Goal: Task Accomplishment & Management: Use online tool/utility

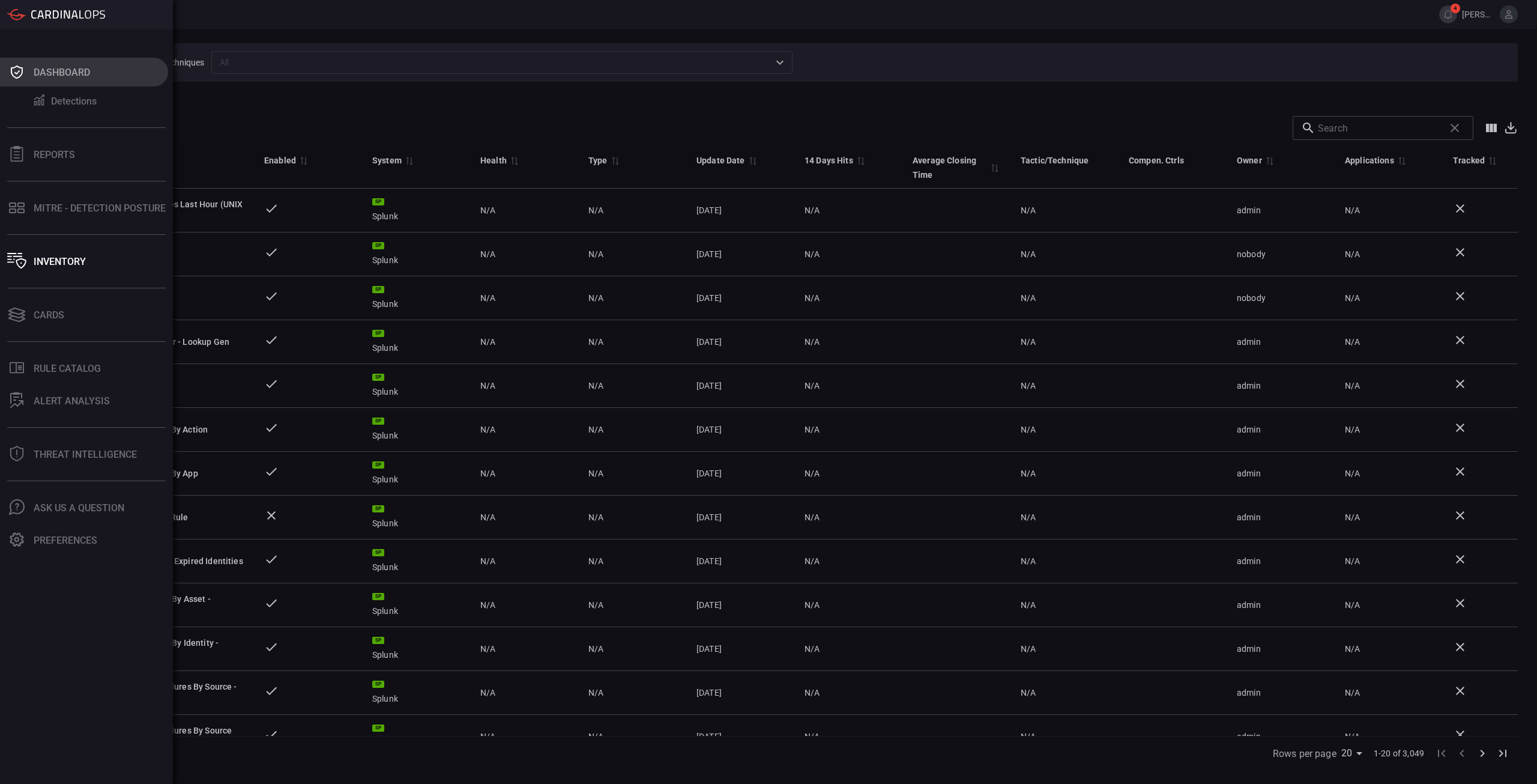
click at [25, 79] on icon at bounding box center [17, 72] width 19 height 17
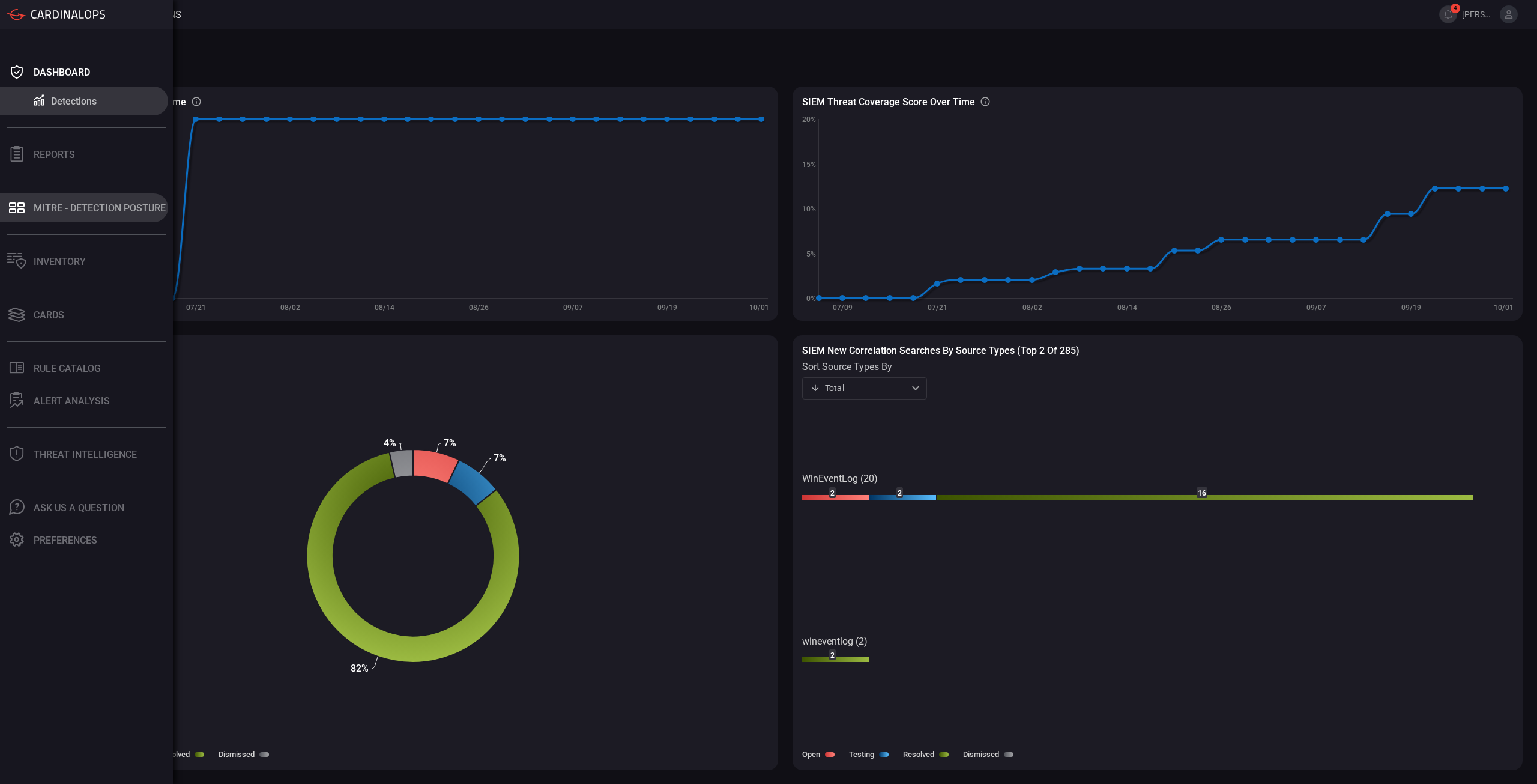
click at [108, 216] on button "MITRE - Detection Posture" at bounding box center [84, 208] width 168 height 29
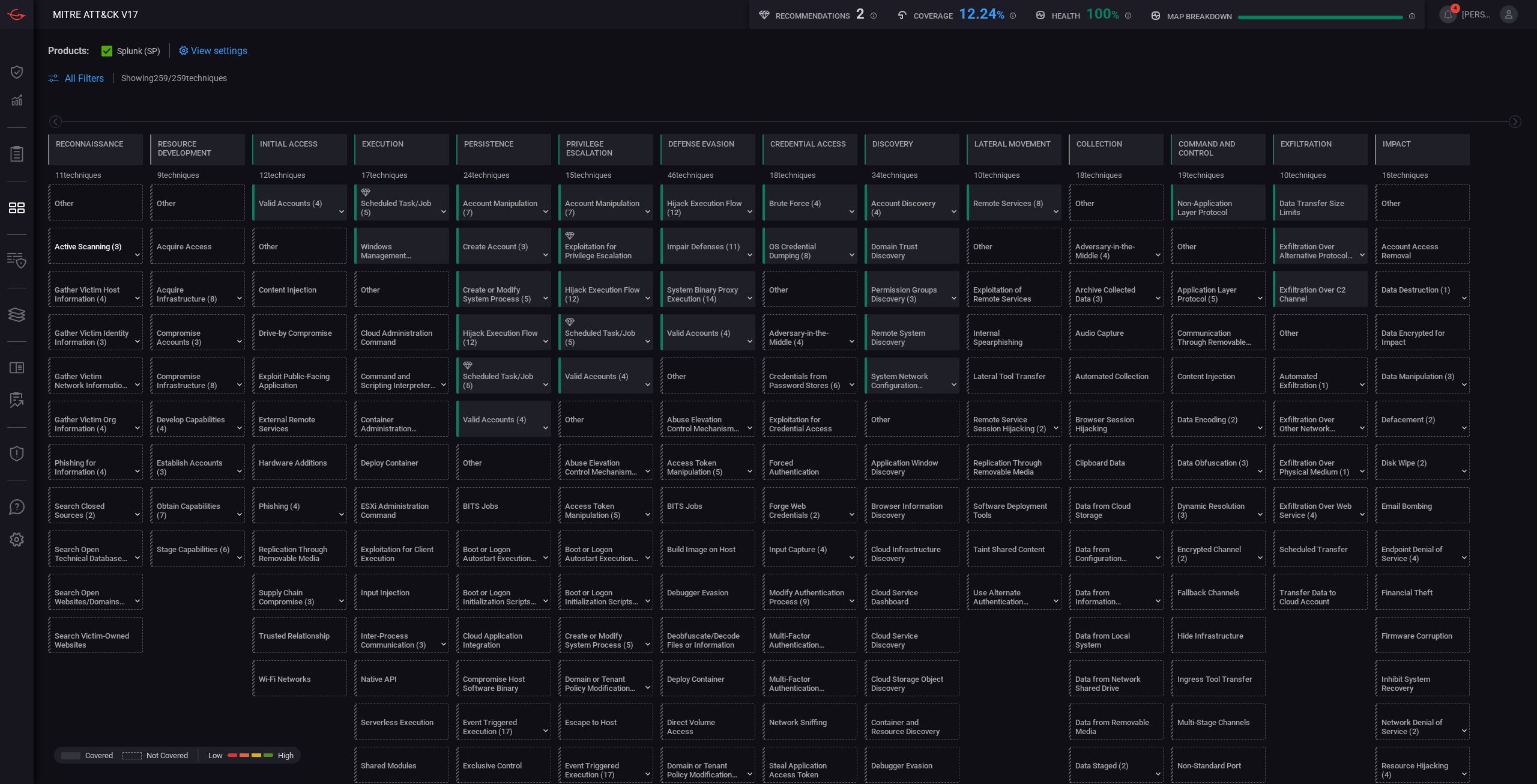
click at [111, 256] on div "Active Scanning (3)" at bounding box center [92, 251] width 75 height 18
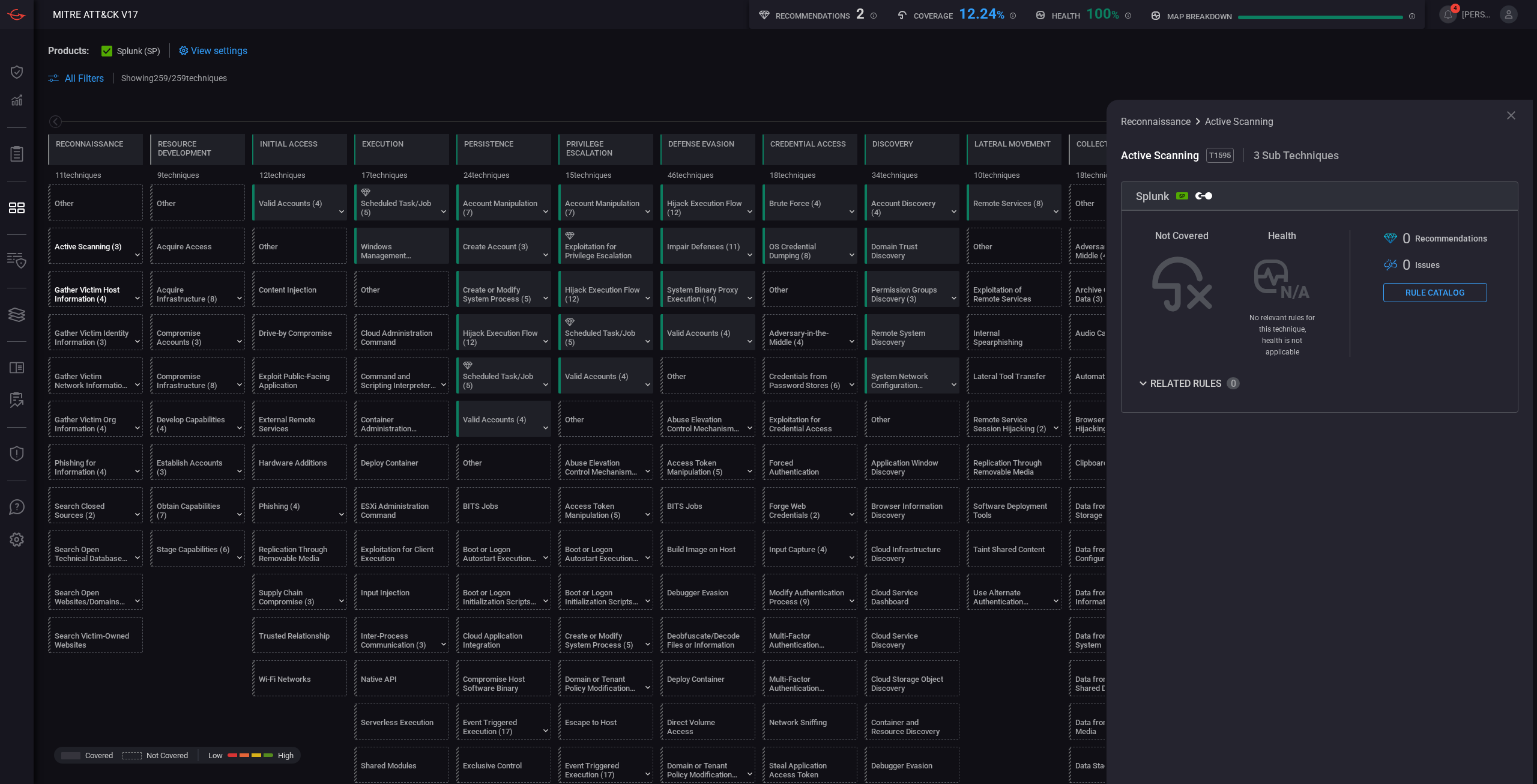
click at [104, 295] on div "Gather Victim Host Information (4)" at bounding box center [92, 294] width 75 height 18
click at [1449, 301] on button "Rule Catalog" at bounding box center [1435, 292] width 104 height 19
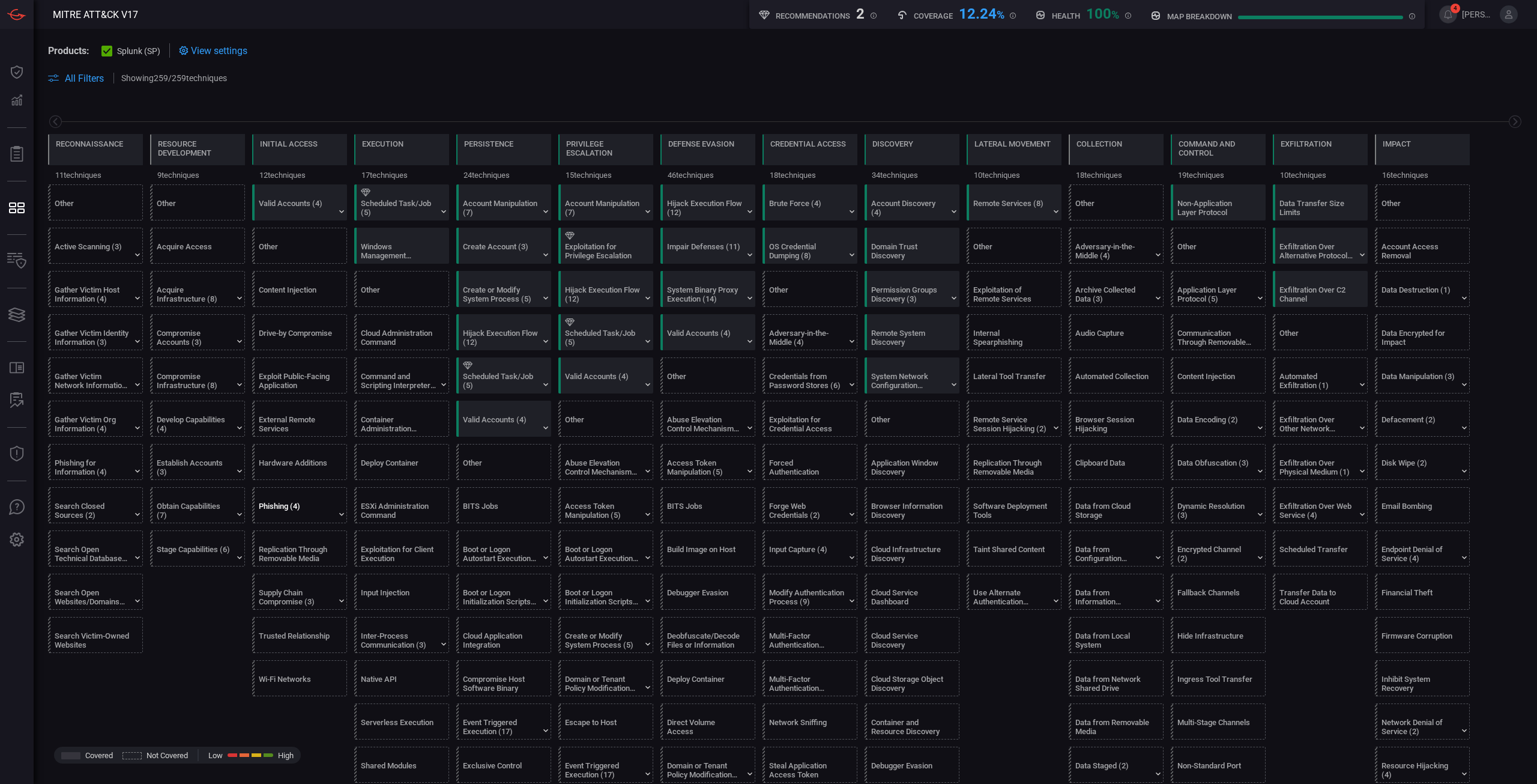
click at [312, 510] on div "Phishing (4)" at bounding box center [296, 510] width 75 height 18
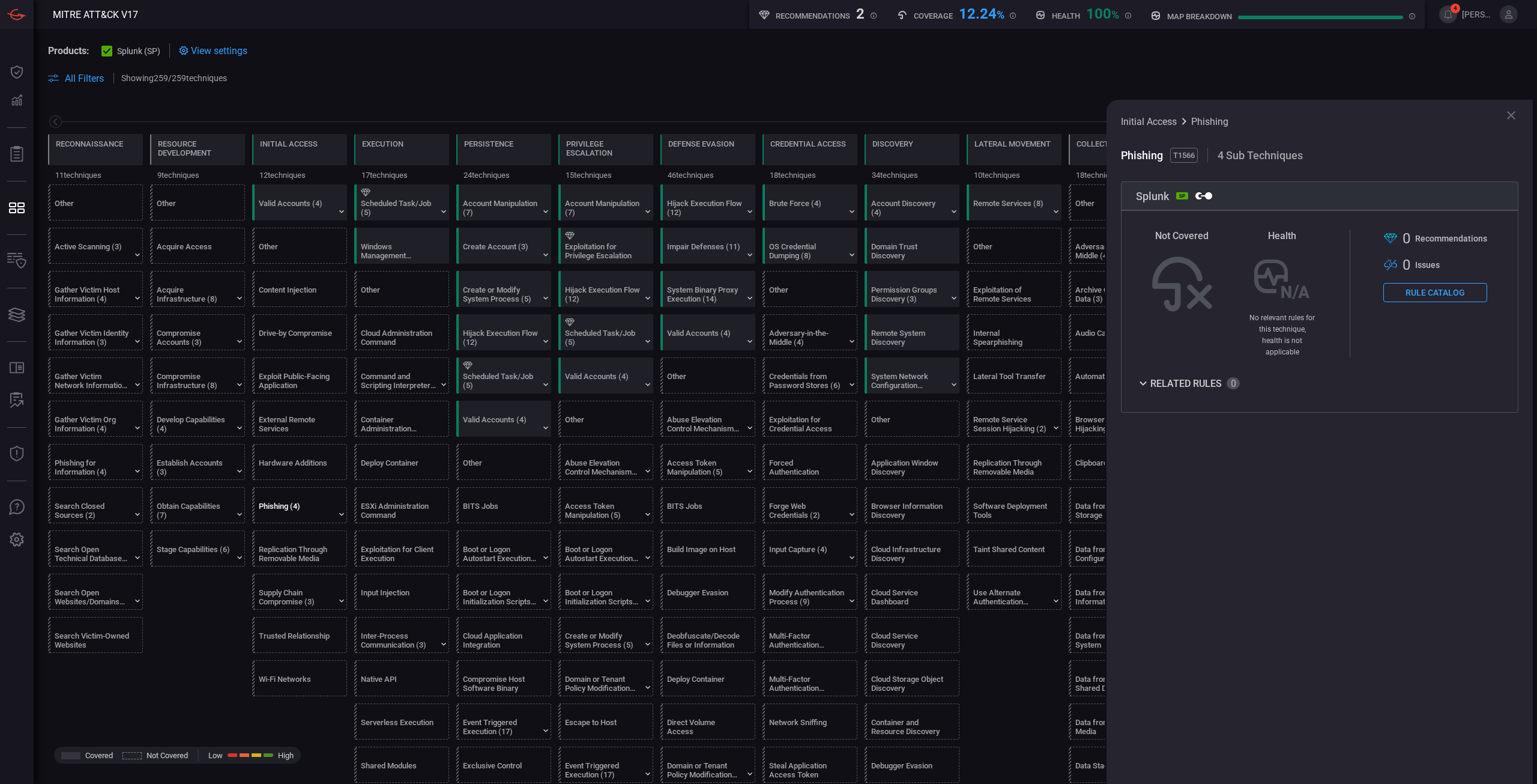
click at [1439, 291] on button "Rule Catalog" at bounding box center [1435, 292] width 104 height 19
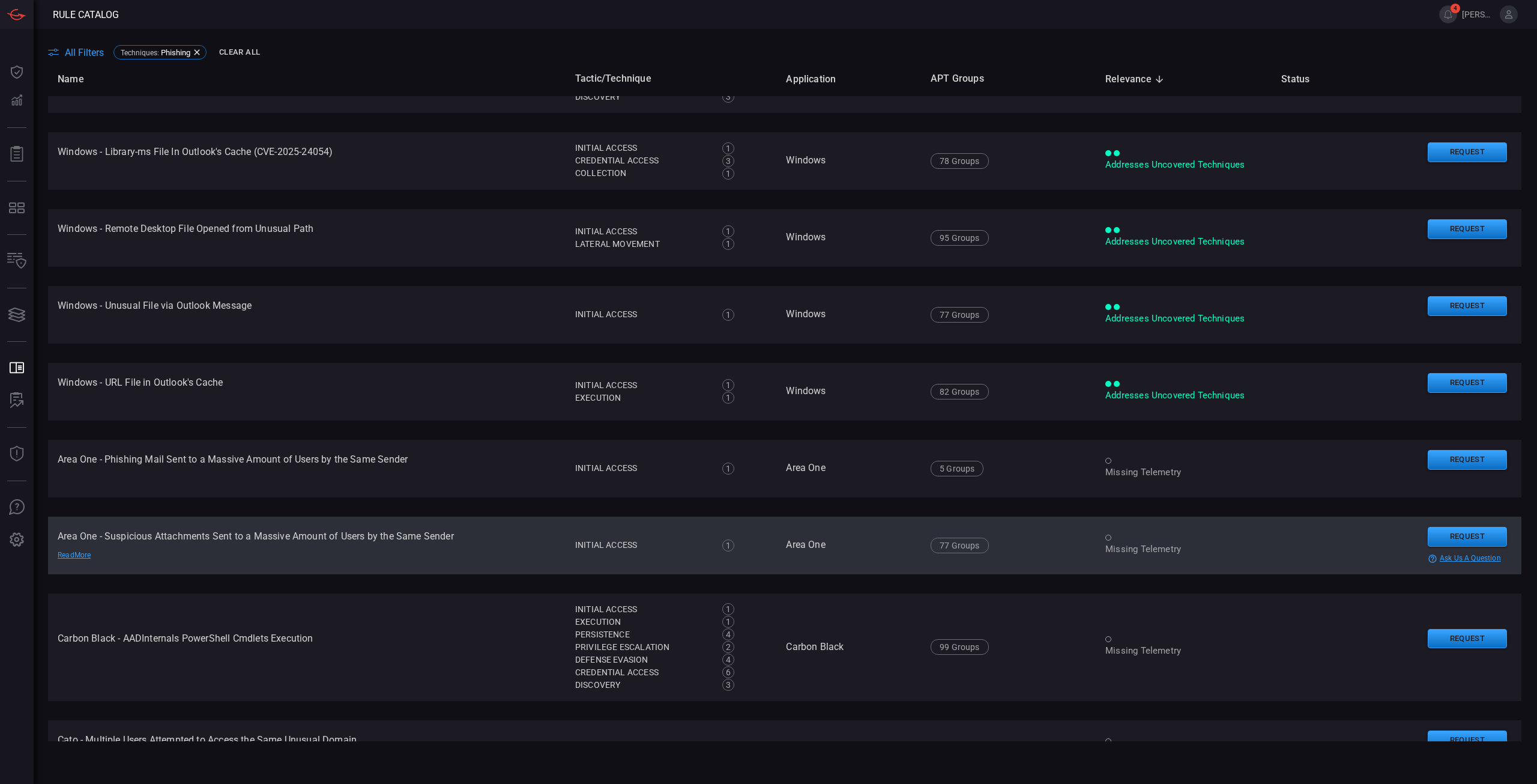
scroll to position [360, 0]
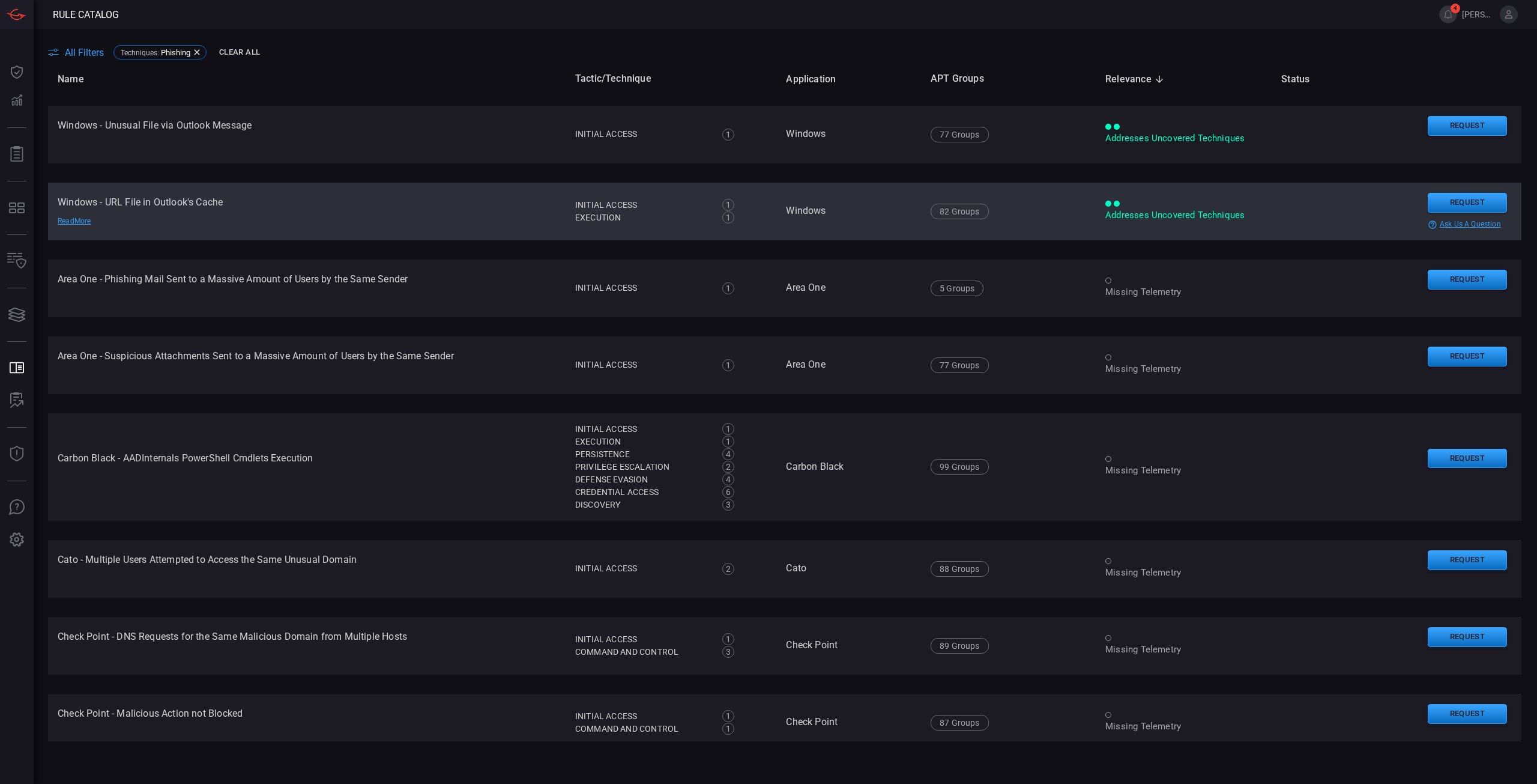
click at [264, 209] on td "Windows - URL File in Outlook's Cache Read More" at bounding box center [307, 211] width 518 height 57
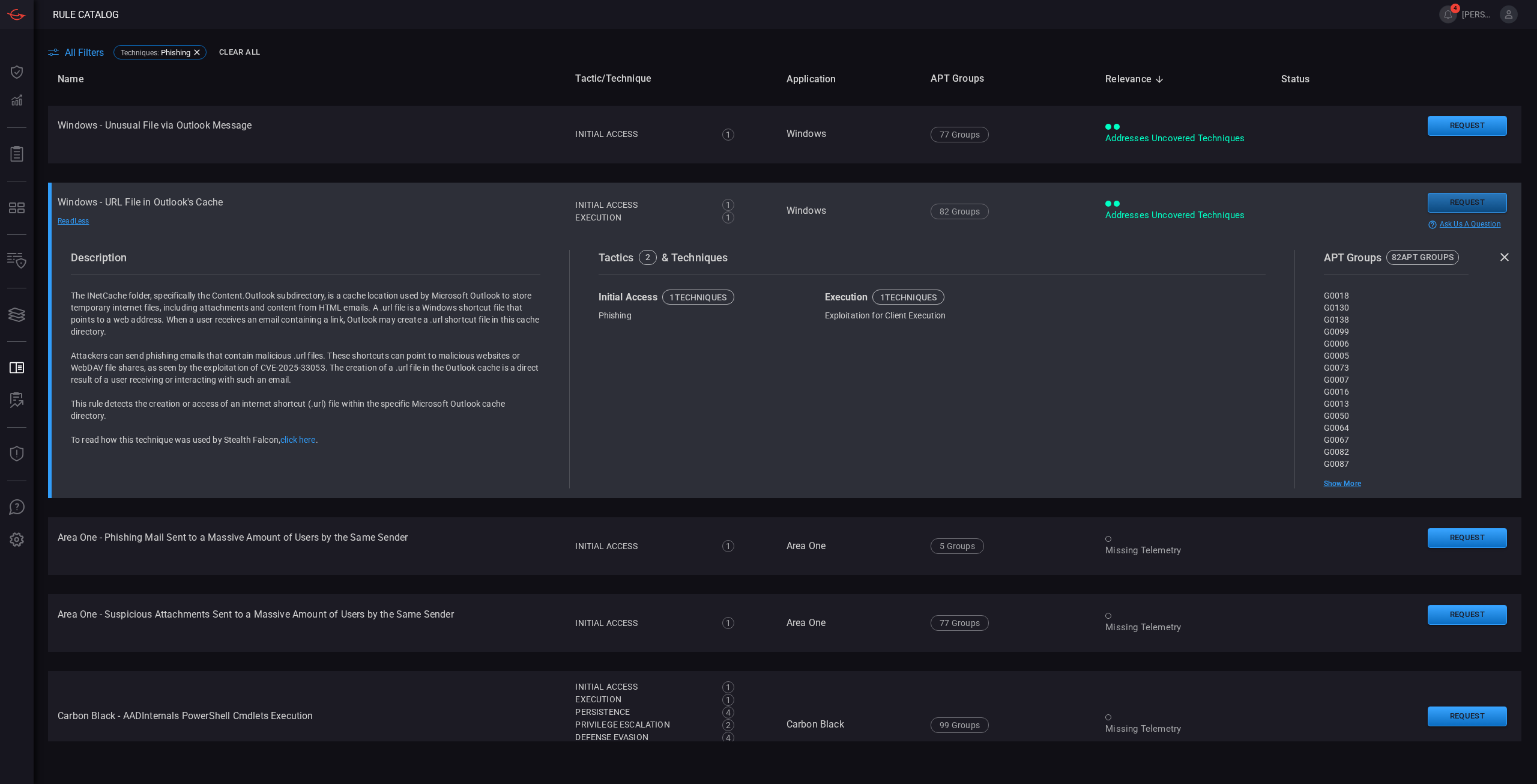
click at [1454, 206] on button "Request" at bounding box center [1467, 202] width 79 height 20
click at [1386, 222] on button "Continue" at bounding box center [1403, 220] width 79 height 18
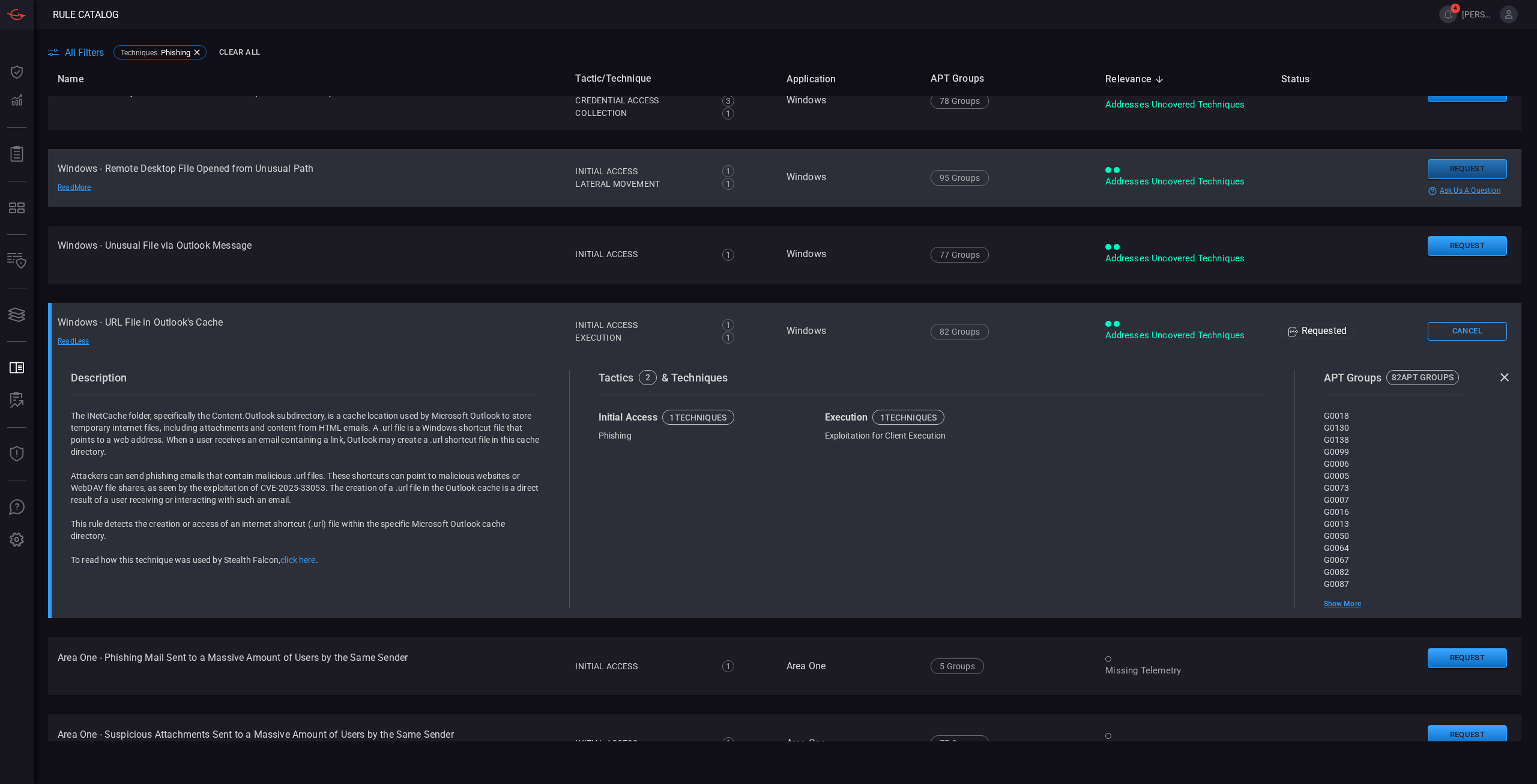
click at [1451, 169] on button "Request" at bounding box center [1467, 169] width 79 height 20
click at [1410, 194] on button "Continue" at bounding box center [1403, 186] width 79 height 18
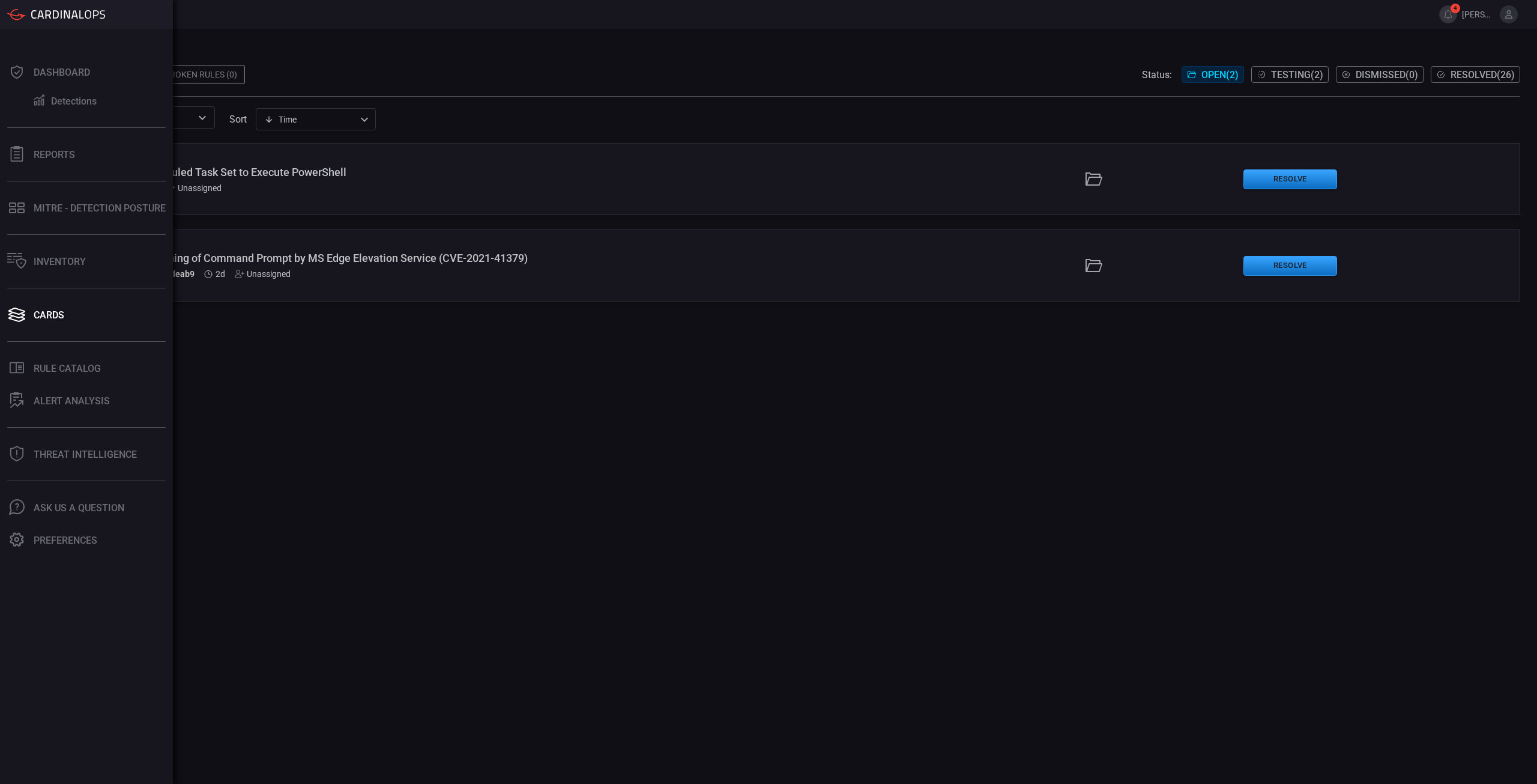
click at [752, 552] on div ".suggested_cards_icon{fill:url(#suggested_cards_icon);} Windows - Scheduled Tas…" at bounding box center [784, 463] width 1472 height 641
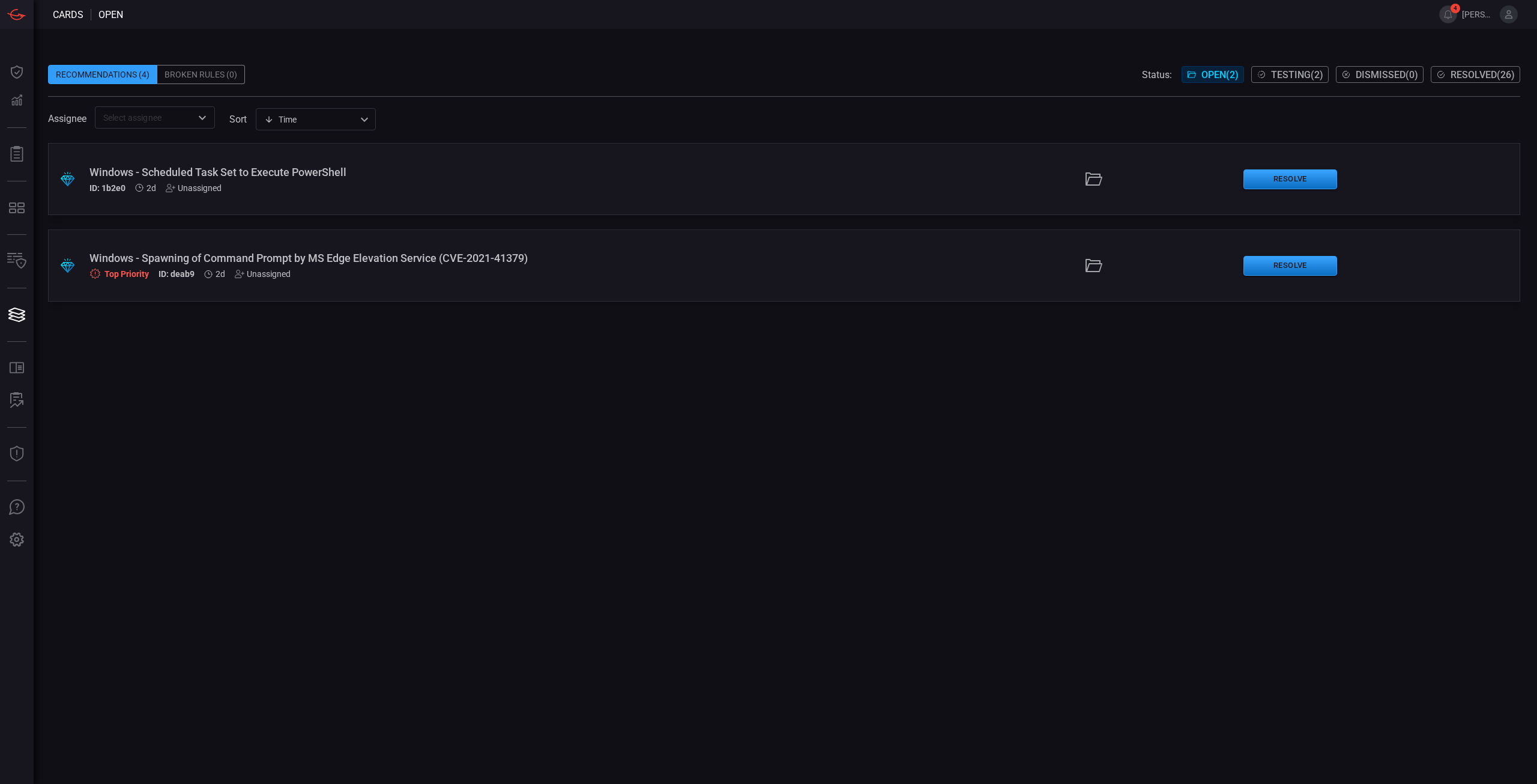
click at [446, 261] on div "Windows - Spawning of Command Prompt by MS Edge Elevation Service (CVE-2021-413…" at bounding box center [376, 258] width 574 height 13
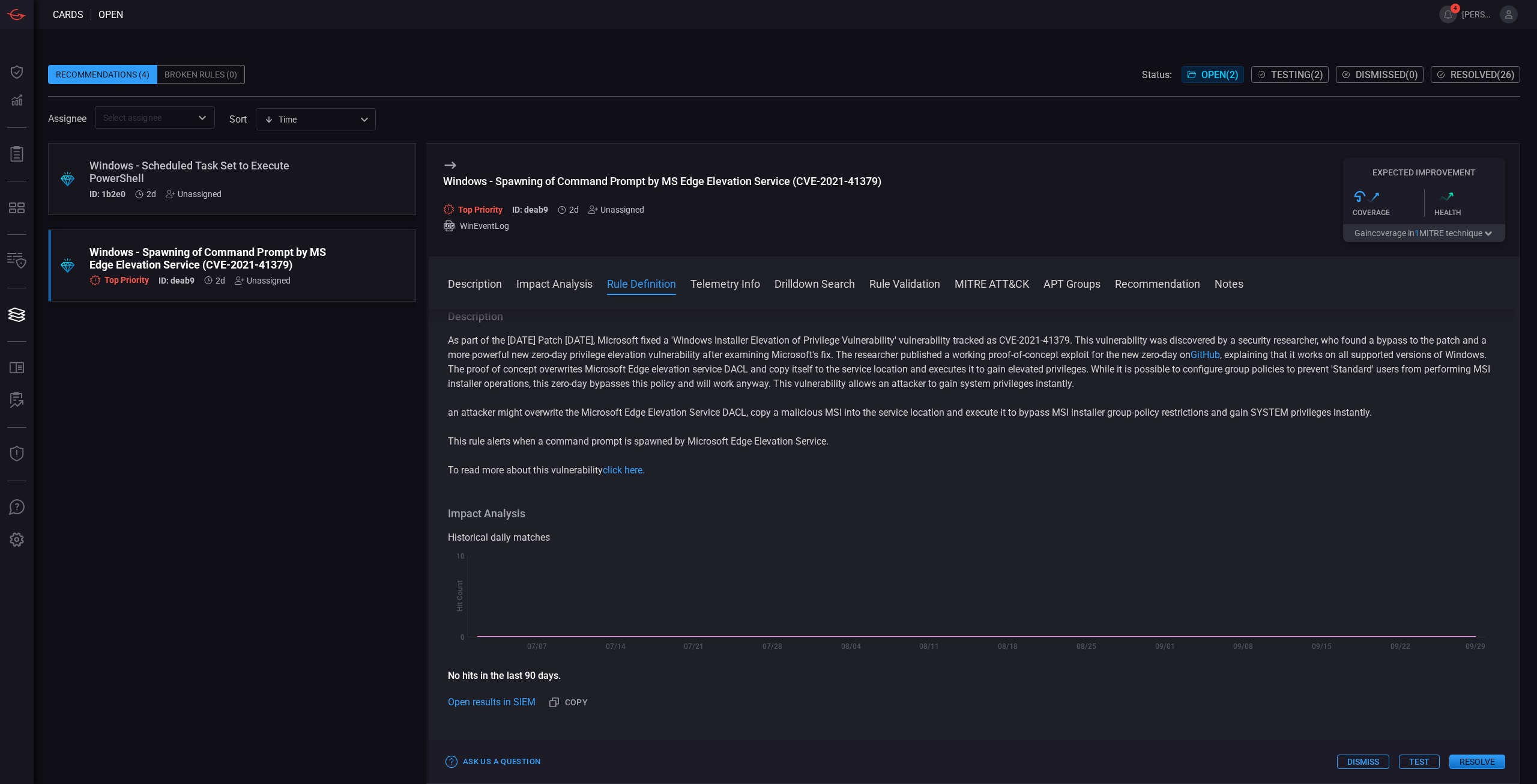
scroll to position [240, 0]
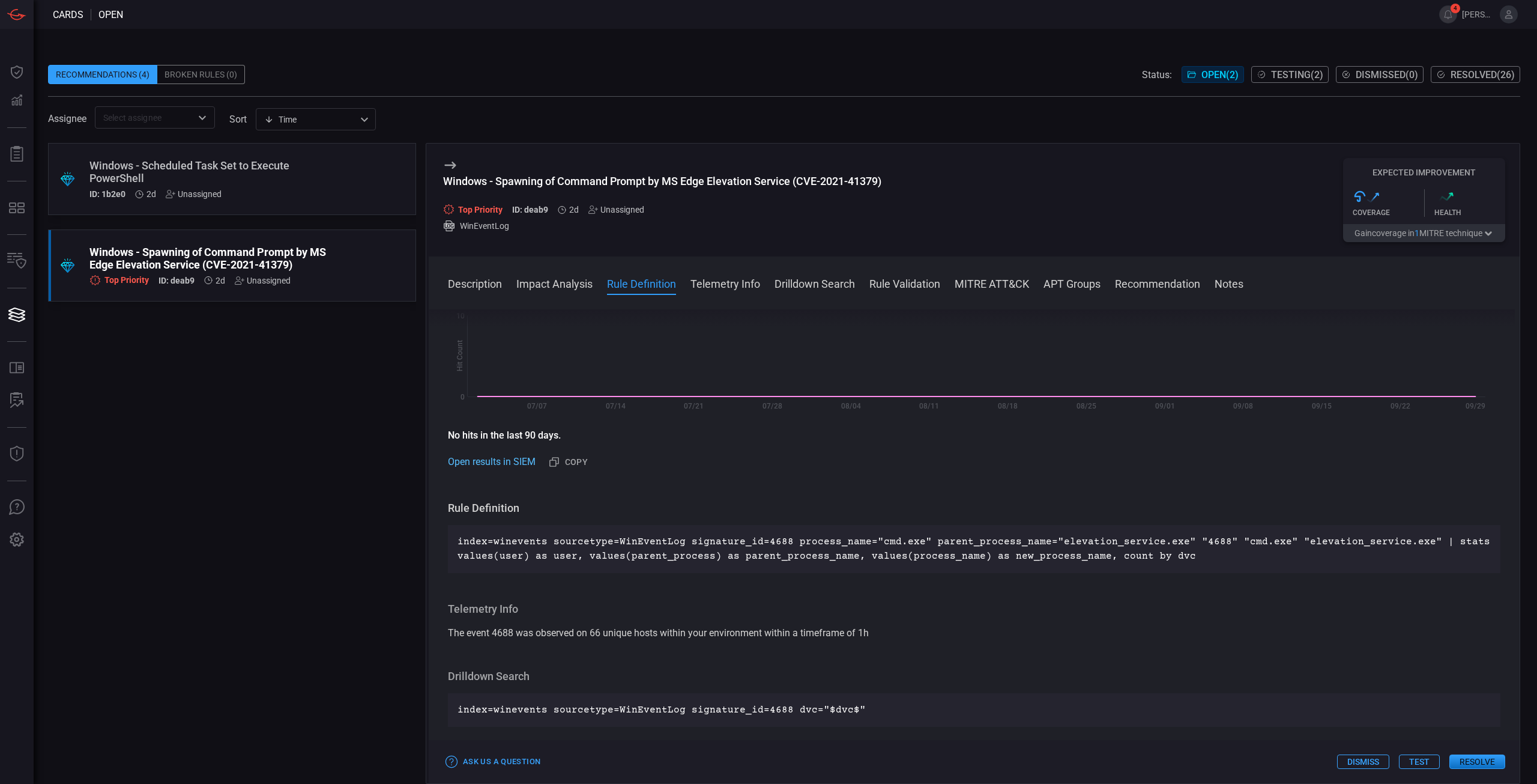
click at [516, 462] on link "Open results in SIEM" at bounding box center [492, 462] width 88 height 14
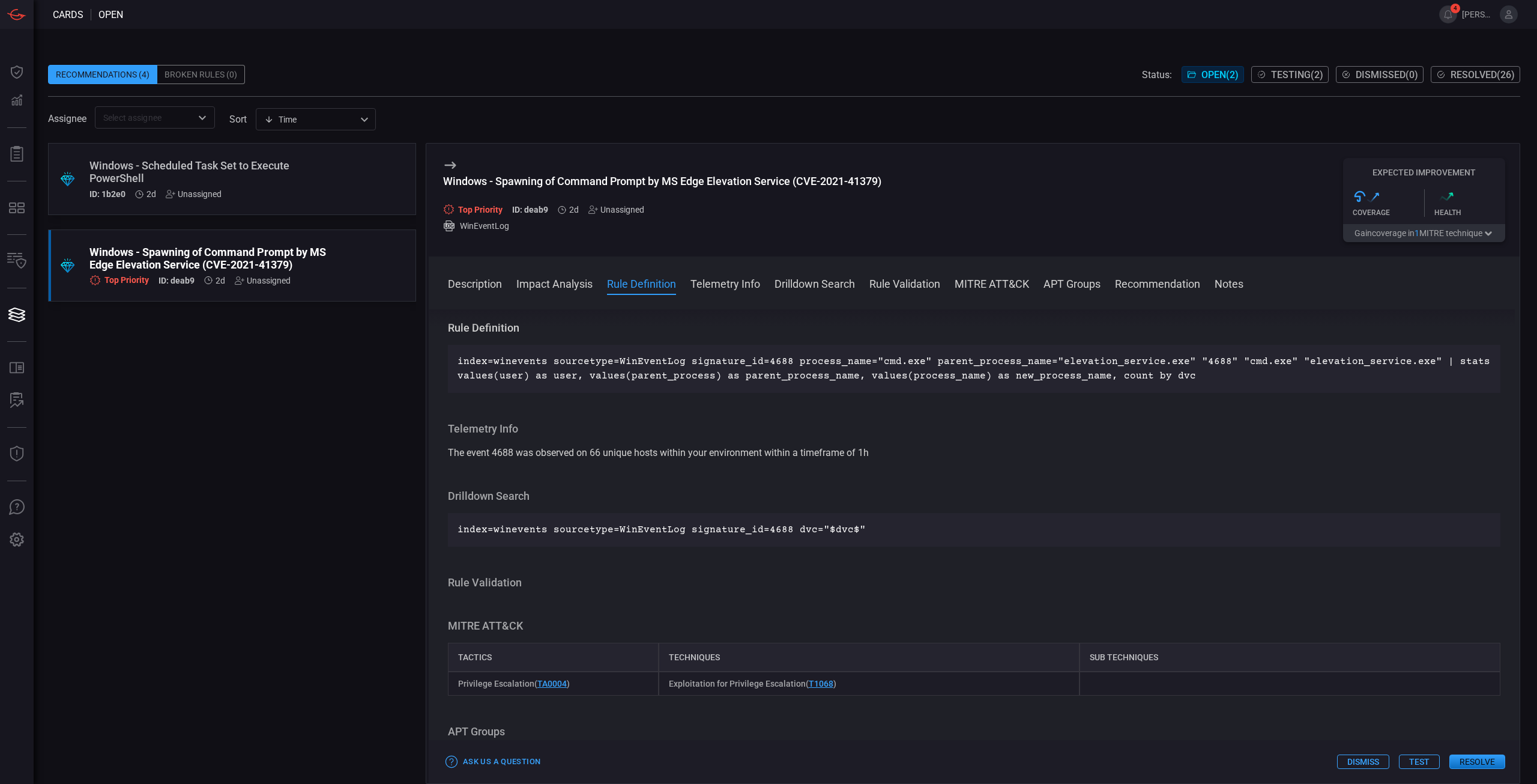
click at [823, 374] on p "index=winevents sourcetype=WinEventLog signature_id=4688 process_name="cmd.exe"…" at bounding box center [974, 369] width 1033 height 29
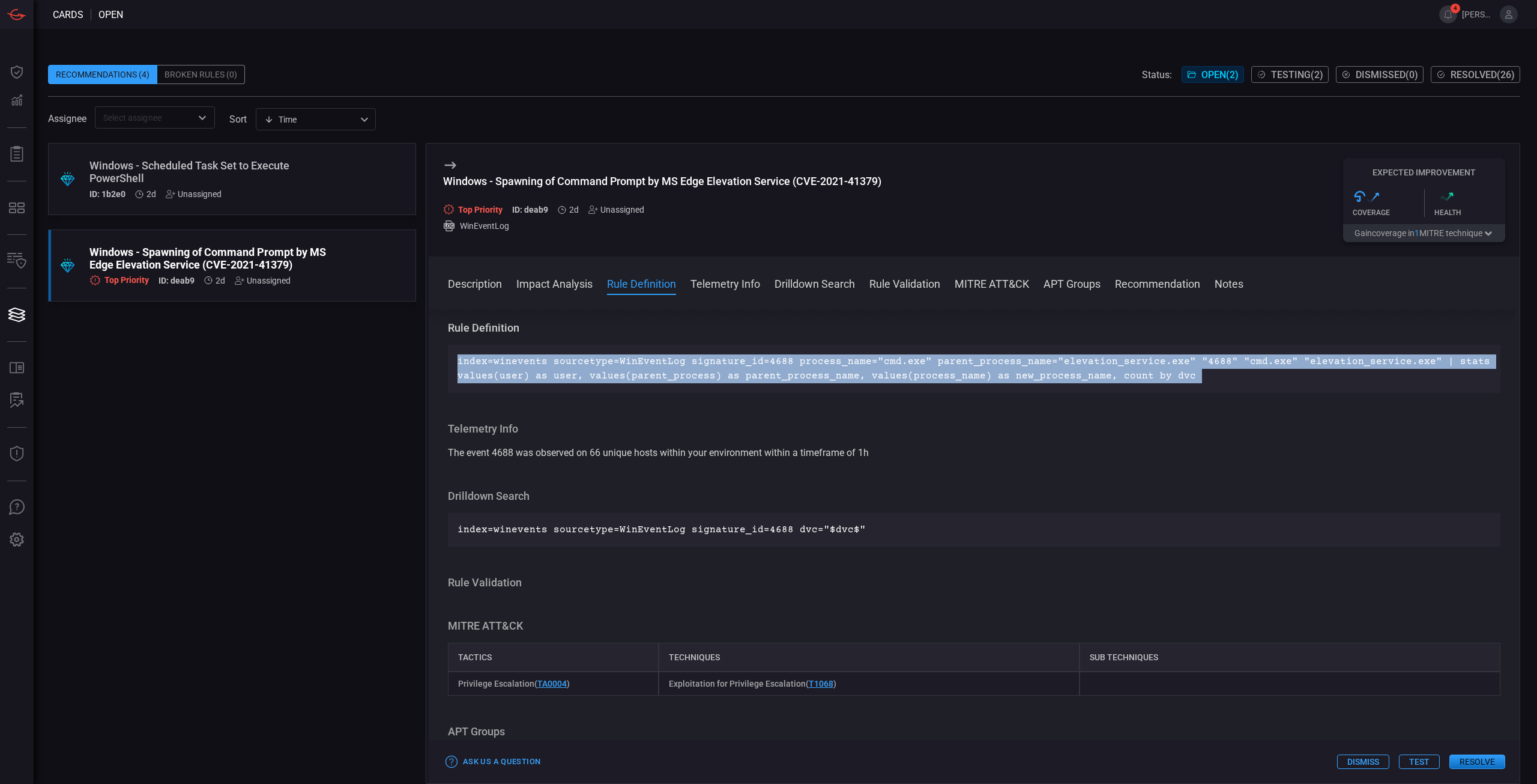
click at [823, 374] on p "index=winevents sourcetype=WinEventLog signature_id=4688 process_name="cmd.exe"…" at bounding box center [974, 369] width 1033 height 29
click at [773, 373] on p "index=winevents sourcetype=WinEventLog signature_id=4688 process_name="cmd.exe"…" at bounding box center [974, 369] width 1033 height 29
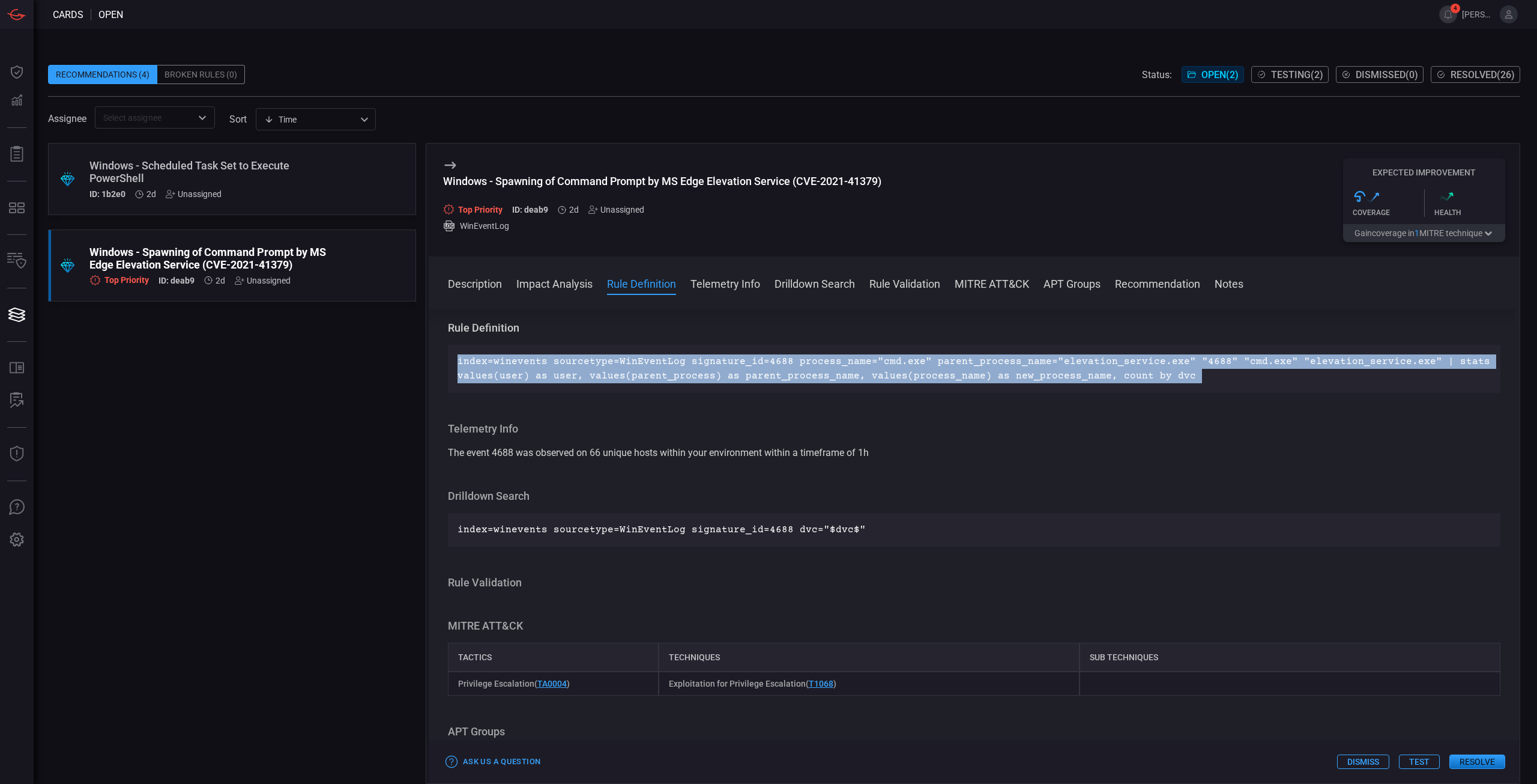
click at [773, 373] on p "index=winevents sourcetype=WinEventLog signature_id=4688 process_name="cmd.exe"…" at bounding box center [974, 369] width 1033 height 29
click at [767, 373] on p "index=winevents sourcetype=WinEventLog signature_id=4688 process_name="cmd.exe"…" at bounding box center [974, 369] width 1033 height 29
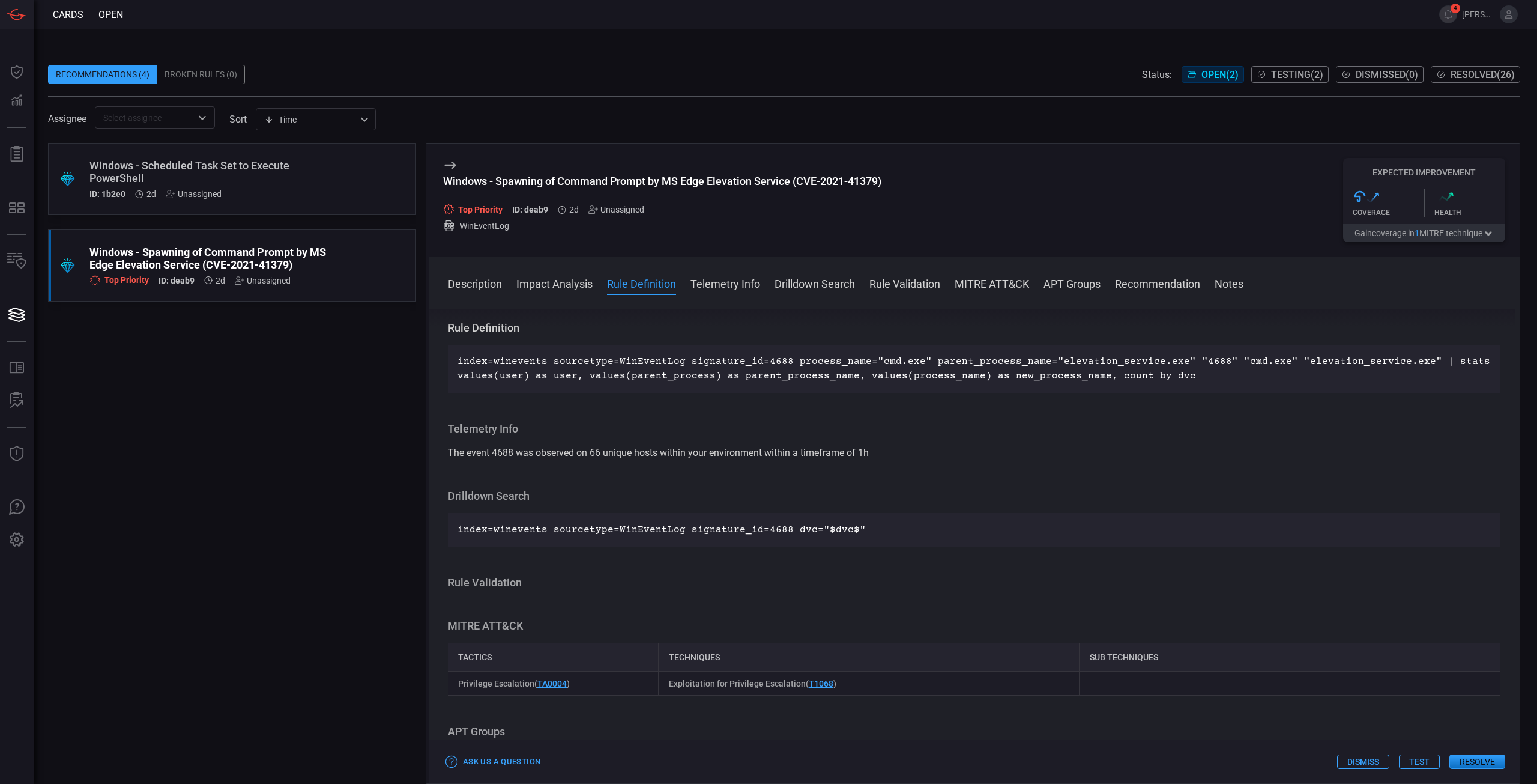
click at [767, 373] on p "index=winevents sourcetype=WinEventLog signature_id=4688 process_name="cmd.exe"…" at bounding box center [974, 369] width 1033 height 29
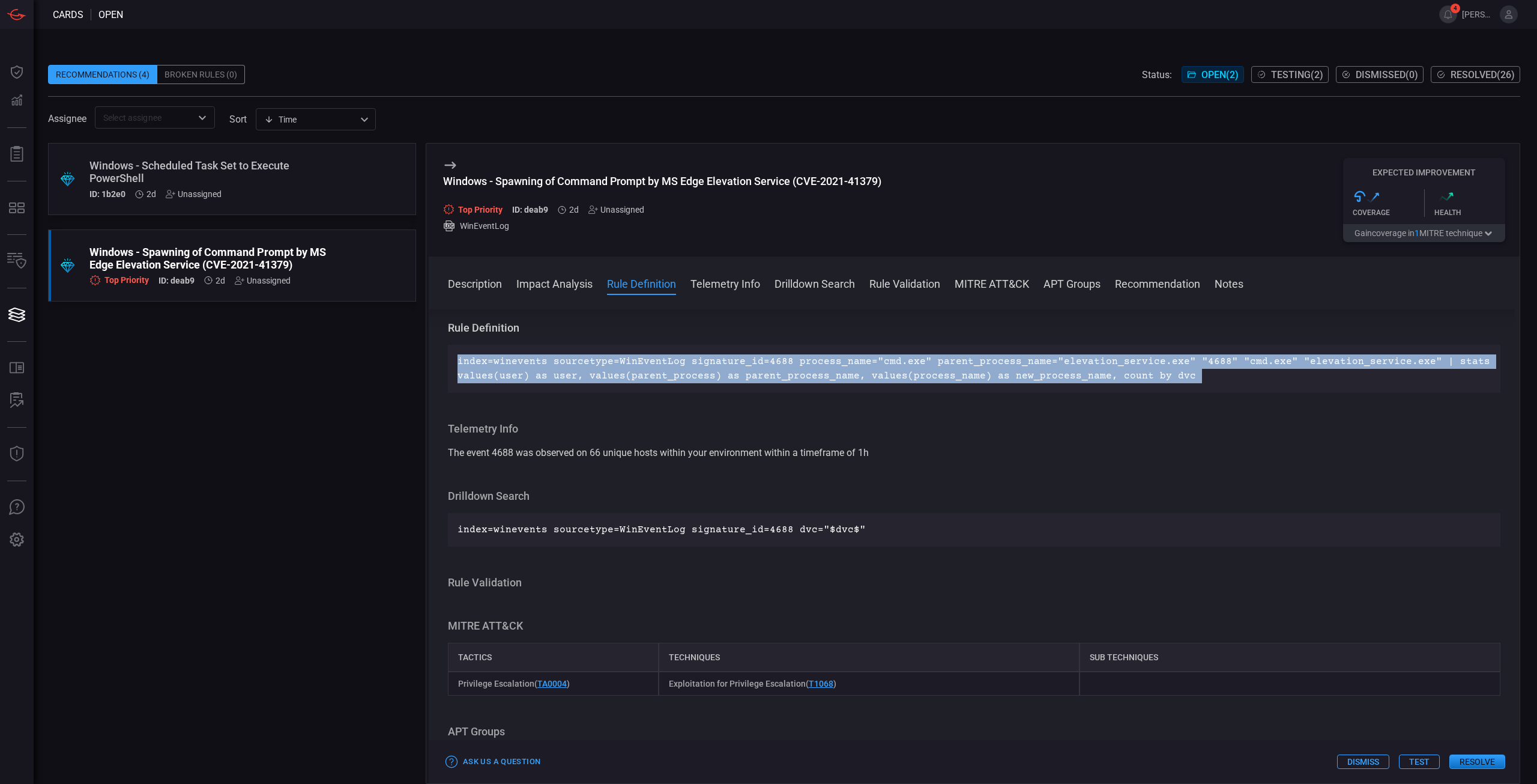
drag, startPoint x: 767, startPoint y: 373, endPoint x: 596, endPoint y: 364, distance: 171.2
click at [596, 365] on p "index=winevents sourcetype=WinEventLog signature_id=4688 process_name="cmd.exe"…" at bounding box center [974, 369] width 1033 height 29
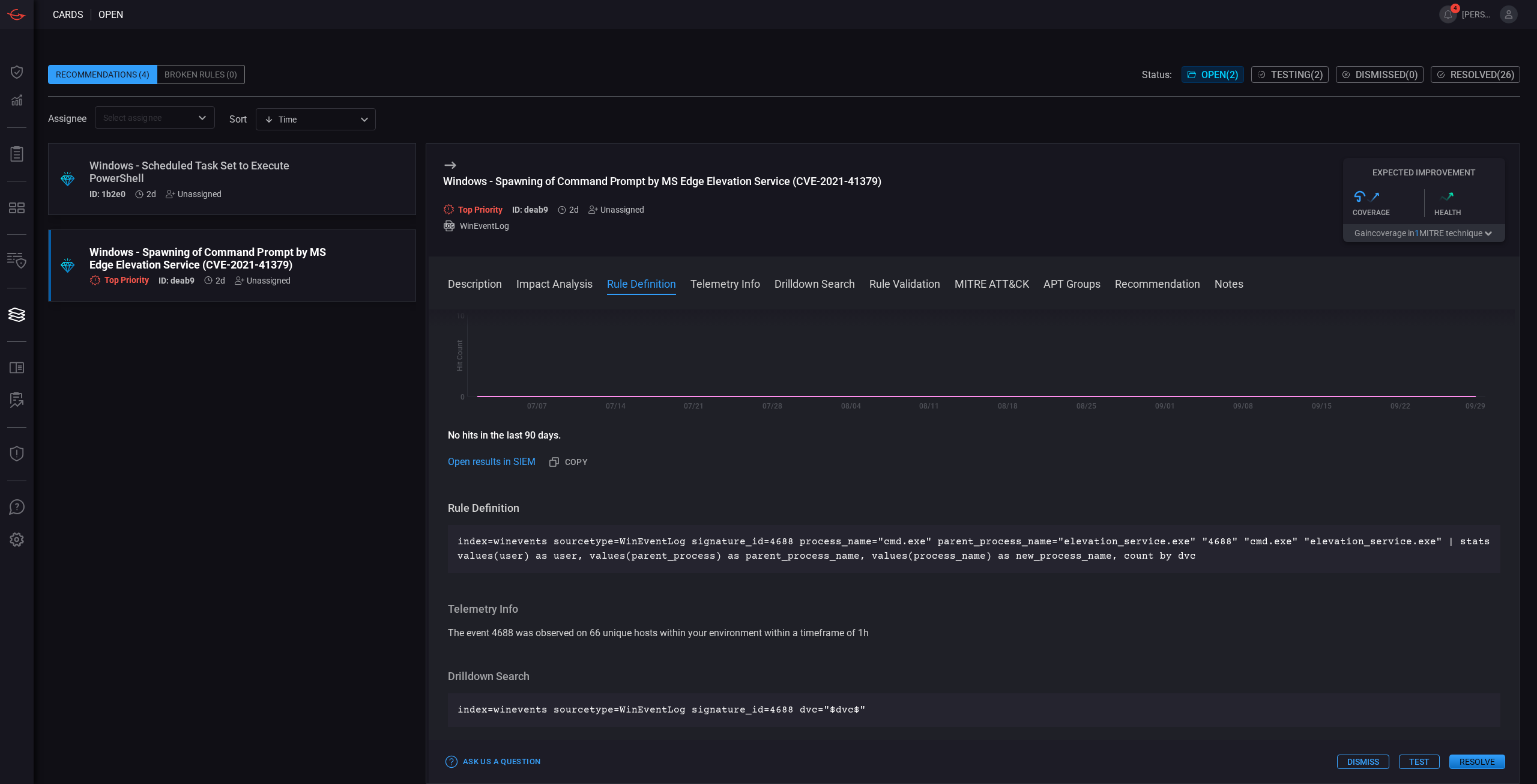
scroll to position [0, 0]
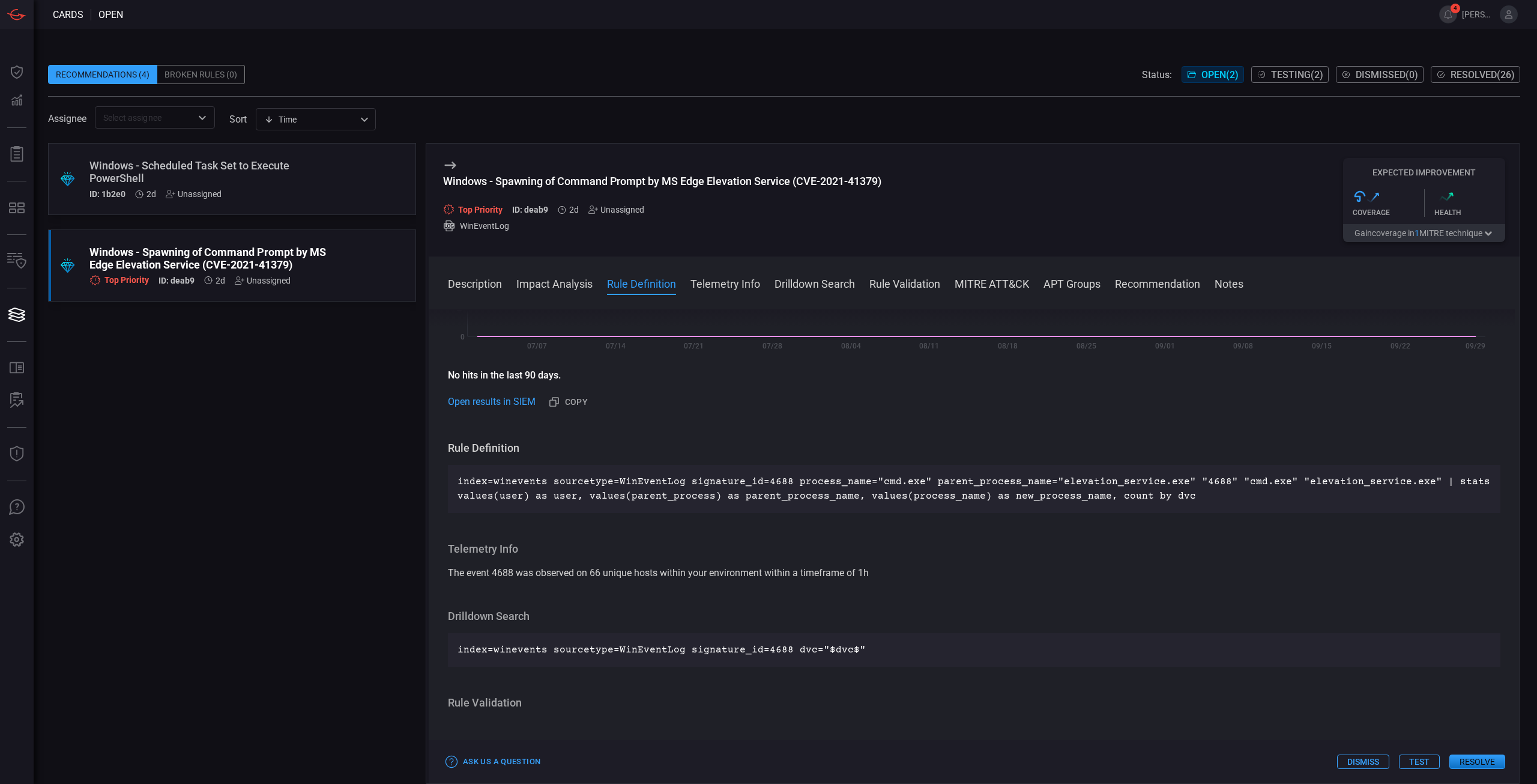
click at [718, 287] on button "Telemetry Info" at bounding box center [725, 283] width 69 height 14
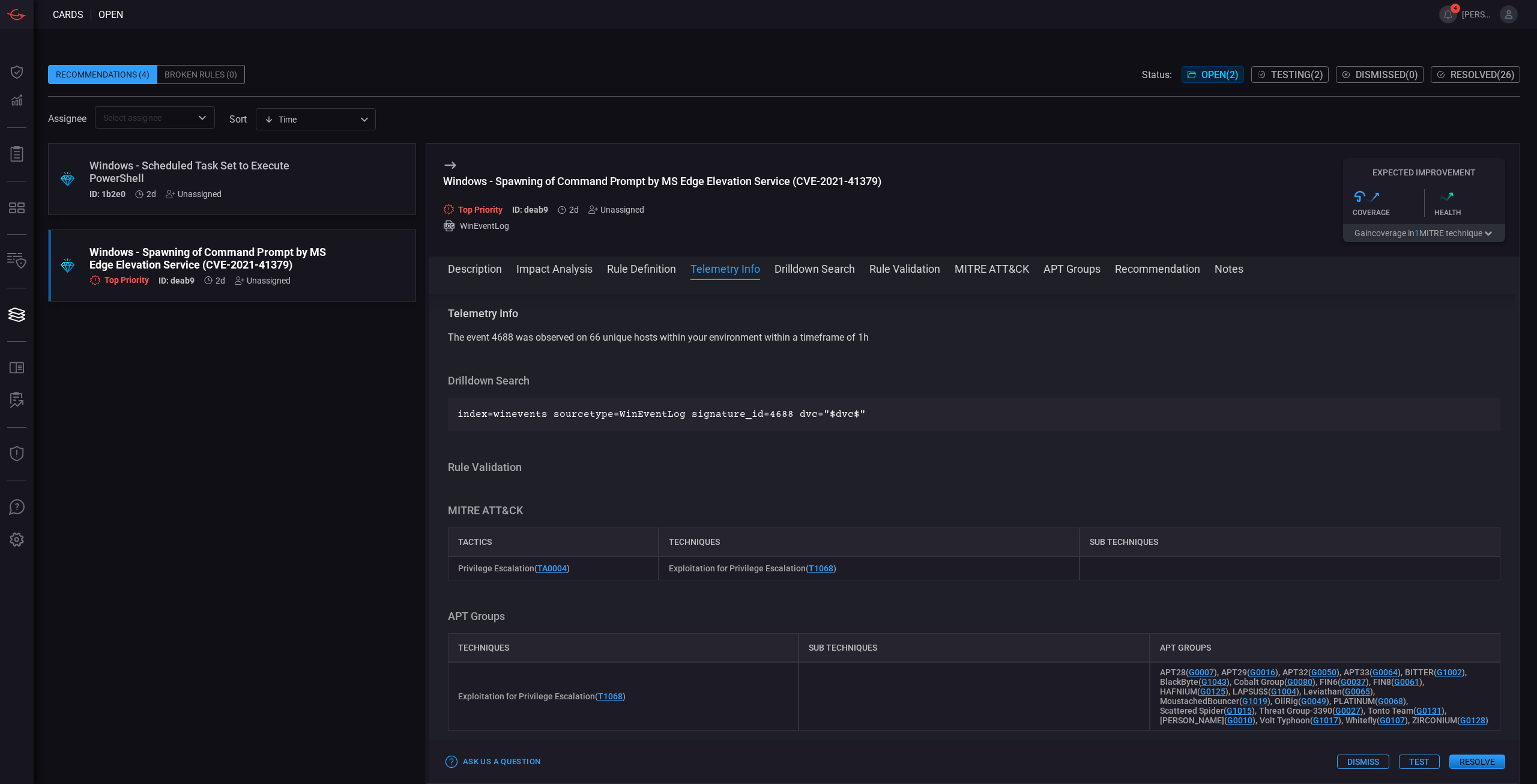
click at [813, 273] on button "Drilldown Search" at bounding box center [814, 268] width 80 height 14
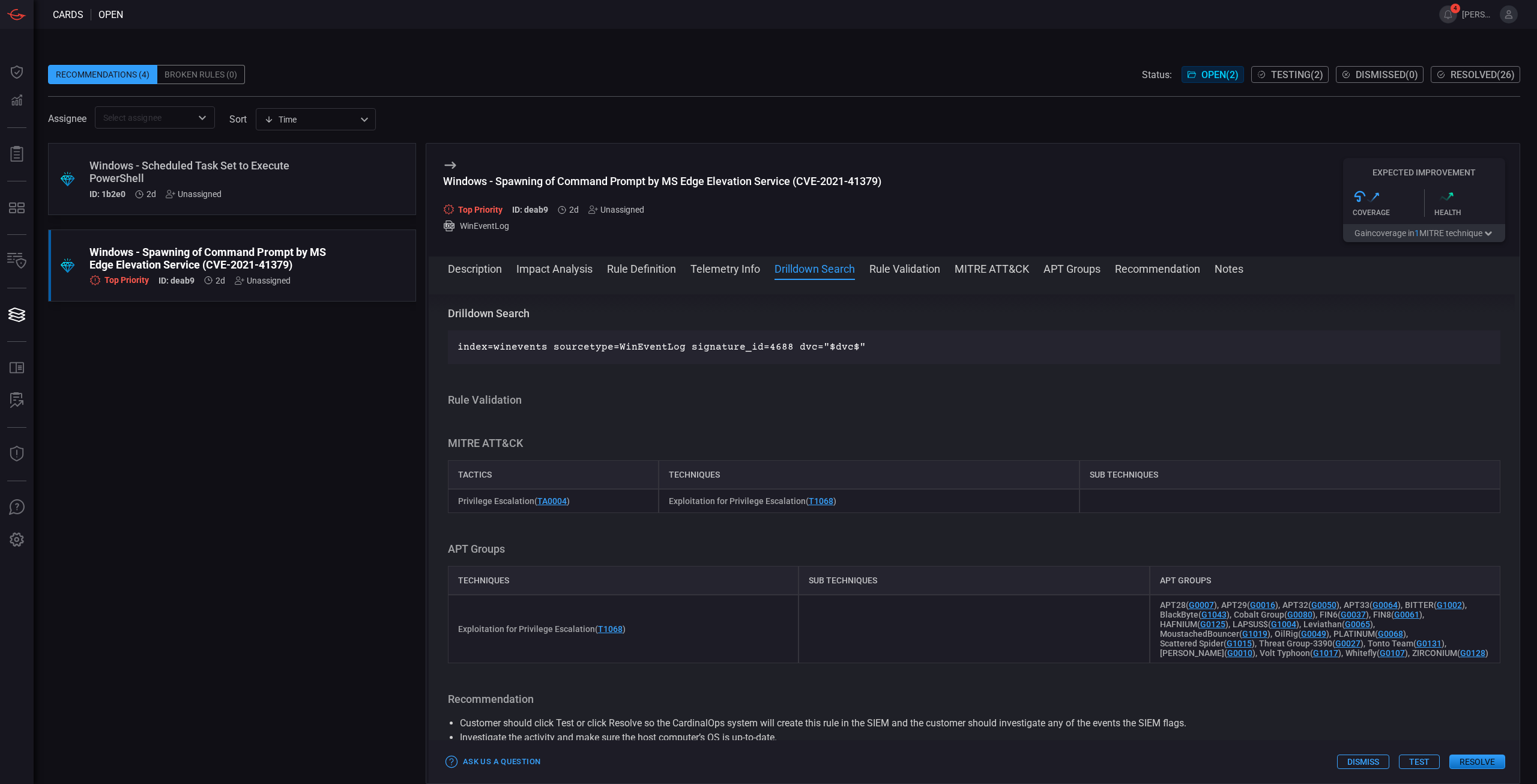
scroll to position [888, 0]
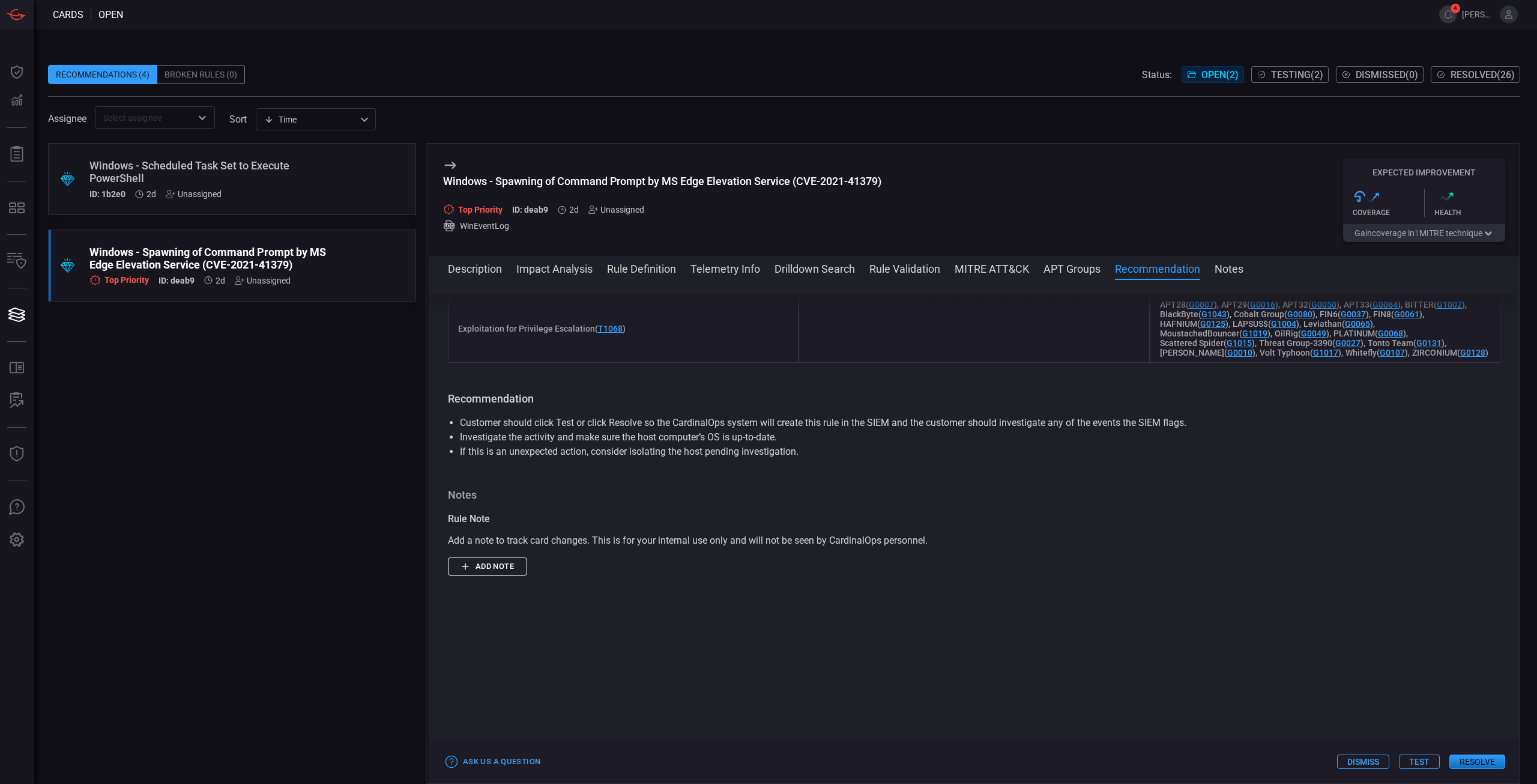
click at [1434, 686] on div at bounding box center [974, 780] width 1053 height 352
click at [1433, 756] on button "Test" at bounding box center [1419, 762] width 41 height 14
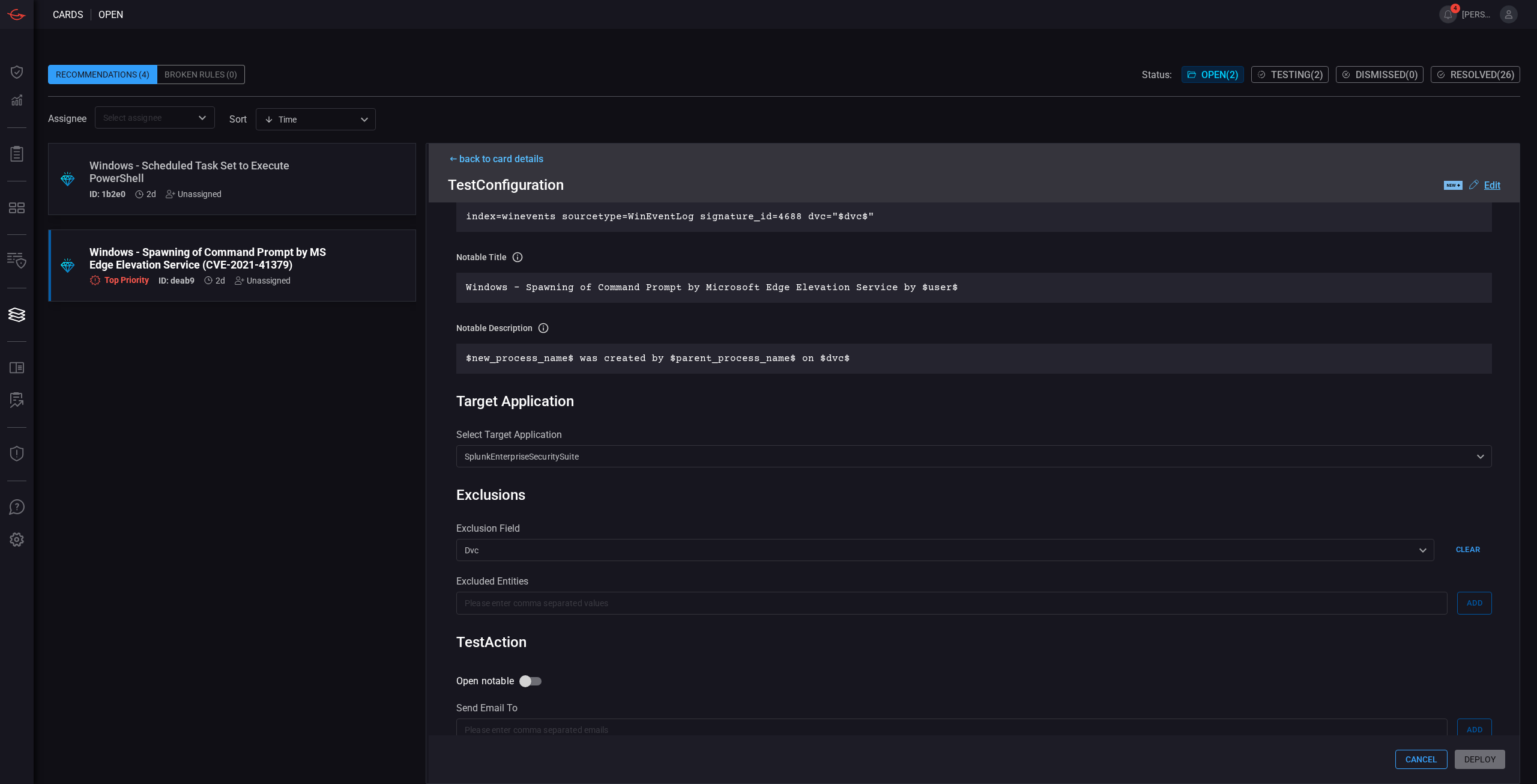
scroll to position [371, 0]
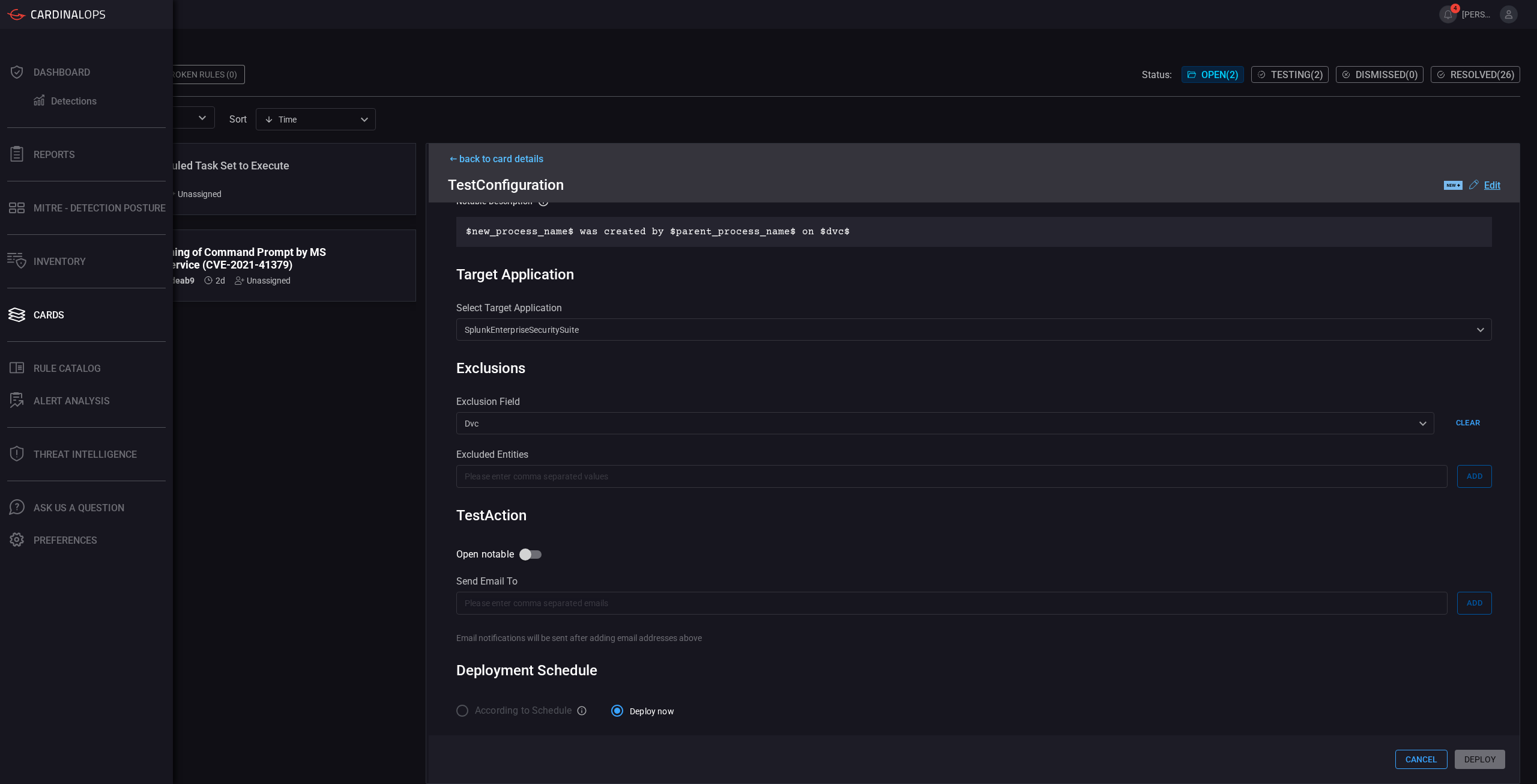
click at [789, 528] on div "Rule Details correlation search Name Name of the correlation search that will b…" at bounding box center [974, 492] width 1091 height 581
click at [252, 570] on div ".suggested_cards_icon{fill:url(#suggested_cards_icon);} Windows - Scheduled Tas…" at bounding box center [232, 463] width 368 height 641
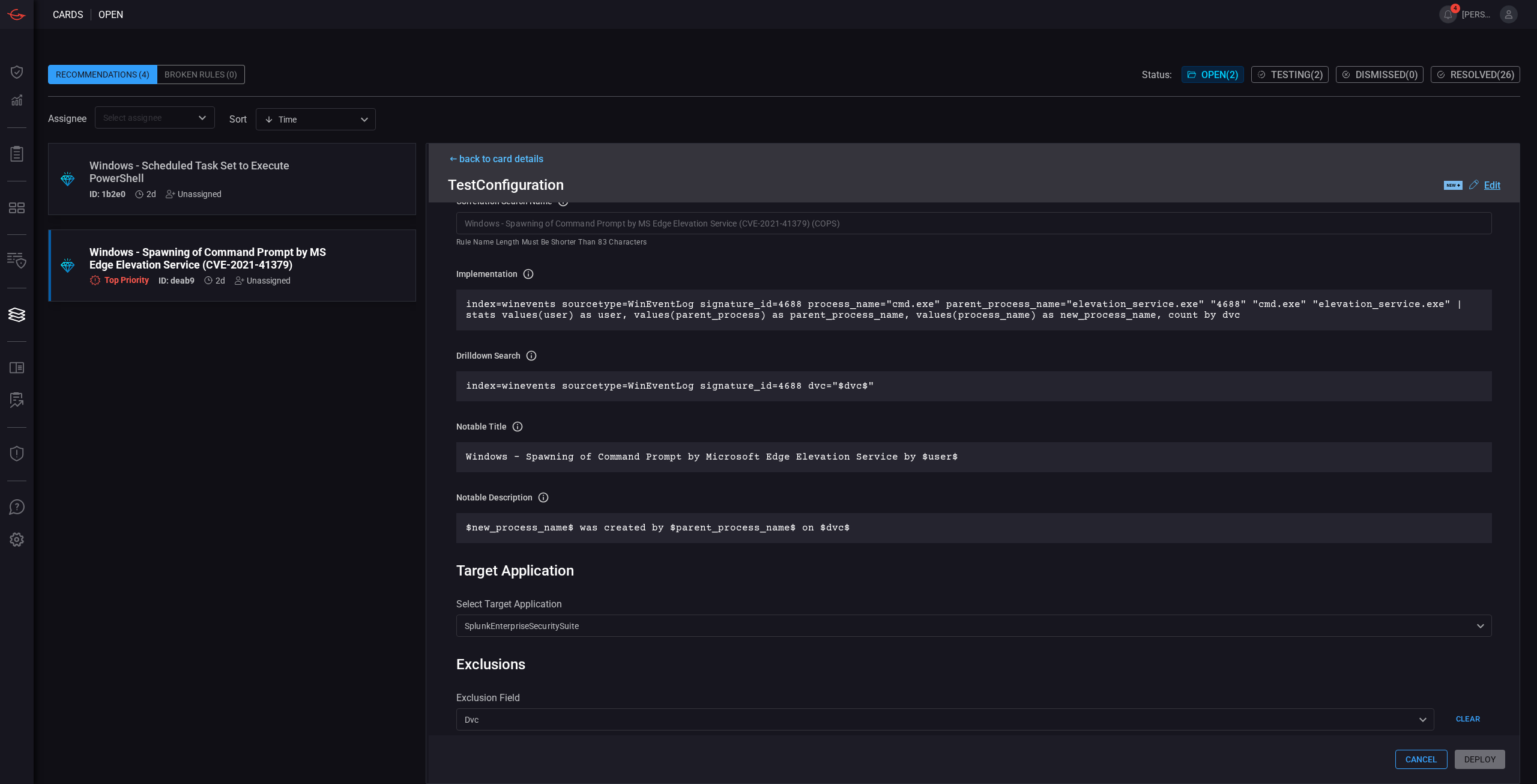
scroll to position [0, 0]
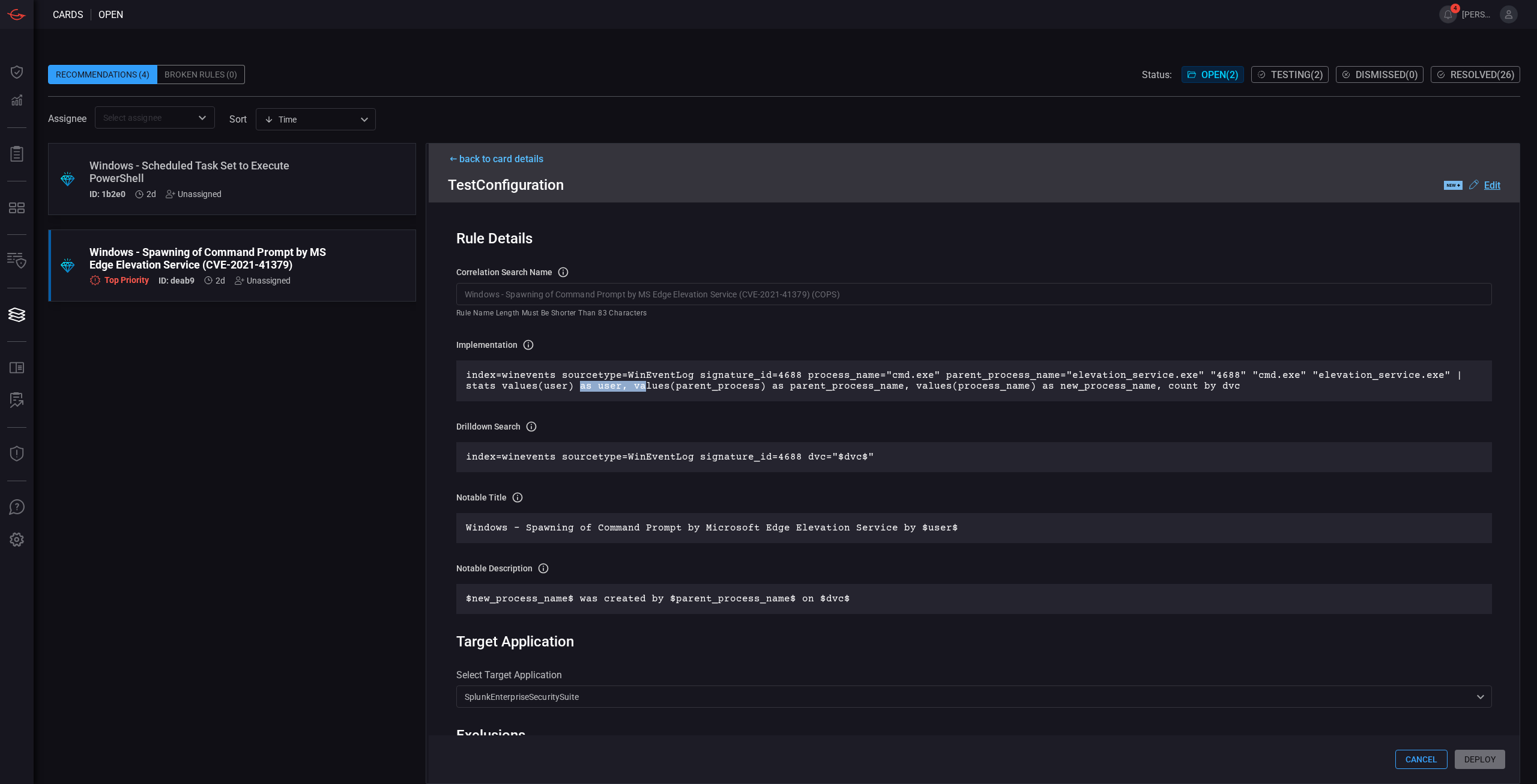
drag, startPoint x: 561, startPoint y: 395, endPoint x: 602, endPoint y: 395, distance: 41.0
click at [602, 395] on div "index=winevents sourcetype=WinEventLog signature_id=4688 process_name="cmd.exe"…" at bounding box center [974, 380] width 1036 height 41
click at [759, 484] on div "Implementation Definition of the correlation search that will be created in the…" at bounding box center [974, 476] width 1036 height 275
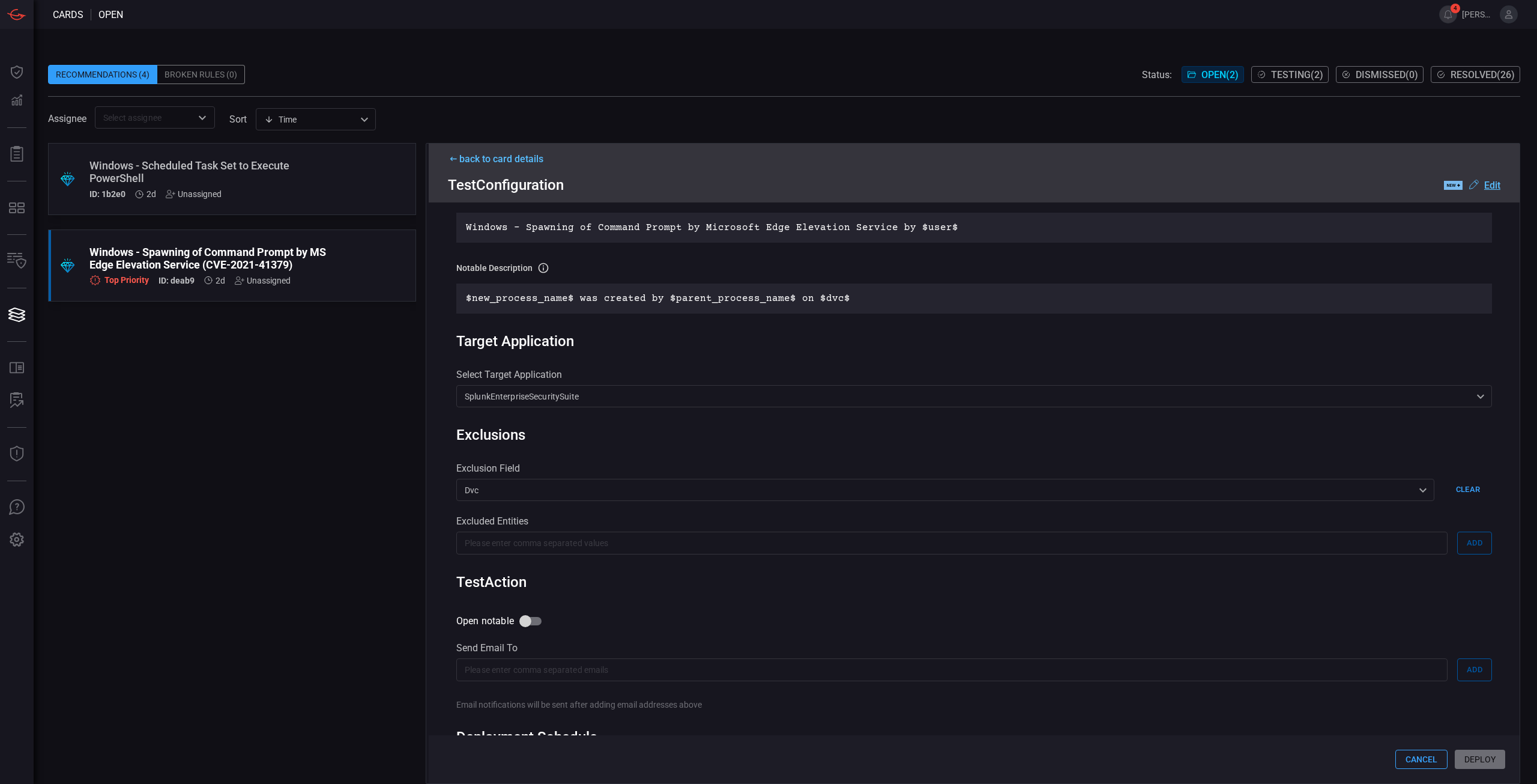
scroll to position [371, 0]
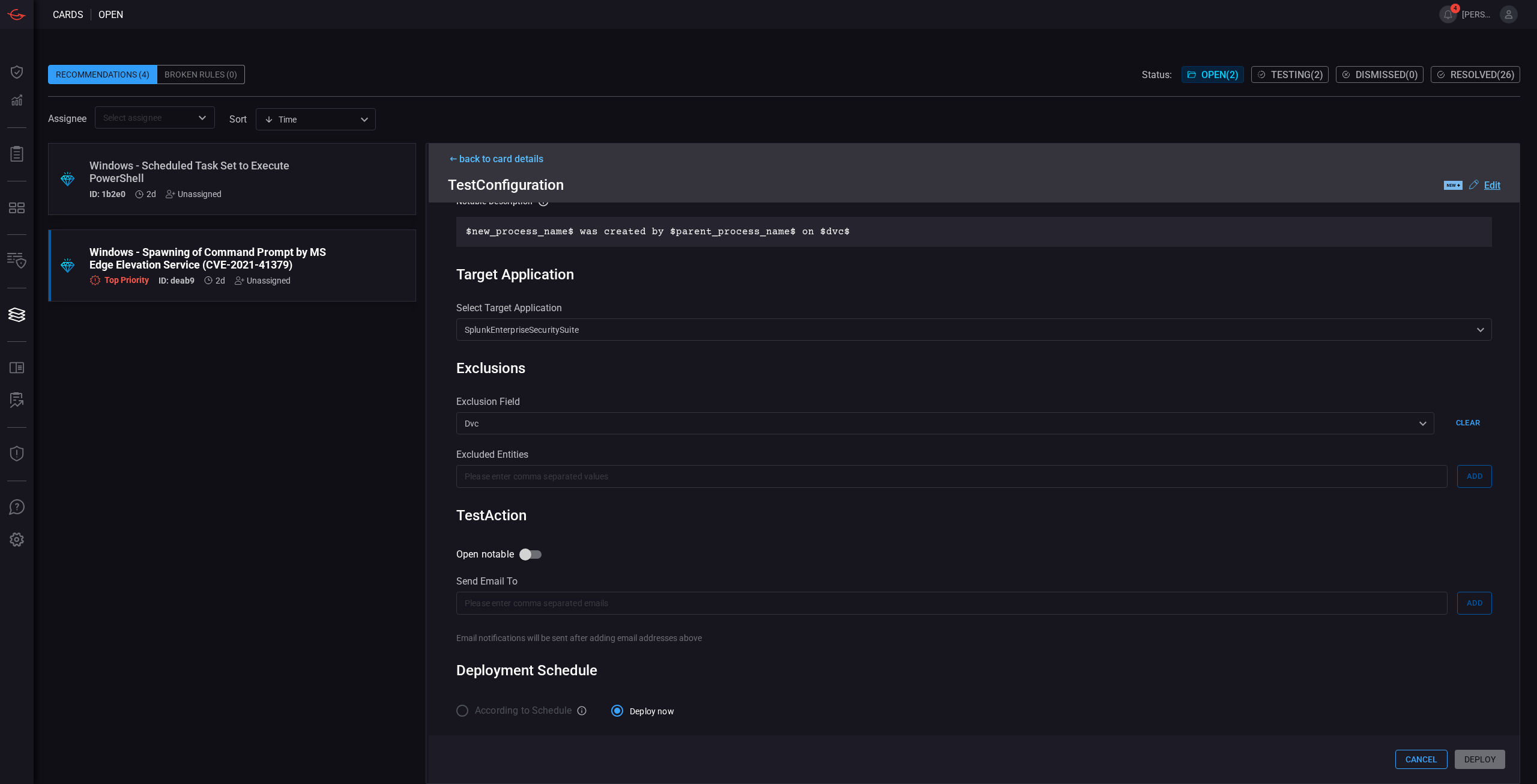
click at [1466, 756] on div "Cancel Deploy" at bounding box center [974, 759] width 1091 height 48
click at [1409, 753] on button "Cancel" at bounding box center [1422, 759] width 53 height 19
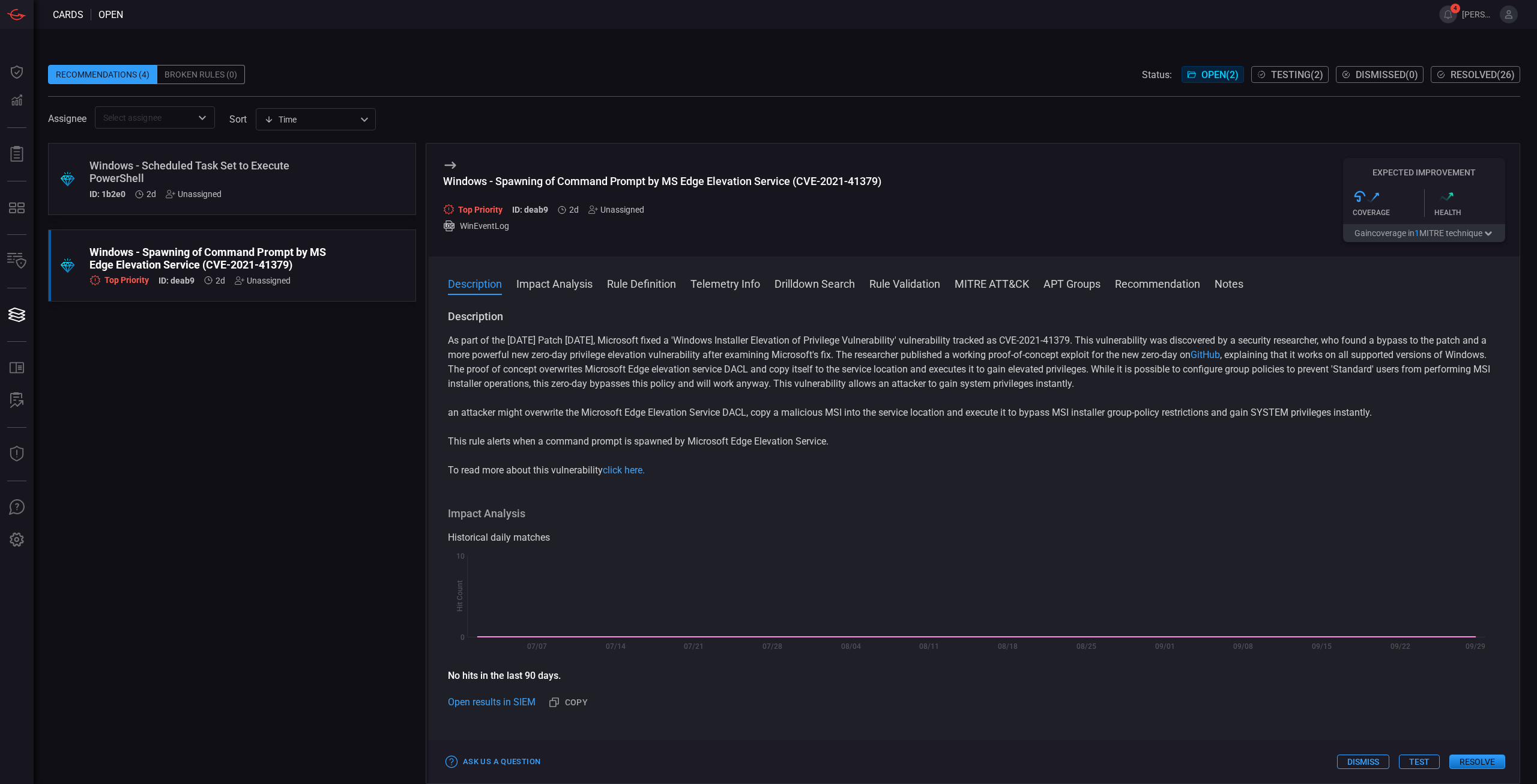
click at [1484, 766] on button "Resolve" at bounding box center [1477, 762] width 56 height 14
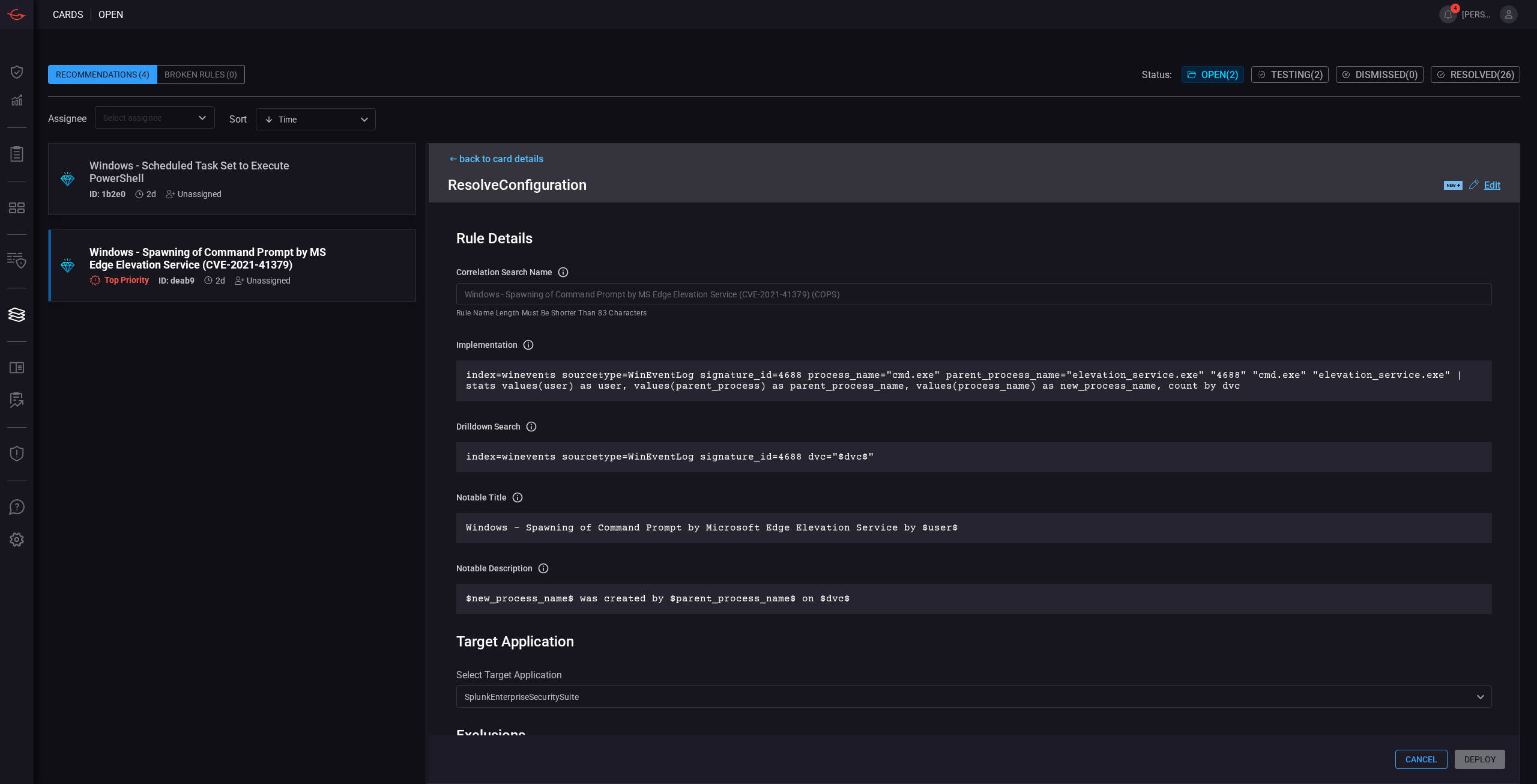
click at [1485, 754] on div "Cancel Deploy" at bounding box center [974, 759] width 1091 height 48
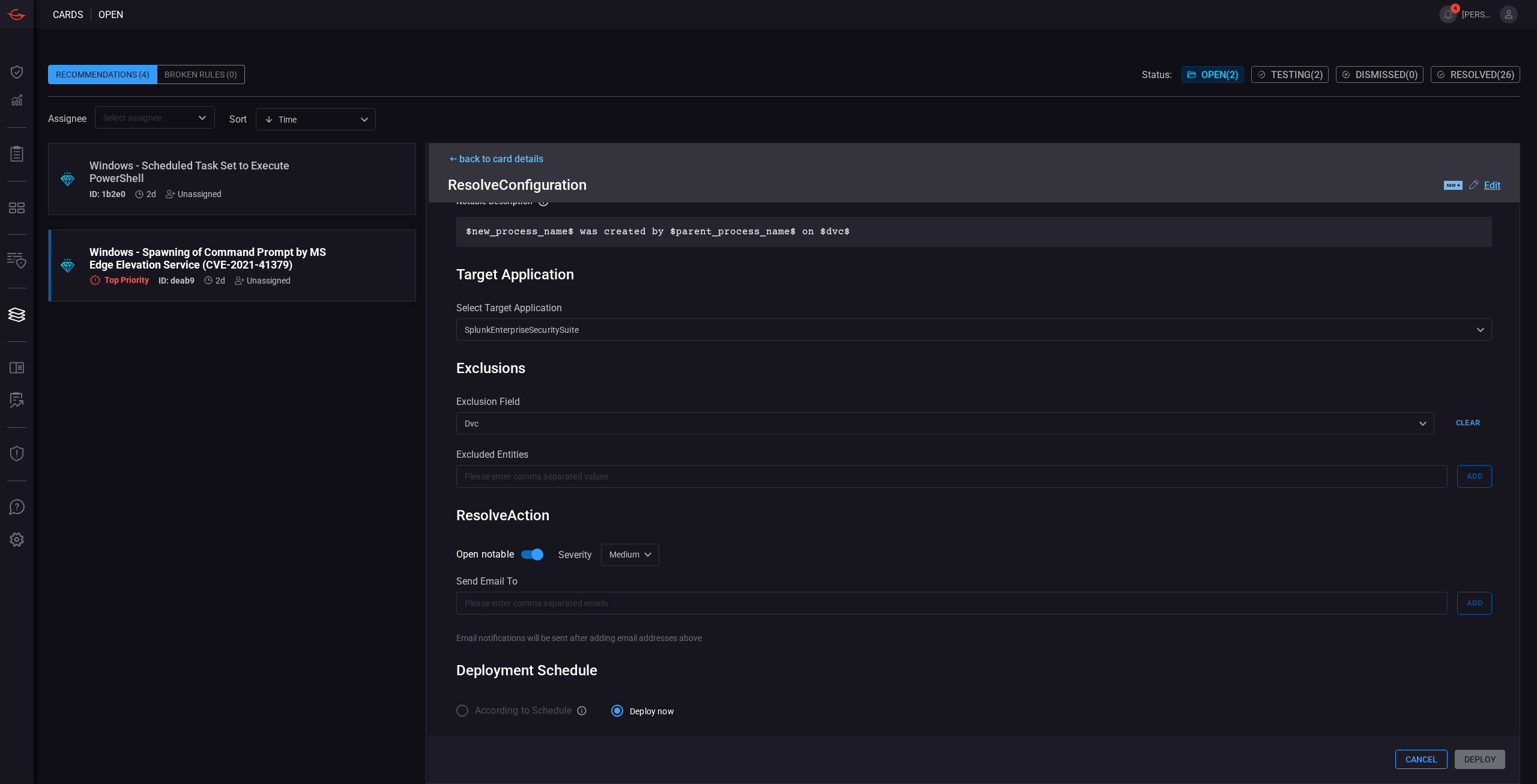
click at [1473, 766] on div "Cancel Deploy" at bounding box center [974, 759] width 1091 height 48
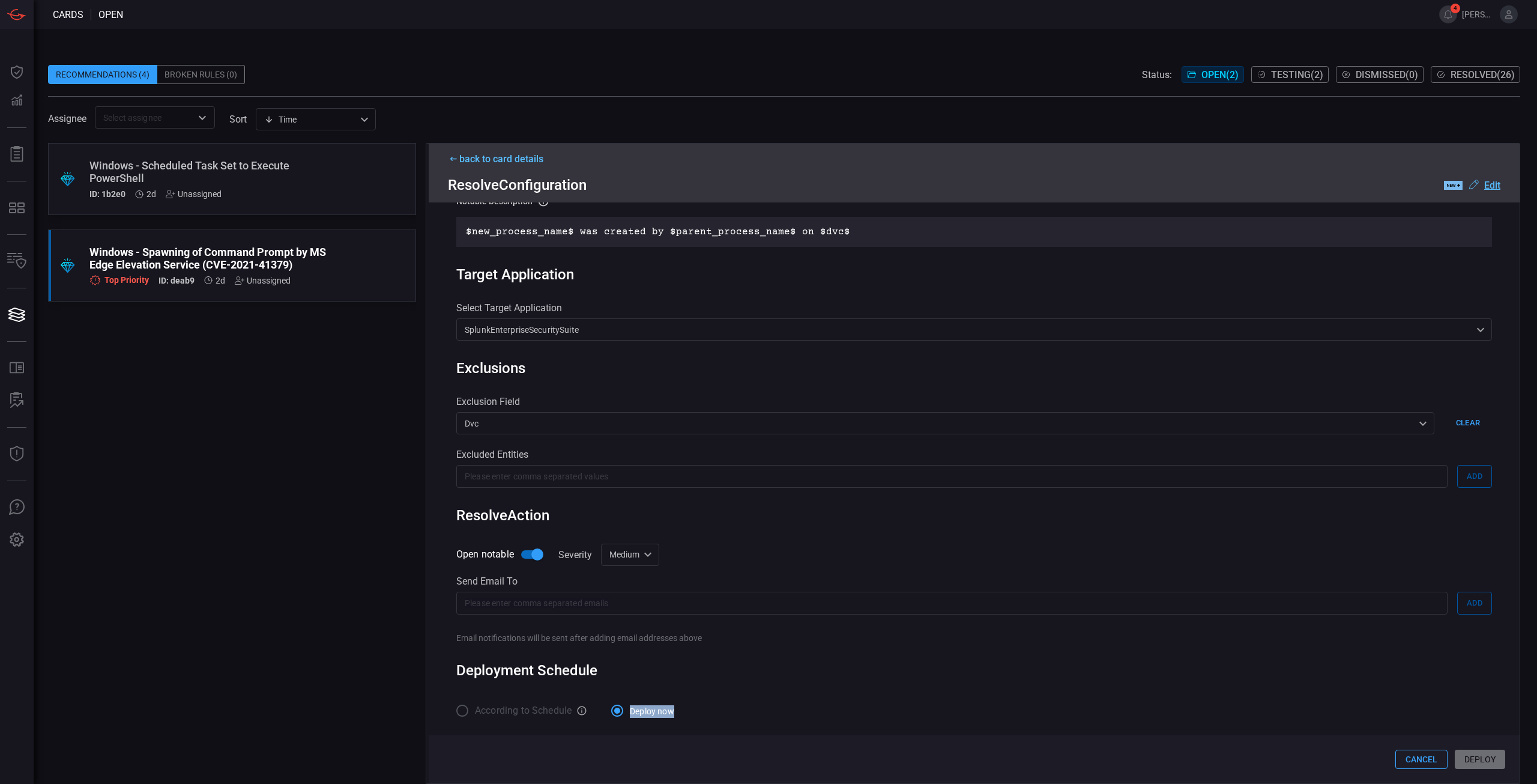
click at [1473, 766] on div "Cancel Deploy" at bounding box center [974, 759] width 1091 height 48
click at [292, 272] on div "Windows - Spawning of Command Prompt by MS Edge Elevation Service (CVE-2021-413…" at bounding box center [209, 265] width 240 height 40
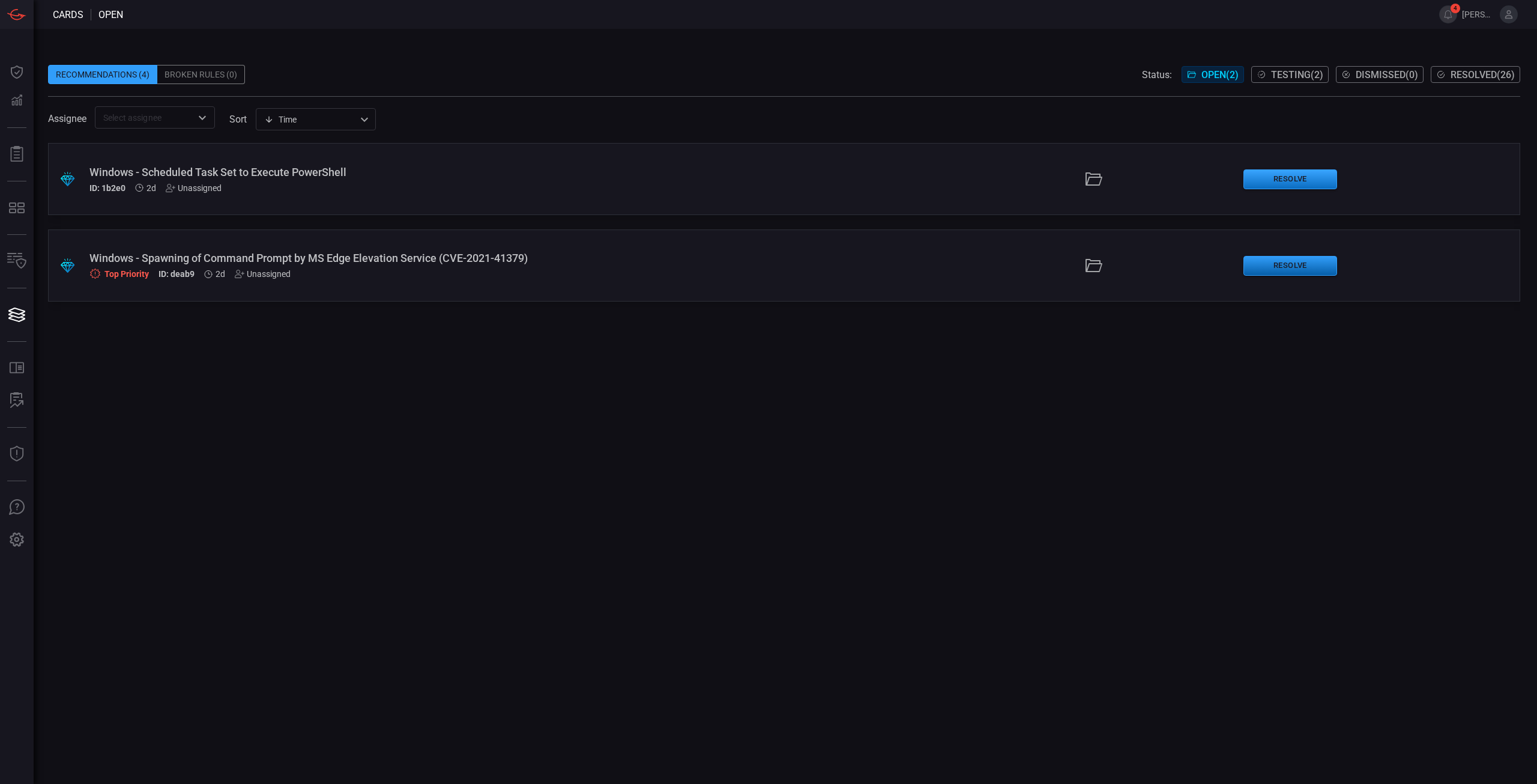
click at [1293, 261] on button "Resolve" at bounding box center [1291, 265] width 94 height 20
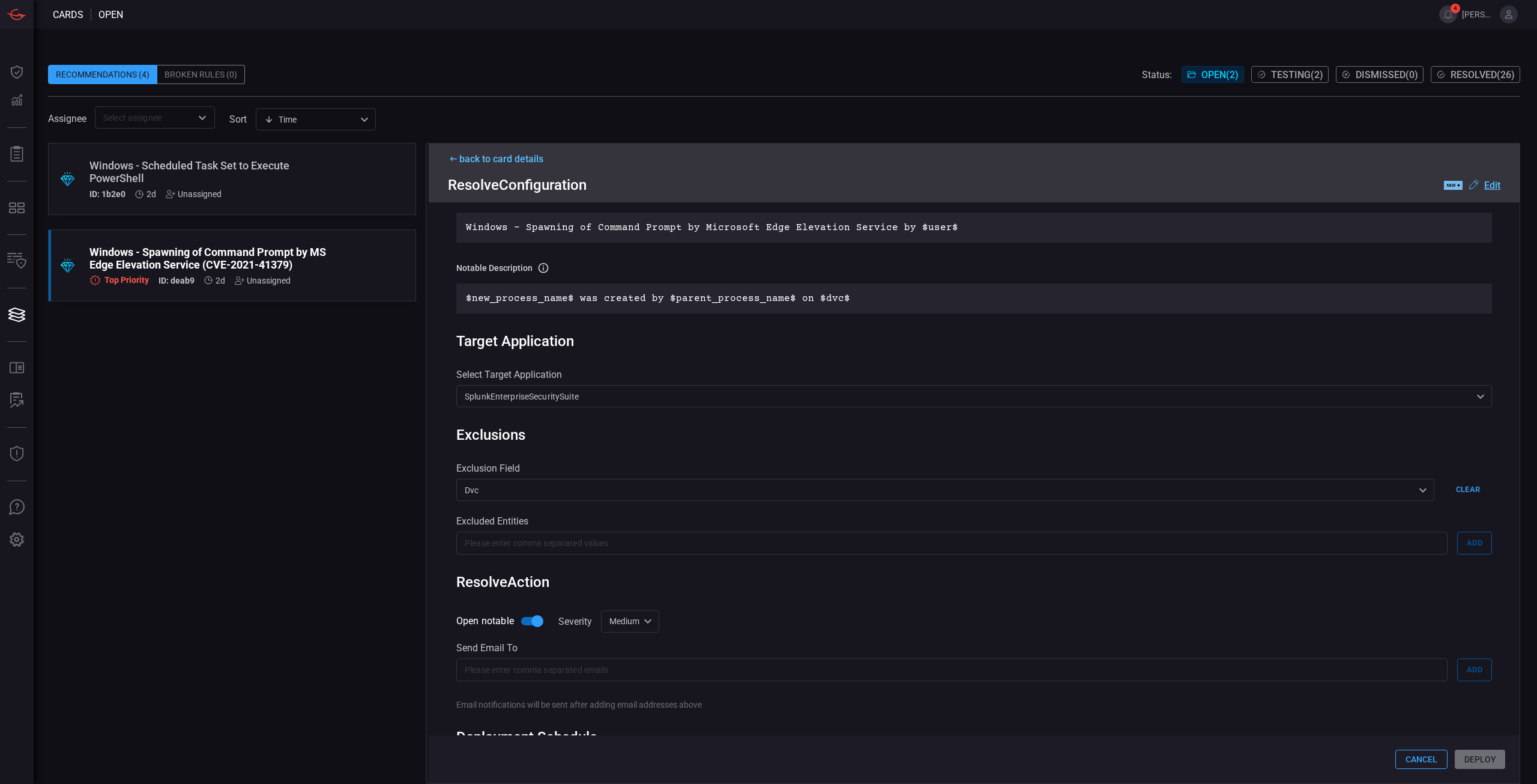
scroll to position [371, 0]
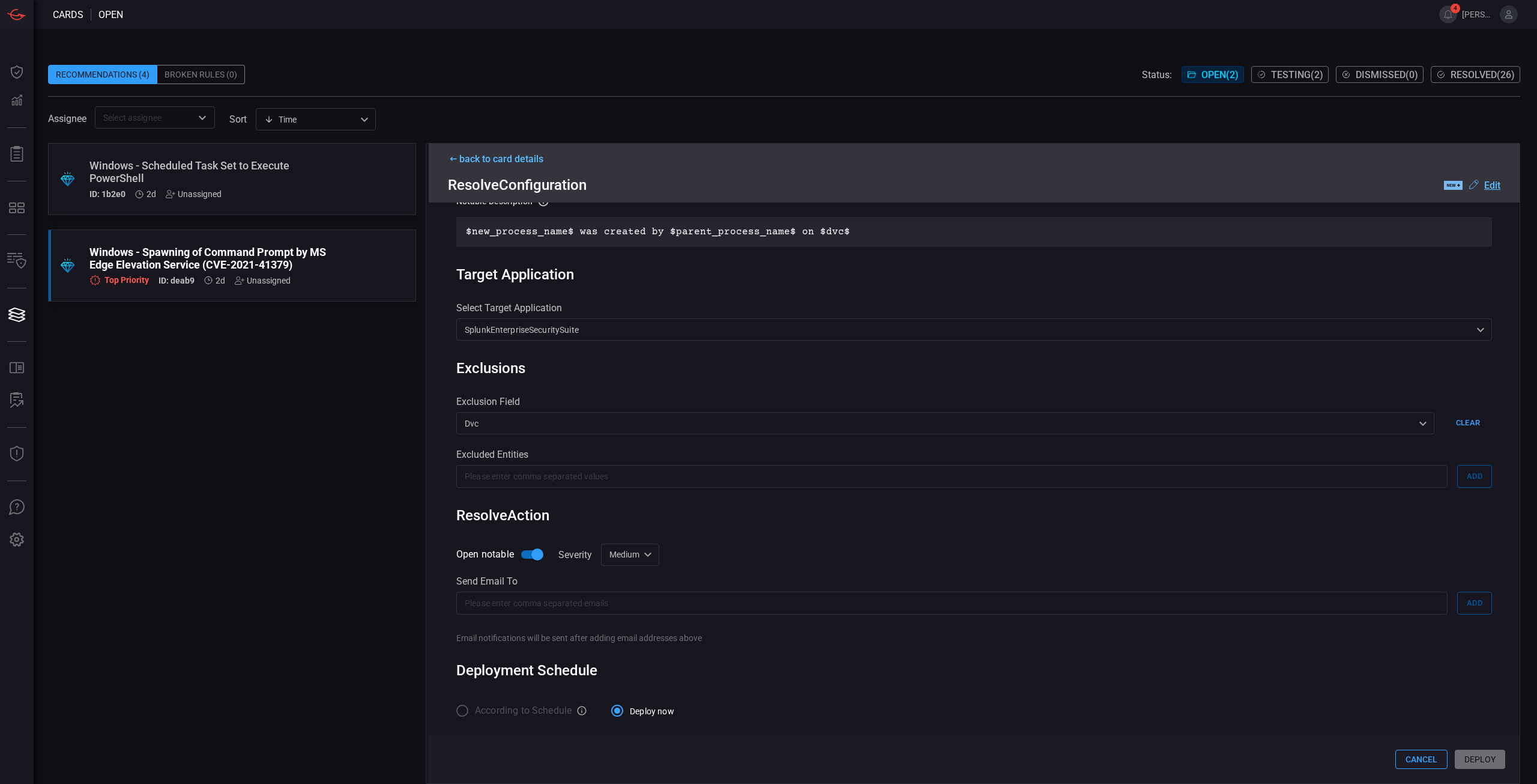
click at [450, 708] on div "Rule Details correlation search Name Name of the correlation search that will b…" at bounding box center [974, 492] width 1091 height 581
click at [465, 713] on label "According to Schedule" at bounding box center [511, 711] width 122 height 25
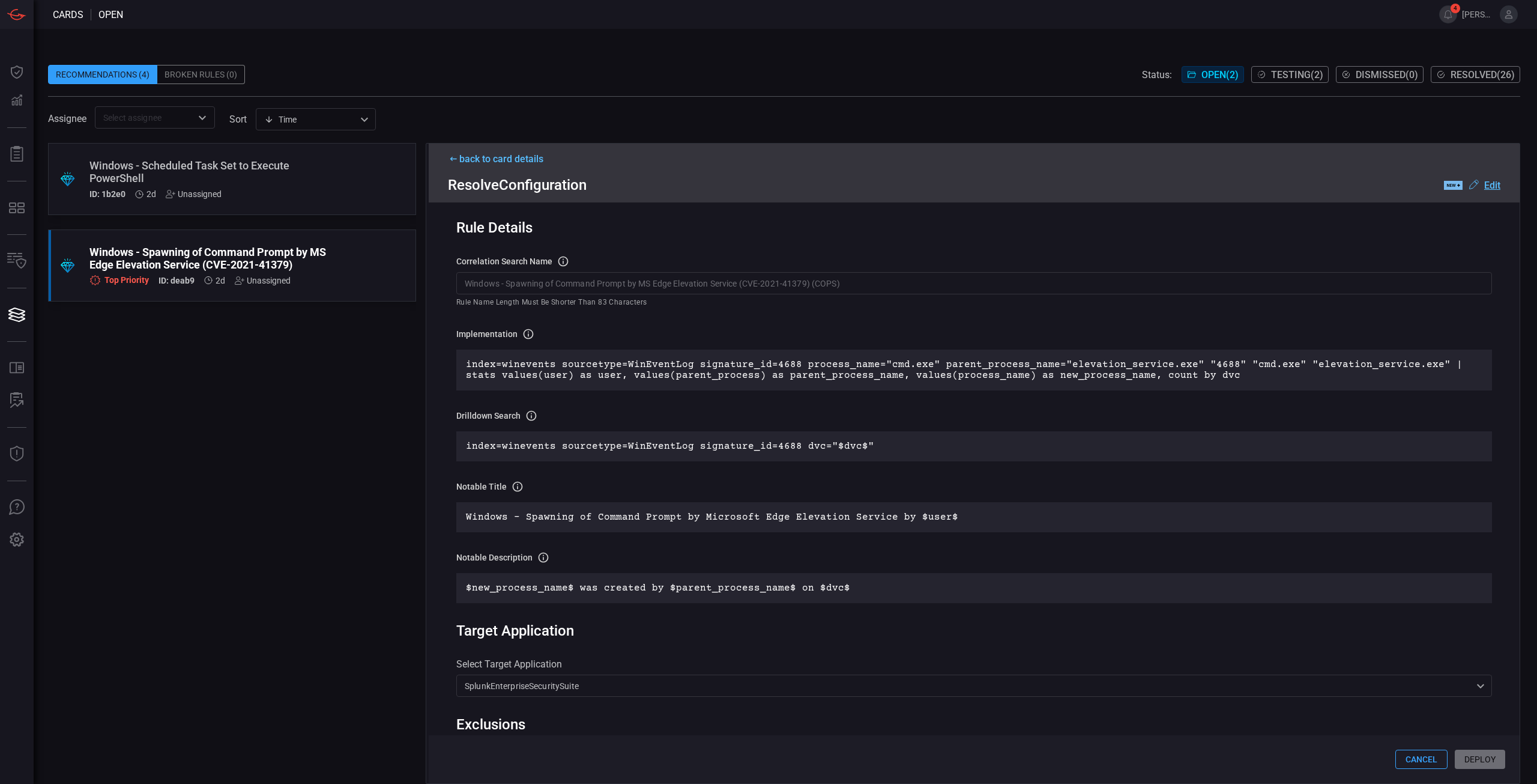
scroll to position [0, 0]
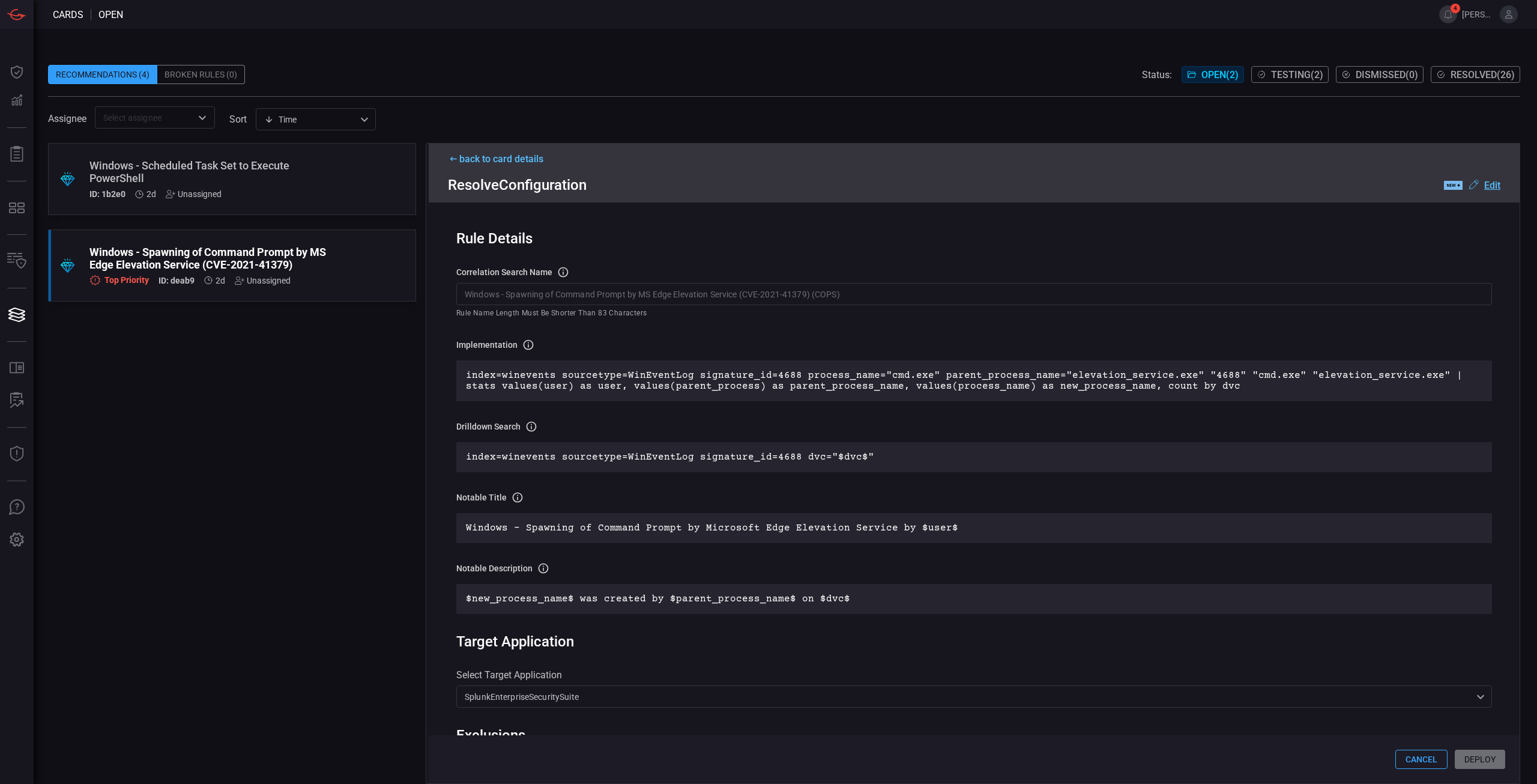
click at [1447, 186] on icon at bounding box center [1453, 185] width 18 height 9
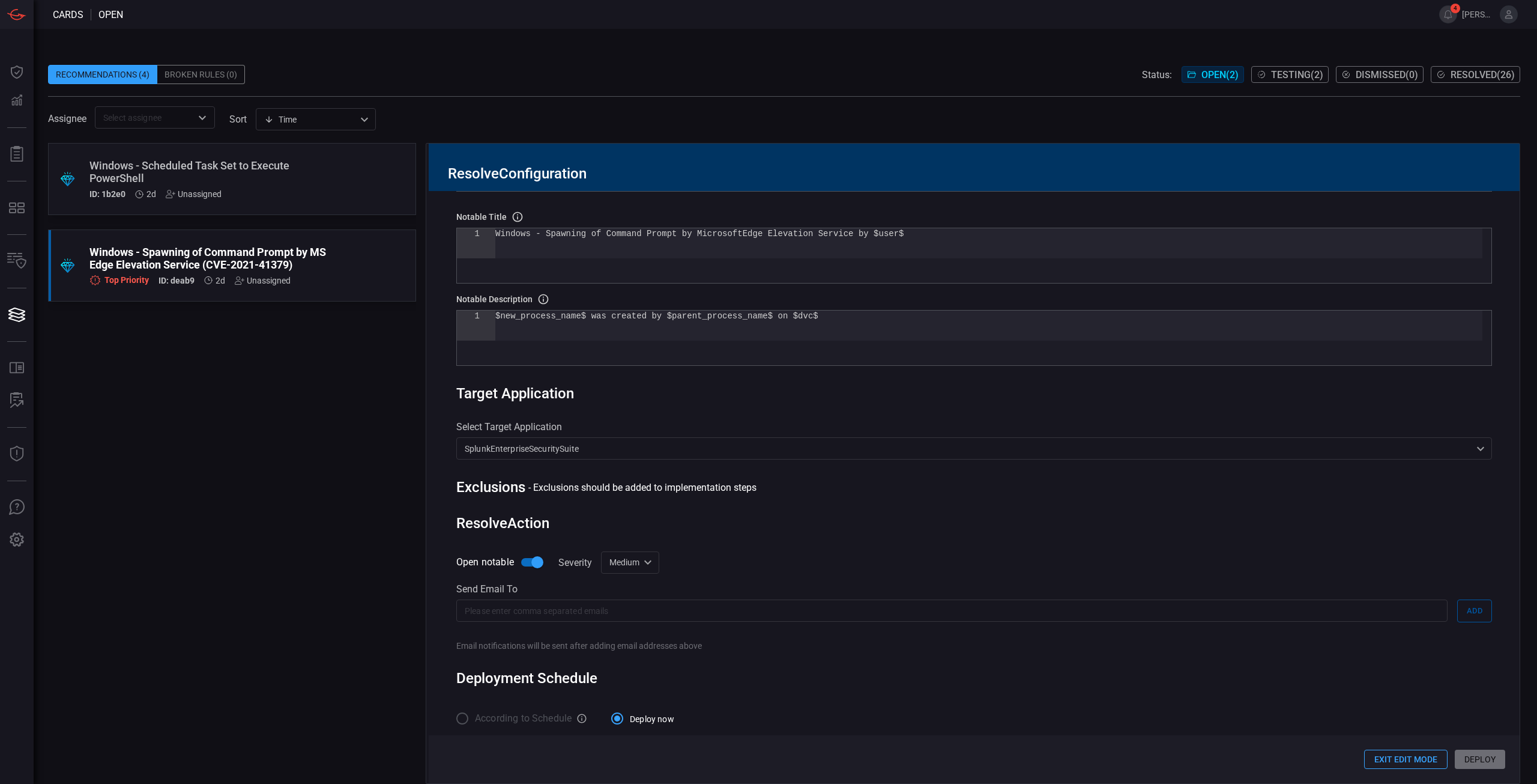
scroll to position [492, 0]
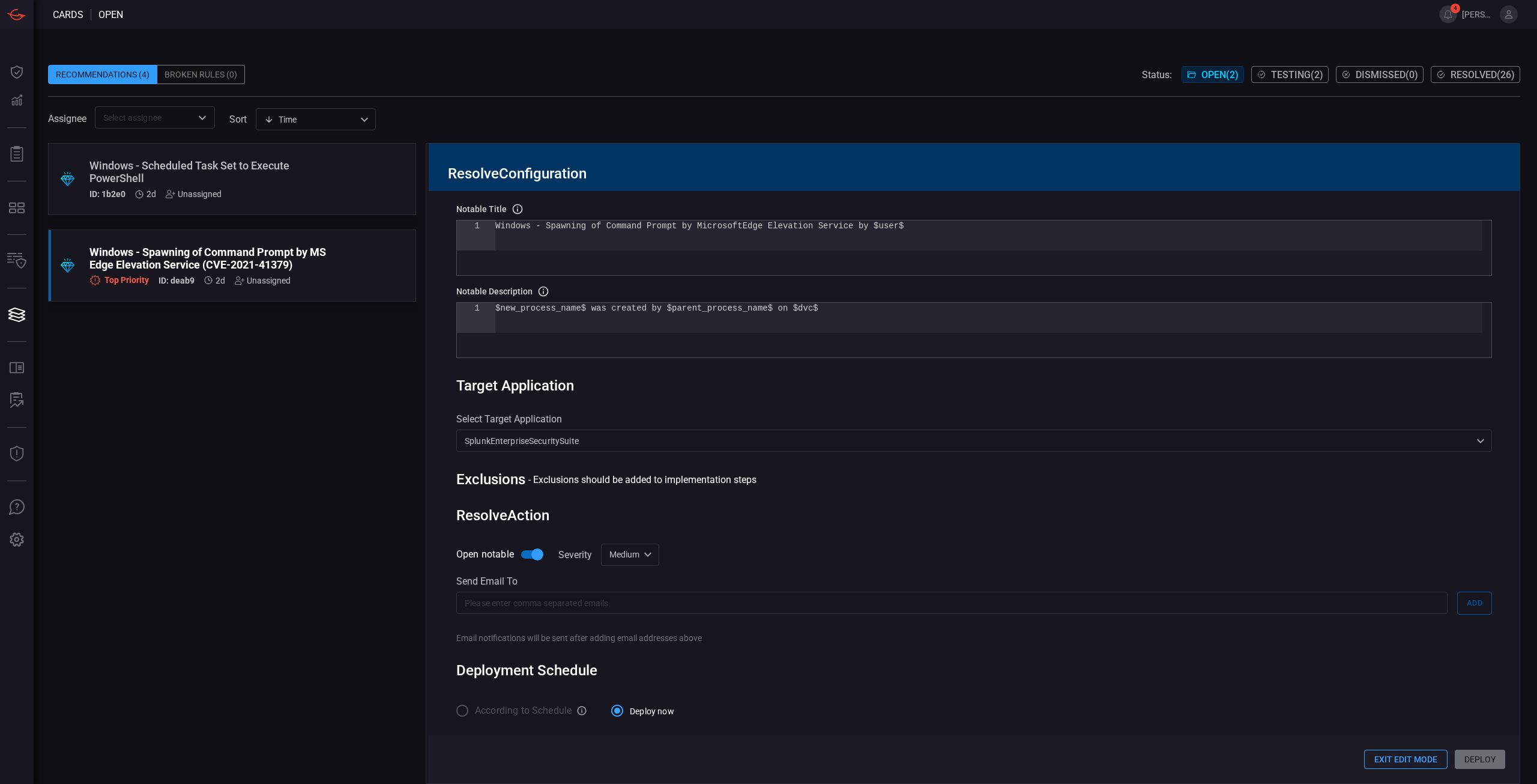
click at [1424, 762] on button "Exit Edit Mode" at bounding box center [1406, 759] width 84 height 19
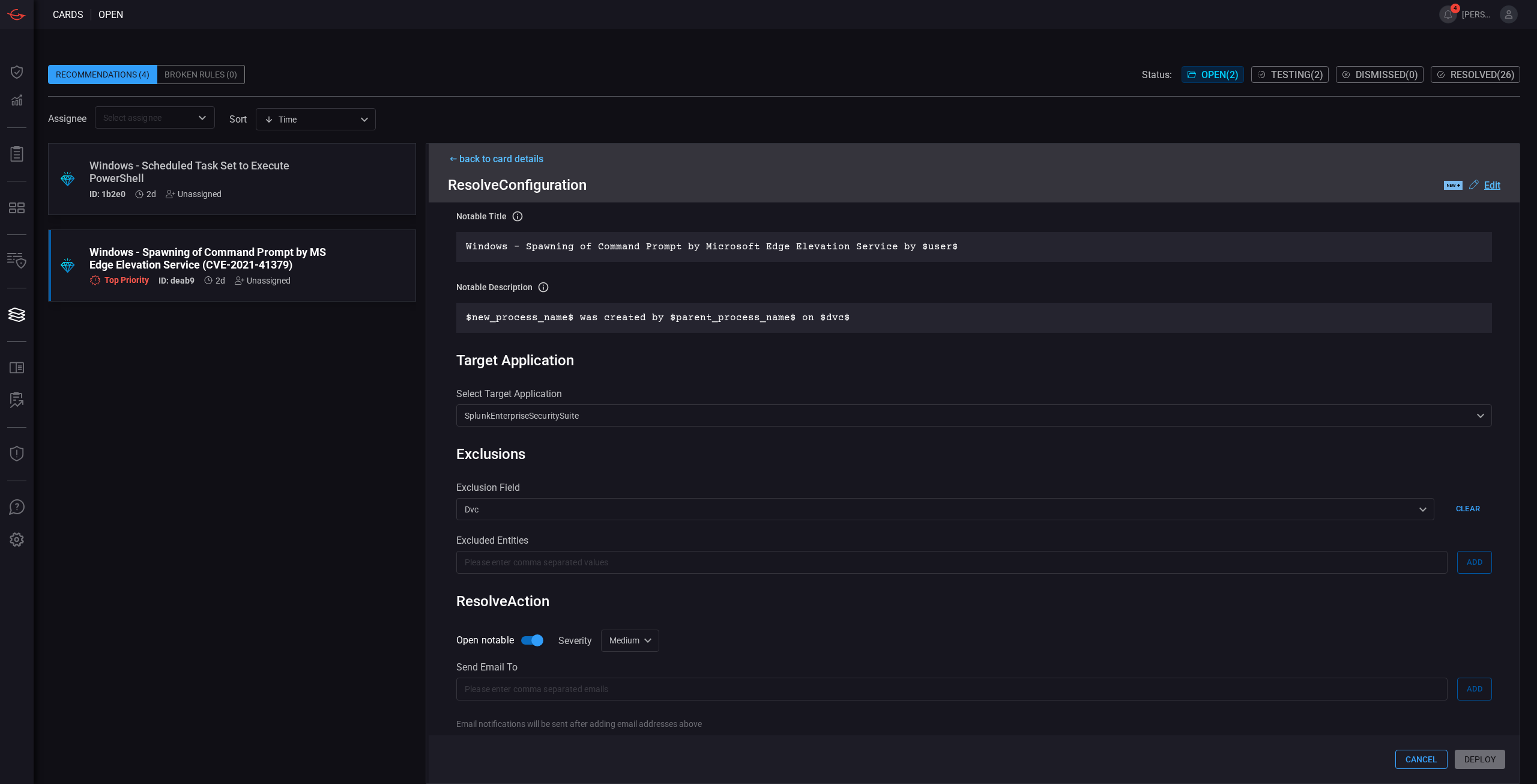
click at [1424, 762] on button "Cancel" at bounding box center [1422, 759] width 53 height 19
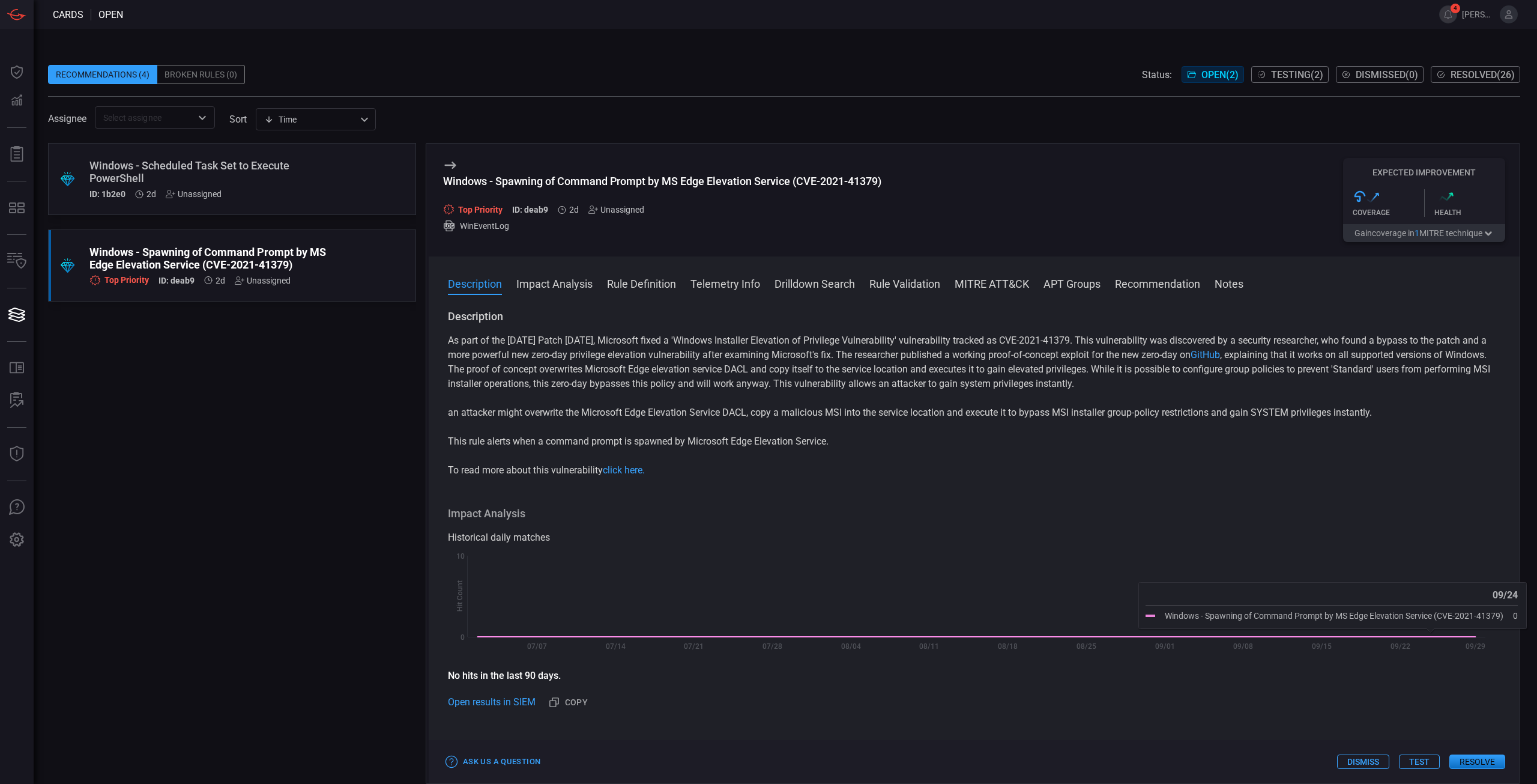
click at [1264, 71] on button "Testing ( 2 )" at bounding box center [1290, 74] width 77 height 17
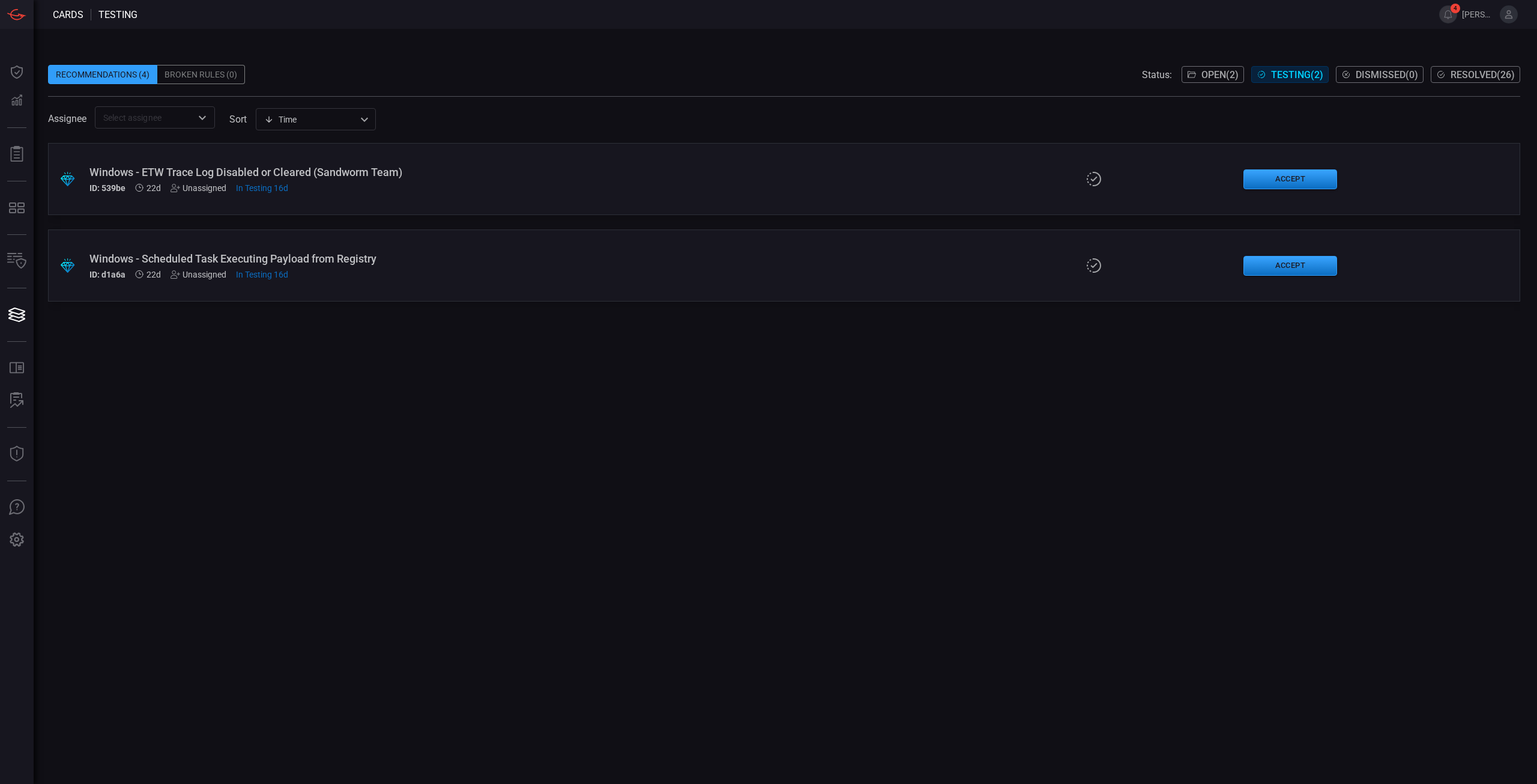
click at [1194, 70] on button "Open ( 2 )" at bounding box center [1213, 74] width 62 height 17
click at [669, 280] on div ".suggested_cards_icon{fill:url(#suggested_cards_icon);} Windows - Spawning of C…" at bounding box center [784, 265] width 1472 height 72
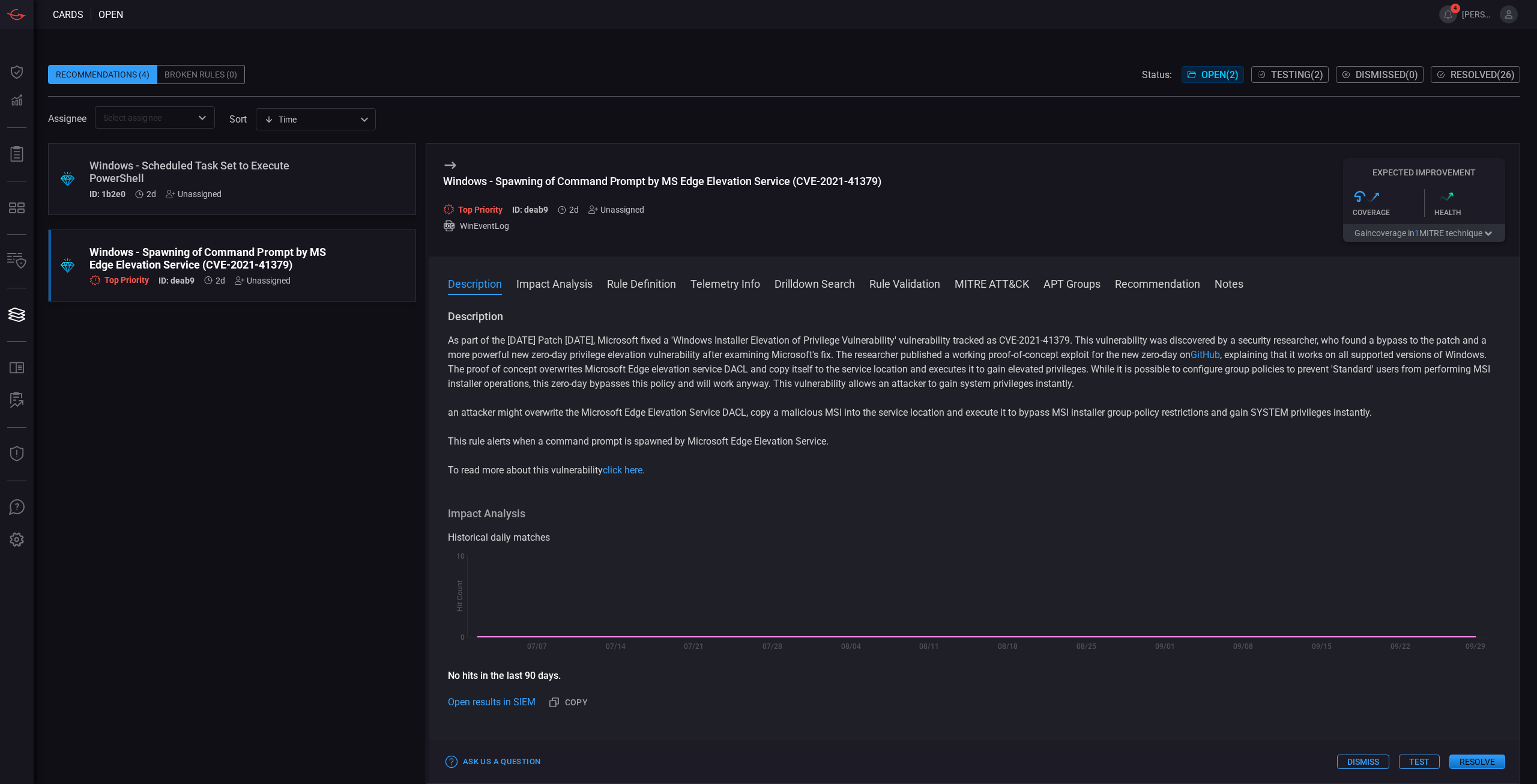
click at [1454, 763] on button "Resolve" at bounding box center [1477, 762] width 56 height 14
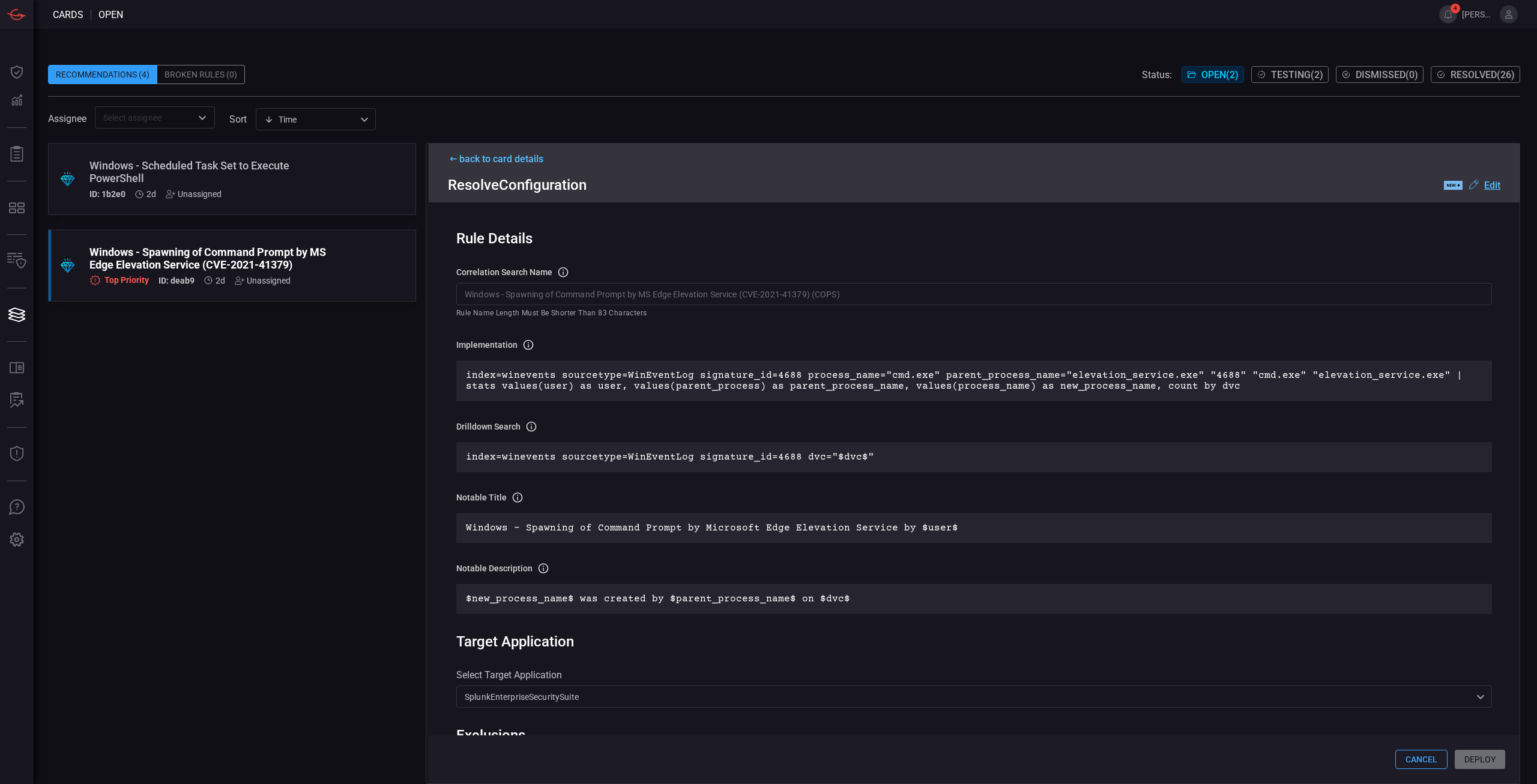
click at [1490, 769] on div "Cancel Deploy" at bounding box center [974, 759] width 1091 height 48
click at [1486, 764] on div "Cancel Deploy" at bounding box center [974, 759] width 1091 height 48
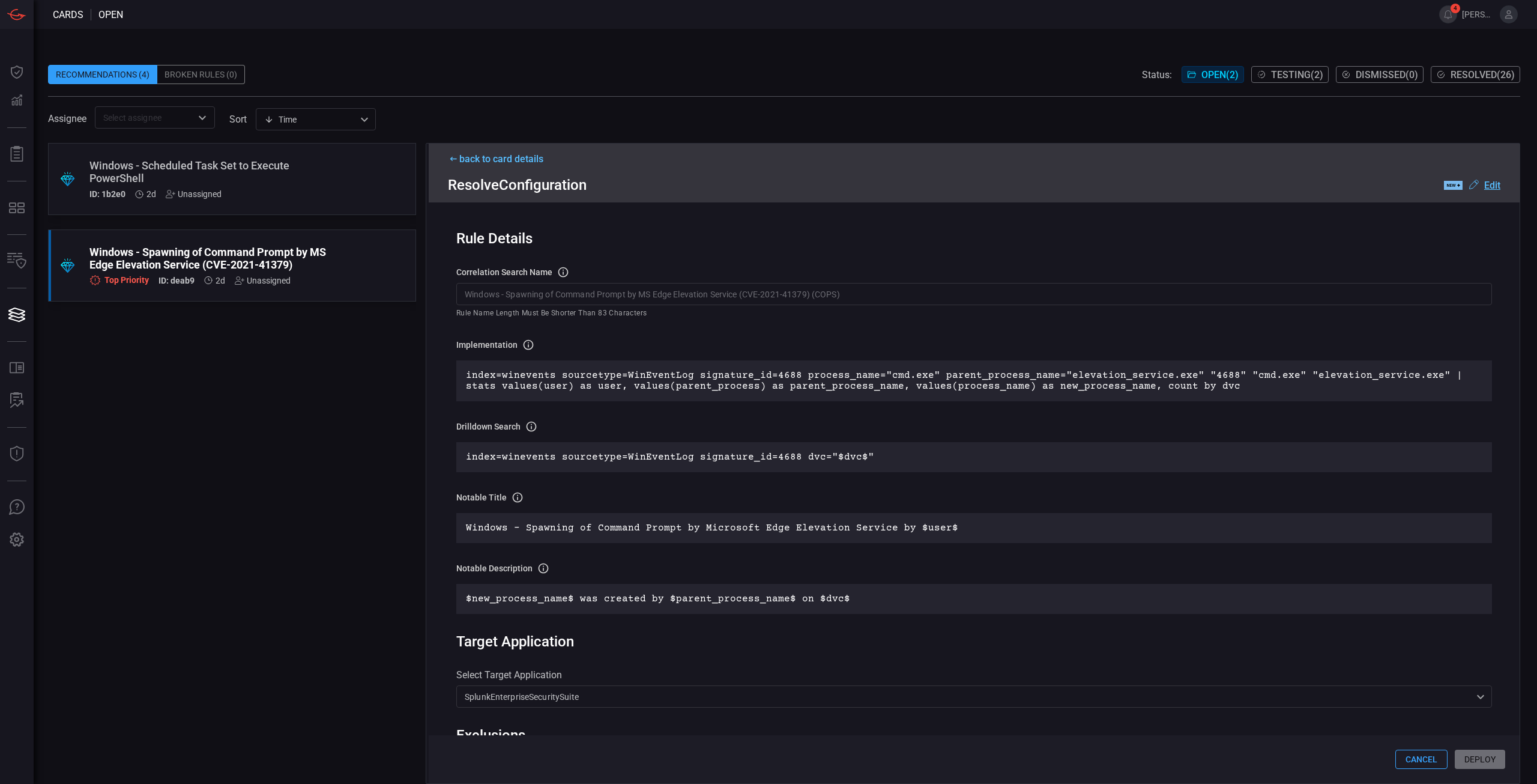
click at [1486, 764] on div "Cancel Deploy" at bounding box center [974, 759] width 1091 height 48
click at [901, 529] on p "Windows - Spawning of Command Prompt by Microsoft Edge Elevation Service by $us…" at bounding box center [974, 528] width 1017 height 11
click at [279, 182] on div "Windows - Scheduled Task Set to Execute PowerShell" at bounding box center [209, 172] width 240 height 25
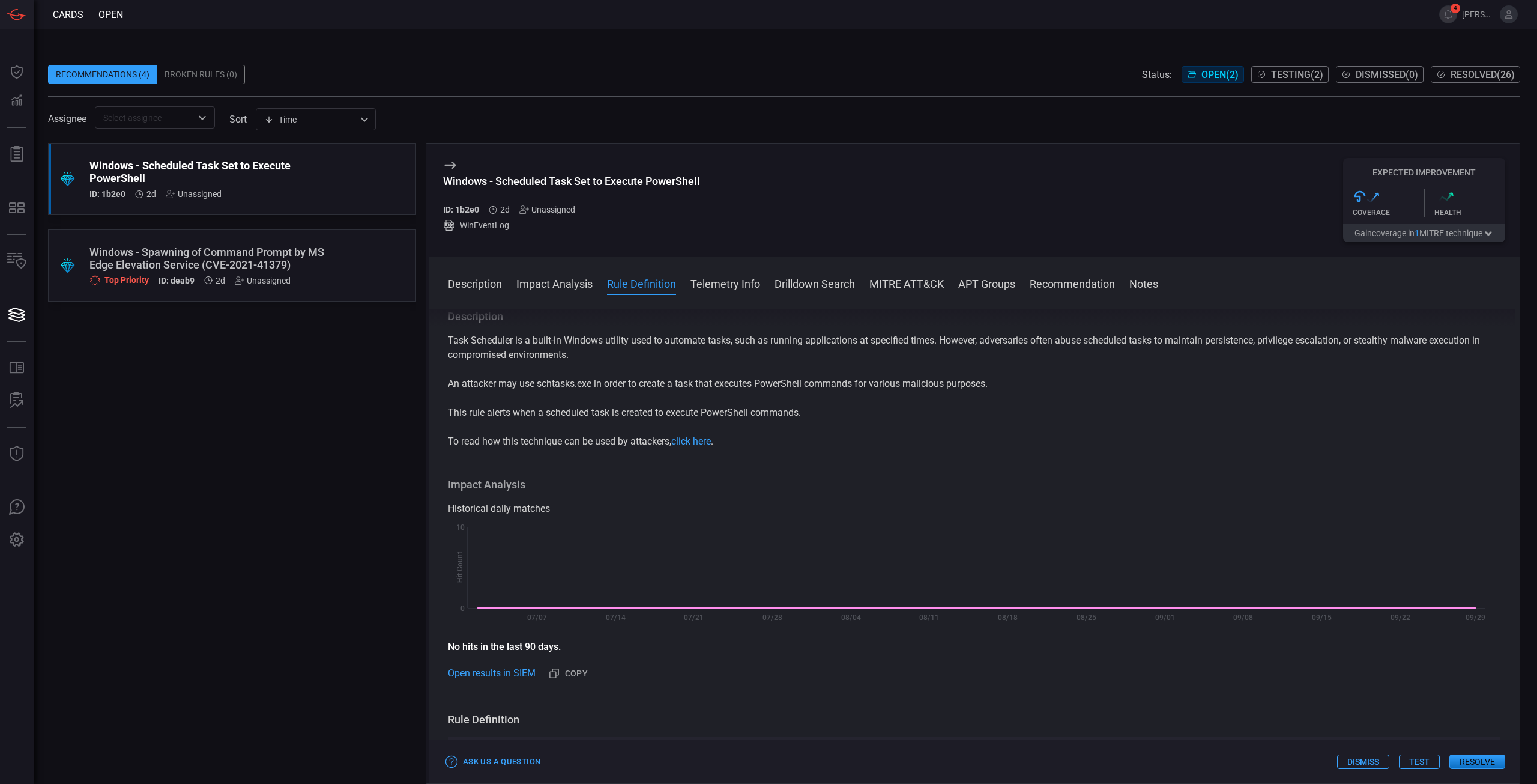
scroll to position [360, 0]
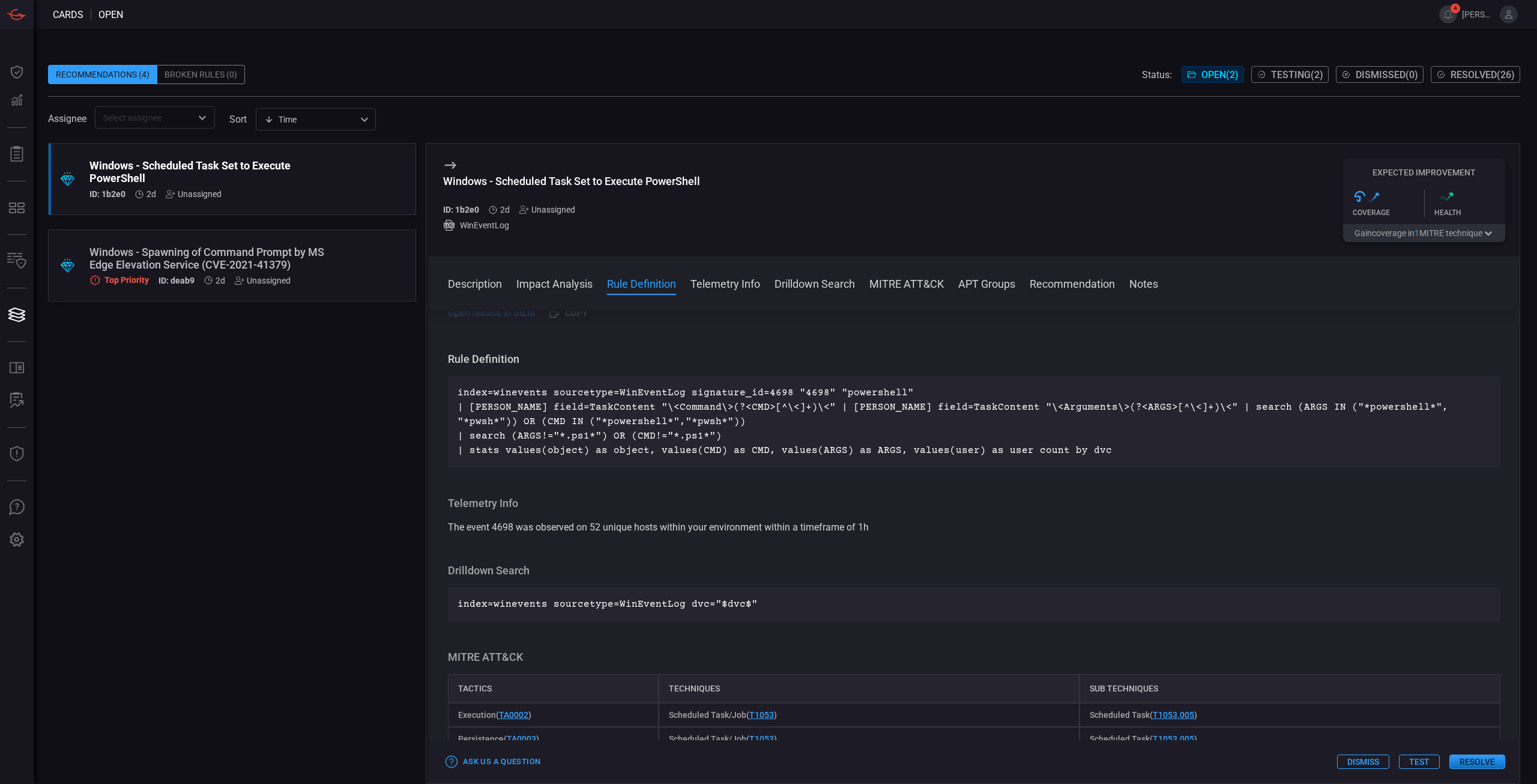
drag, startPoint x: 1413, startPoint y: 769, endPoint x: 1421, endPoint y: 769, distance: 8.0
click at [1413, 769] on div "Ask Us a Question Dismiss Test Resolve" at bounding box center [974, 762] width 1091 height 43
click at [1426, 766] on button "Test" at bounding box center [1419, 762] width 41 height 14
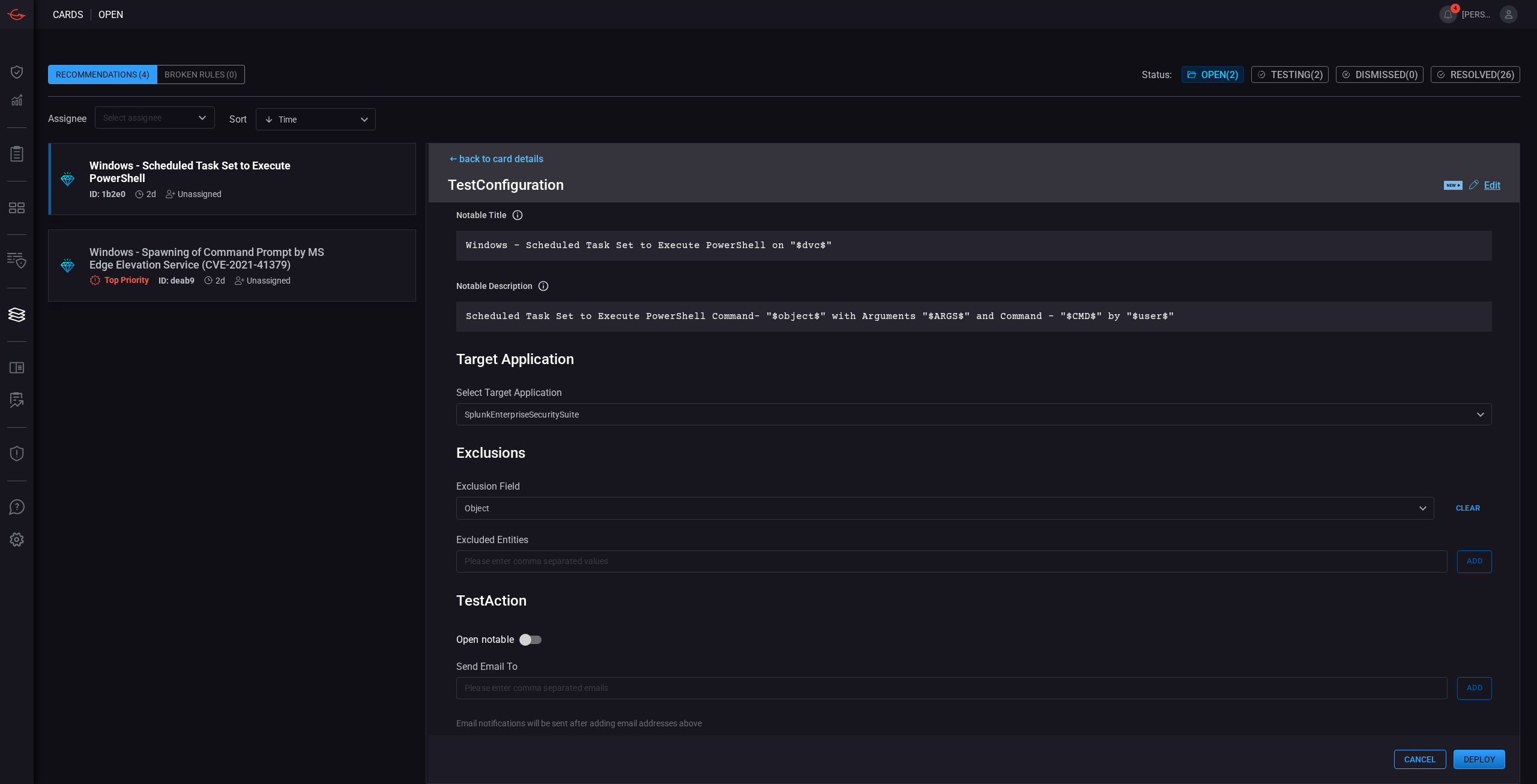
scroll to position [389, 0]
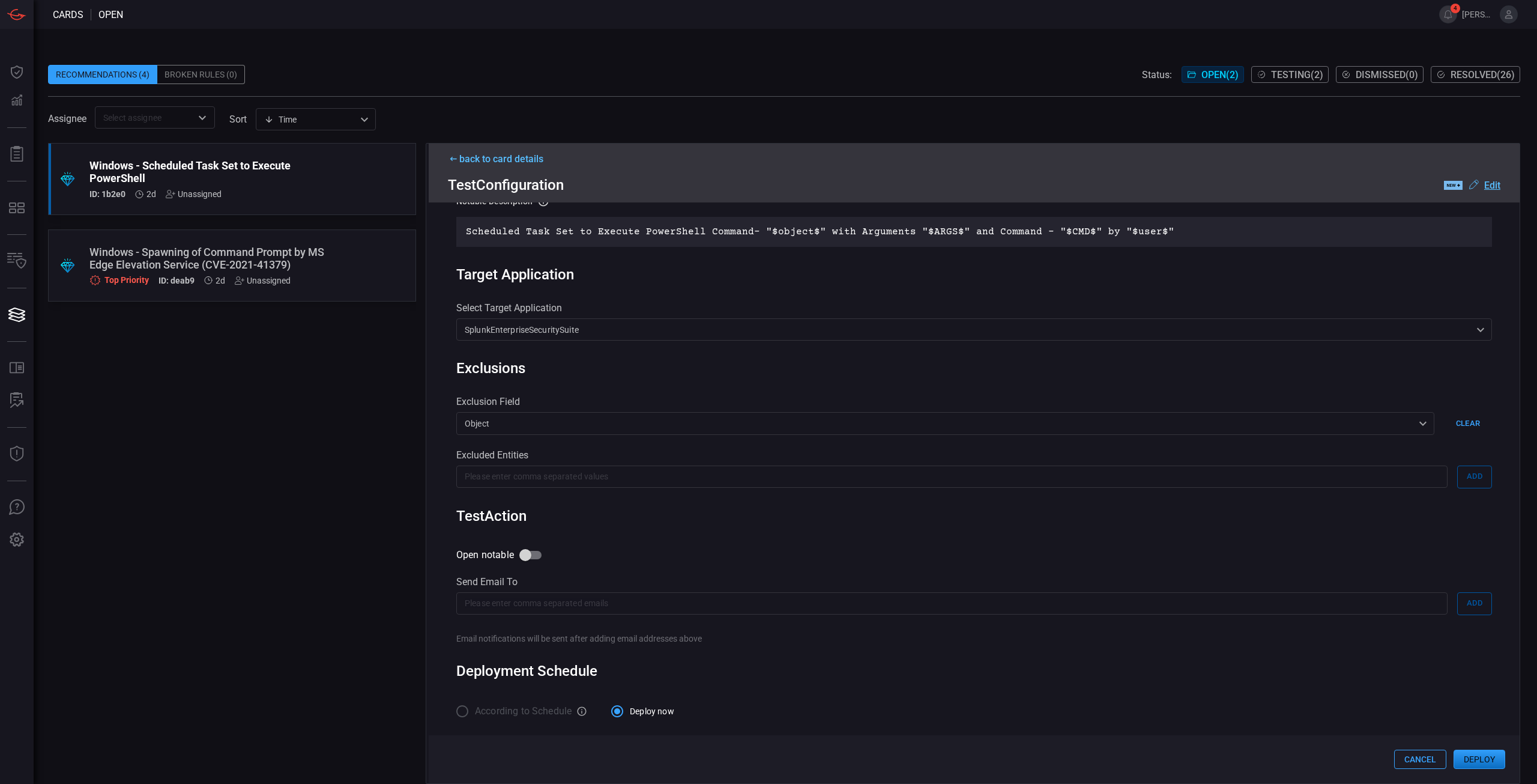
click at [1411, 762] on button "Cancel" at bounding box center [1421, 759] width 53 height 19
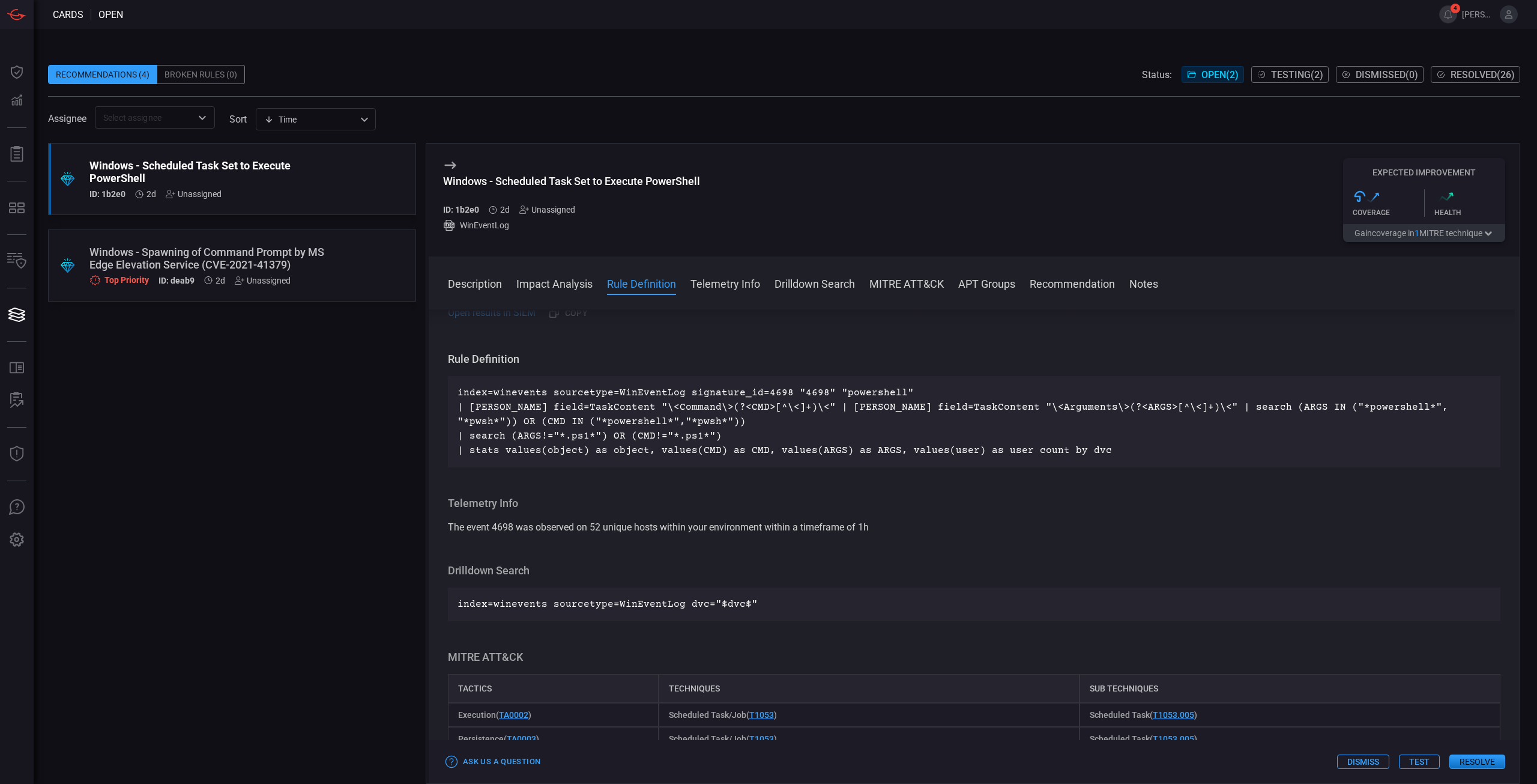
scroll to position [240, 0]
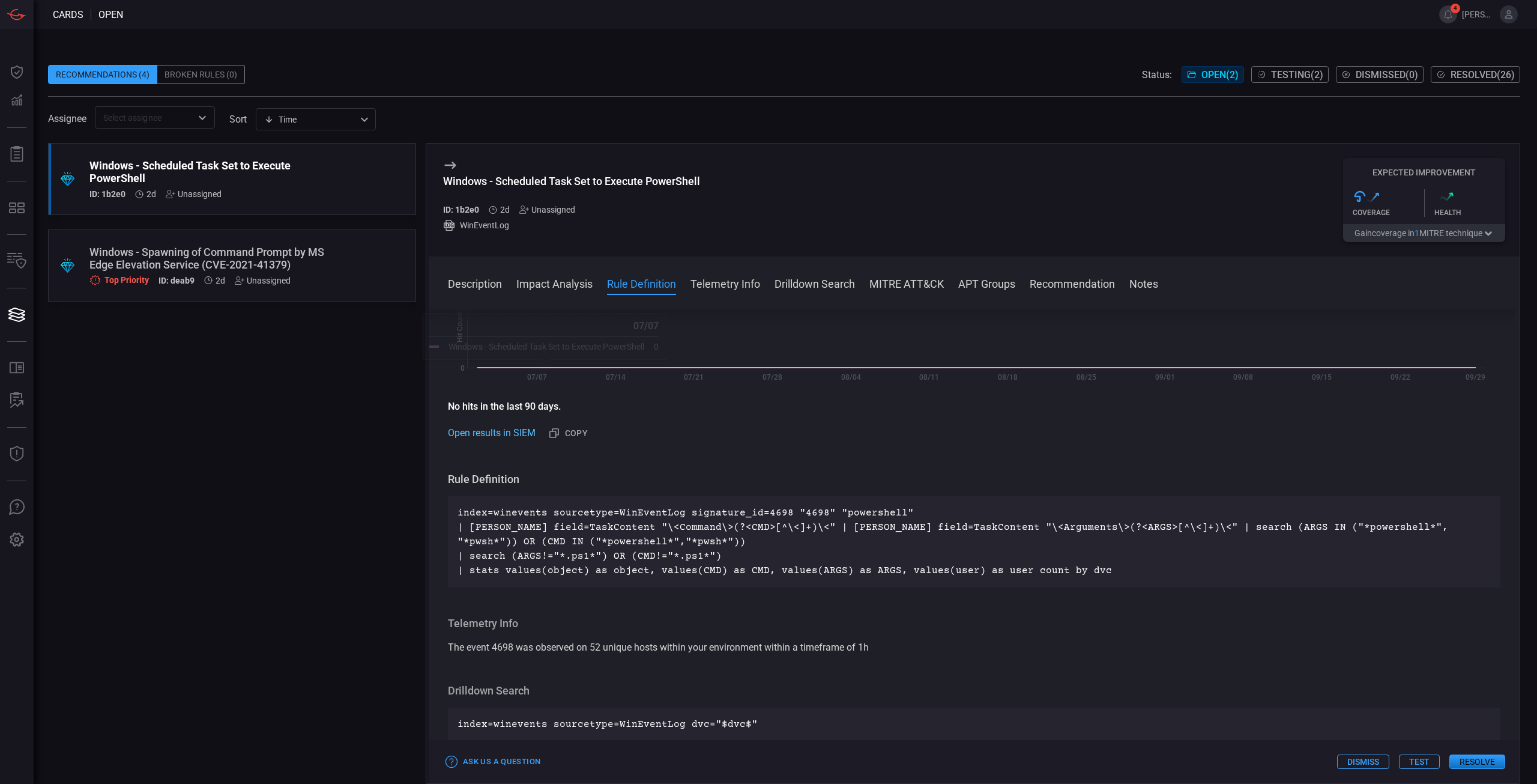
click at [502, 435] on link "Open results in SIEM" at bounding box center [492, 433] width 88 height 14
click at [1092, 578] on p "index=winevents sourcetype=WinEventLog signature_id=4698 "4698" "powershell" | …" at bounding box center [974, 542] width 1033 height 72
click at [1093, 578] on p "index=winevents sourcetype=WinEventLog signature_id=4698 "4698" "powershell" | …" at bounding box center [974, 542] width 1033 height 72
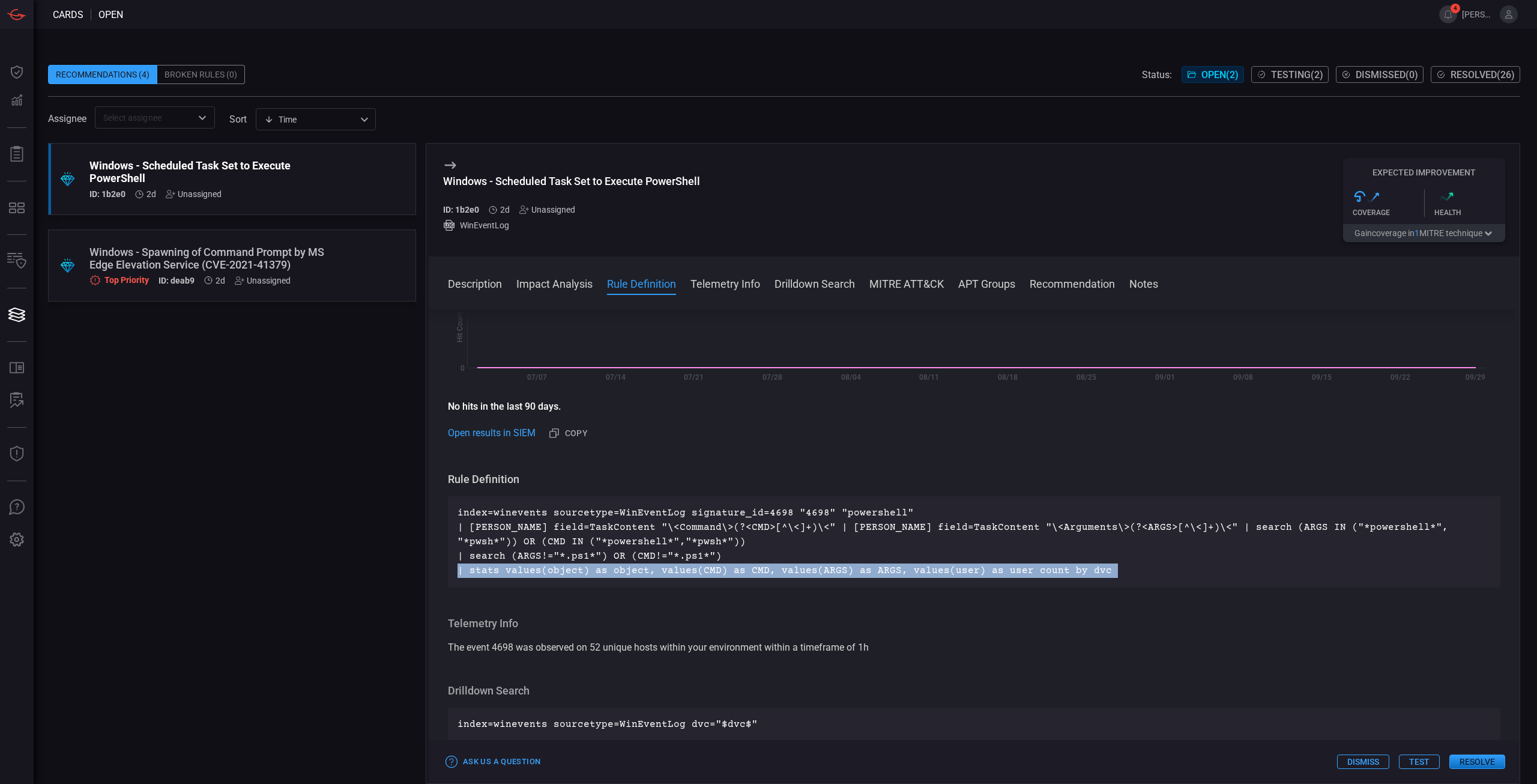
click at [1093, 578] on p "index=winevents sourcetype=WinEventLog signature_id=4698 "4698" "powershell" | …" at bounding box center [974, 542] width 1033 height 72
click at [1094, 573] on p "index=winevents sourcetype=WinEventLog signature_id=4698 "4698" "powershell" | …" at bounding box center [974, 542] width 1033 height 72
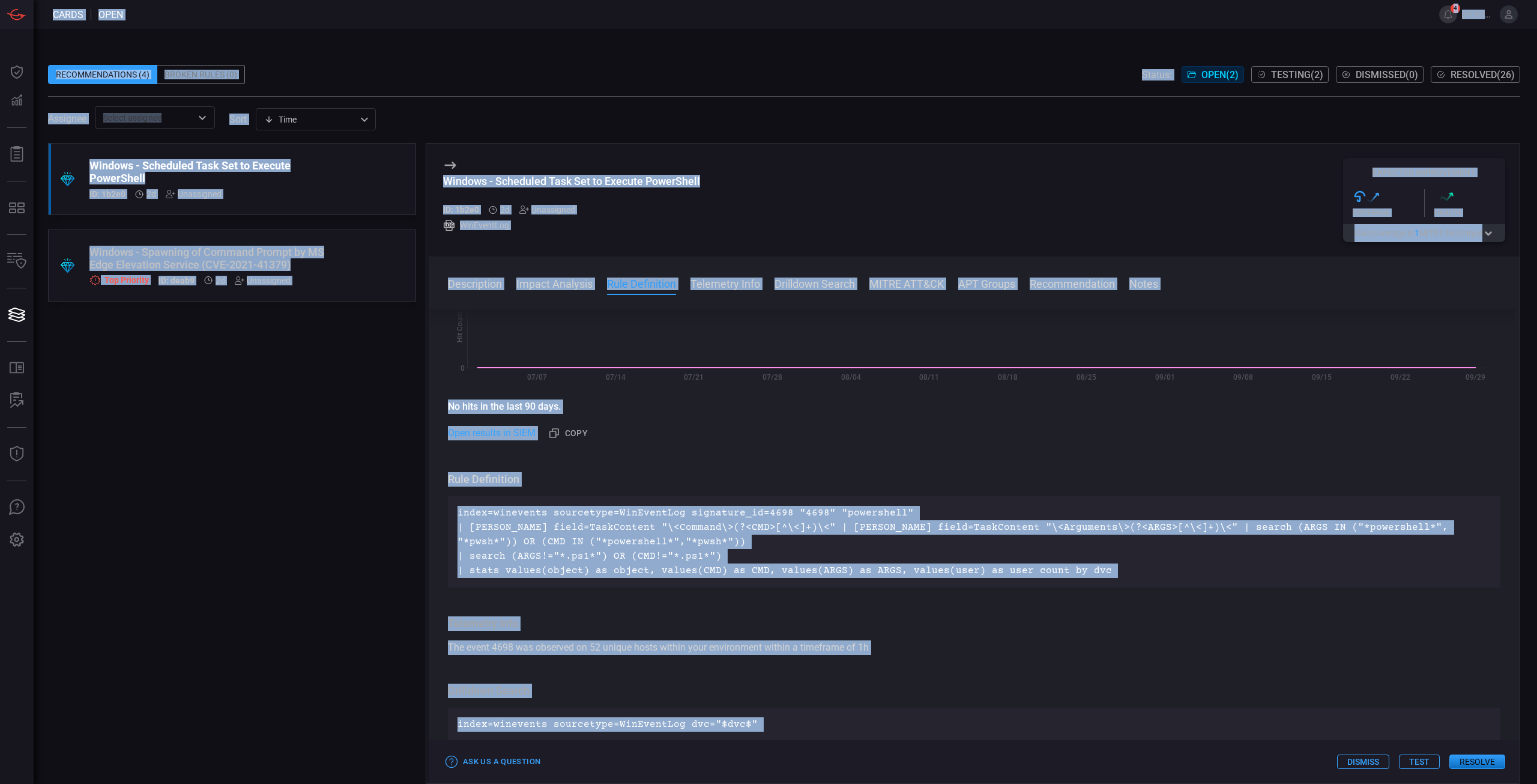
click at [1113, 557] on p "index=winevents sourcetype=WinEventLog signature_id=4698 "4698" "powershell" | …" at bounding box center [974, 542] width 1033 height 72
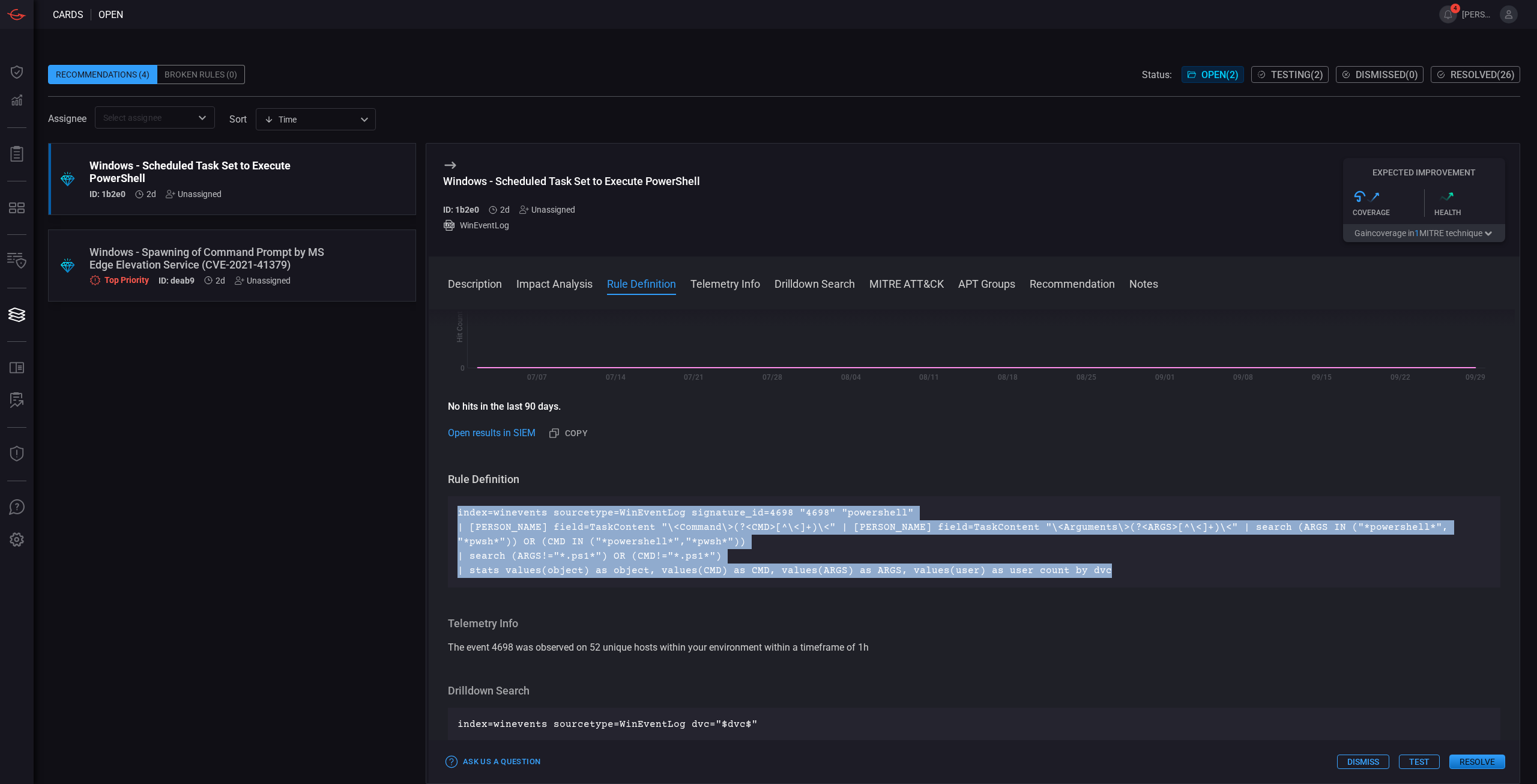
drag, startPoint x: 1111, startPoint y: 574, endPoint x: 460, endPoint y: 513, distance: 653.9
click at [460, 513] on p "index=winevents sourcetype=WinEventLog signature_id=4698 "4698" "powershell" | …" at bounding box center [974, 542] width 1033 height 72
copy p "index=winevents sourcetype=WinEventLog signature_id=4698 "4698" "powershell" | …"
click at [777, 552] on p "index=winevents sourcetype=WinEventLog signature_id=4698 "4698" "powershell" | …" at bounding box center [974, 542] width 1033 height 72
click at [779, 552] on p "index=winevents sourcetype=WinEventLog signature_id=4698 "4698" "powershell" | …" at bounding box center [974, 542] width 1033 height 72
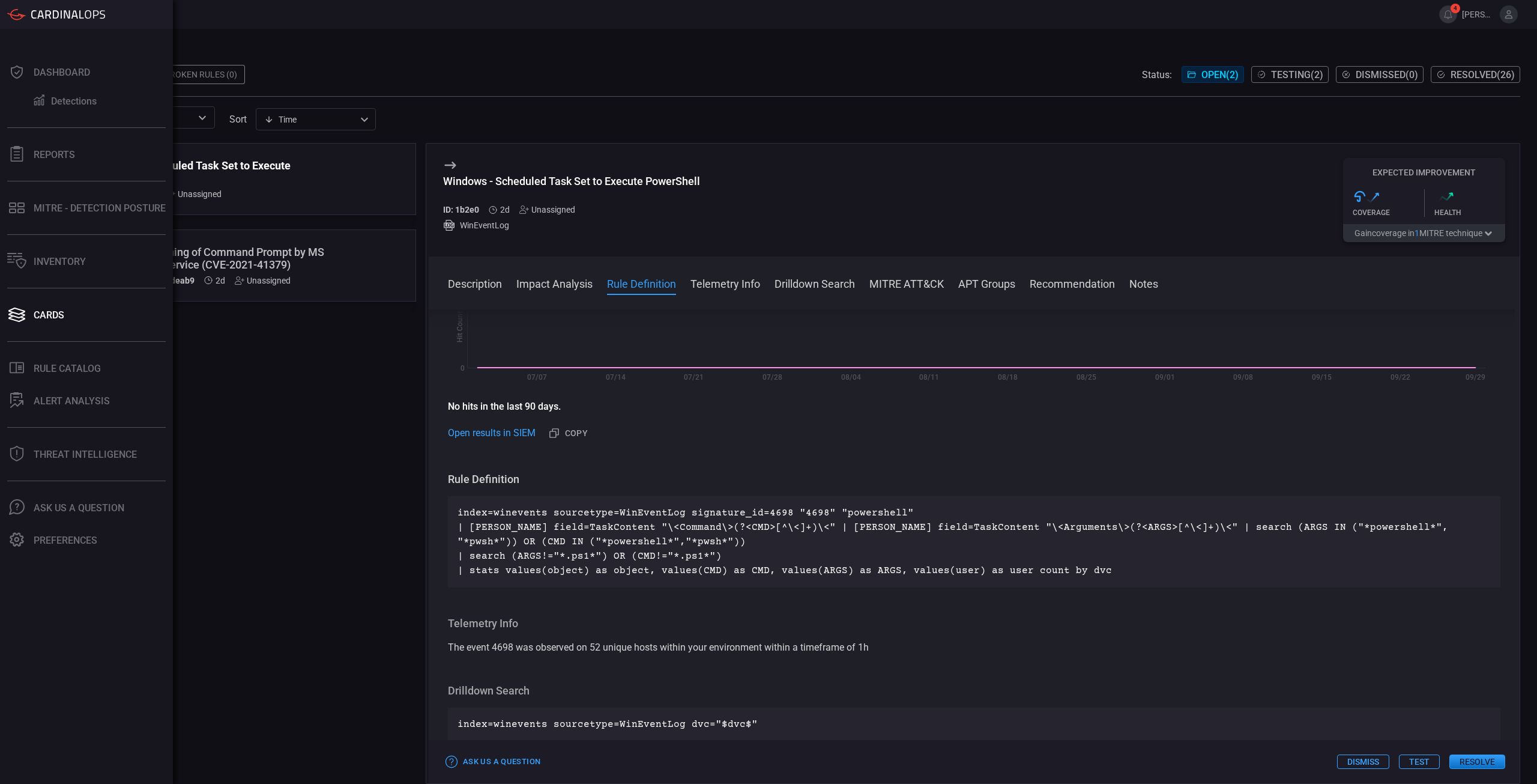
click at [973, 574] on p "index=winevents sourcetype=WinEventLog signature_id=4698 "4698" "powershell" | …" at bounding box center [974, 542] width 1033 height 72
click at [989, 473] on h3 "Rule Definition" at bounding box center [974, 479] width 1053 height 14
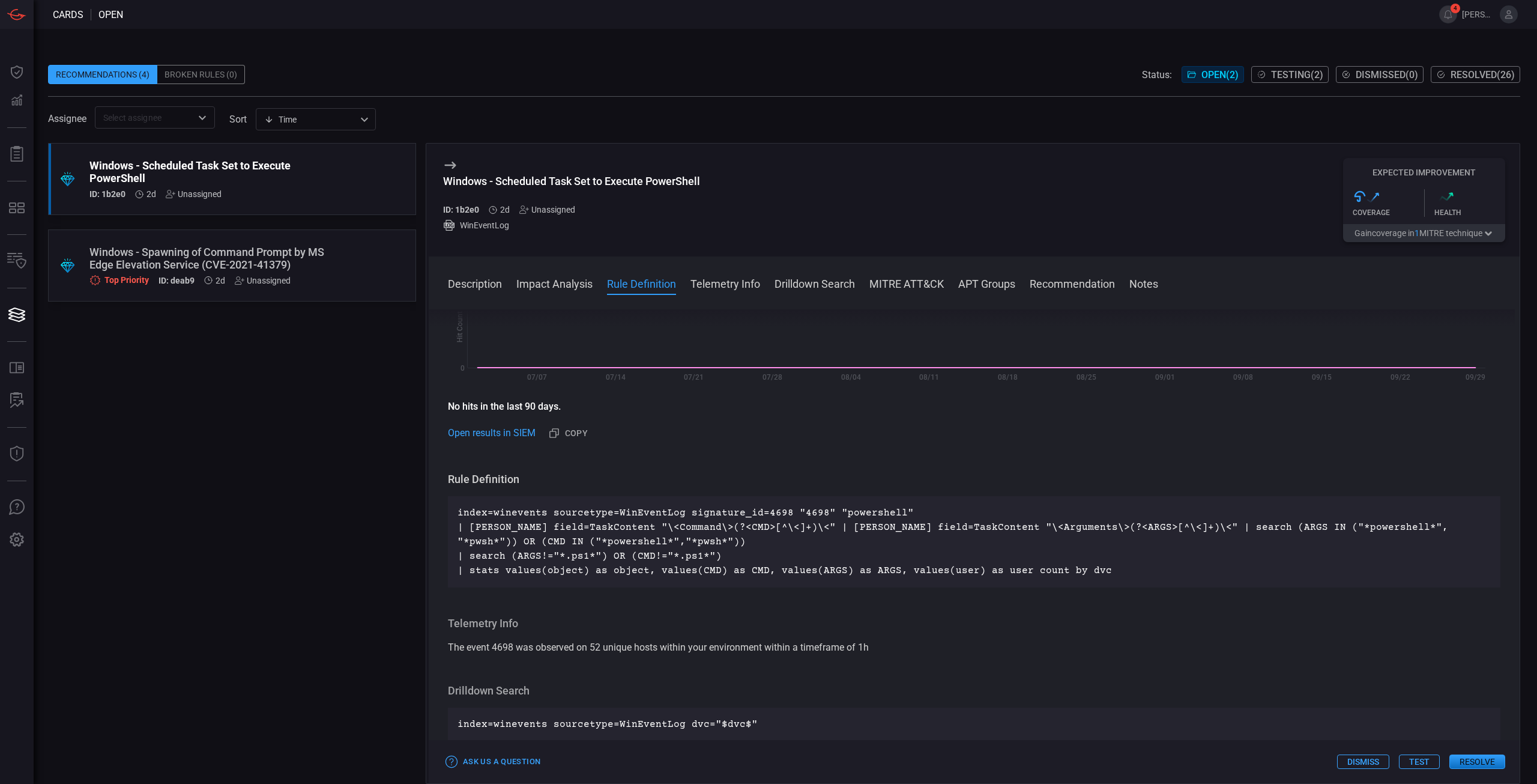
click at [1414, 762] on button "Test" at bounding box center [1419, 762] width 41 height 14
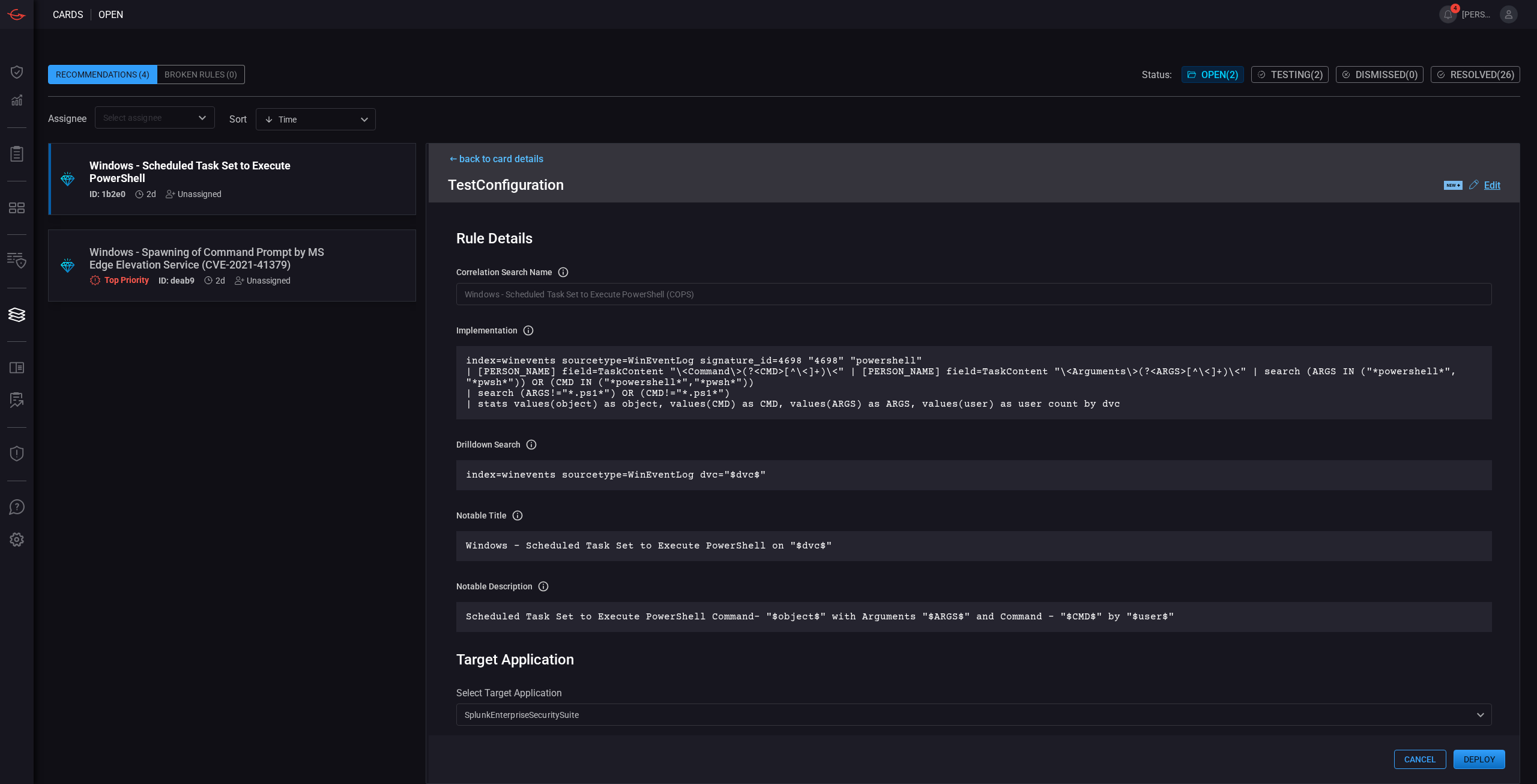
click at [584, 376] on p "index=winevents sourcetype=WinEventLog signature_id=4698 "4698" "powershell" | …" at bounding box center [974, 382] width 1017 height 54
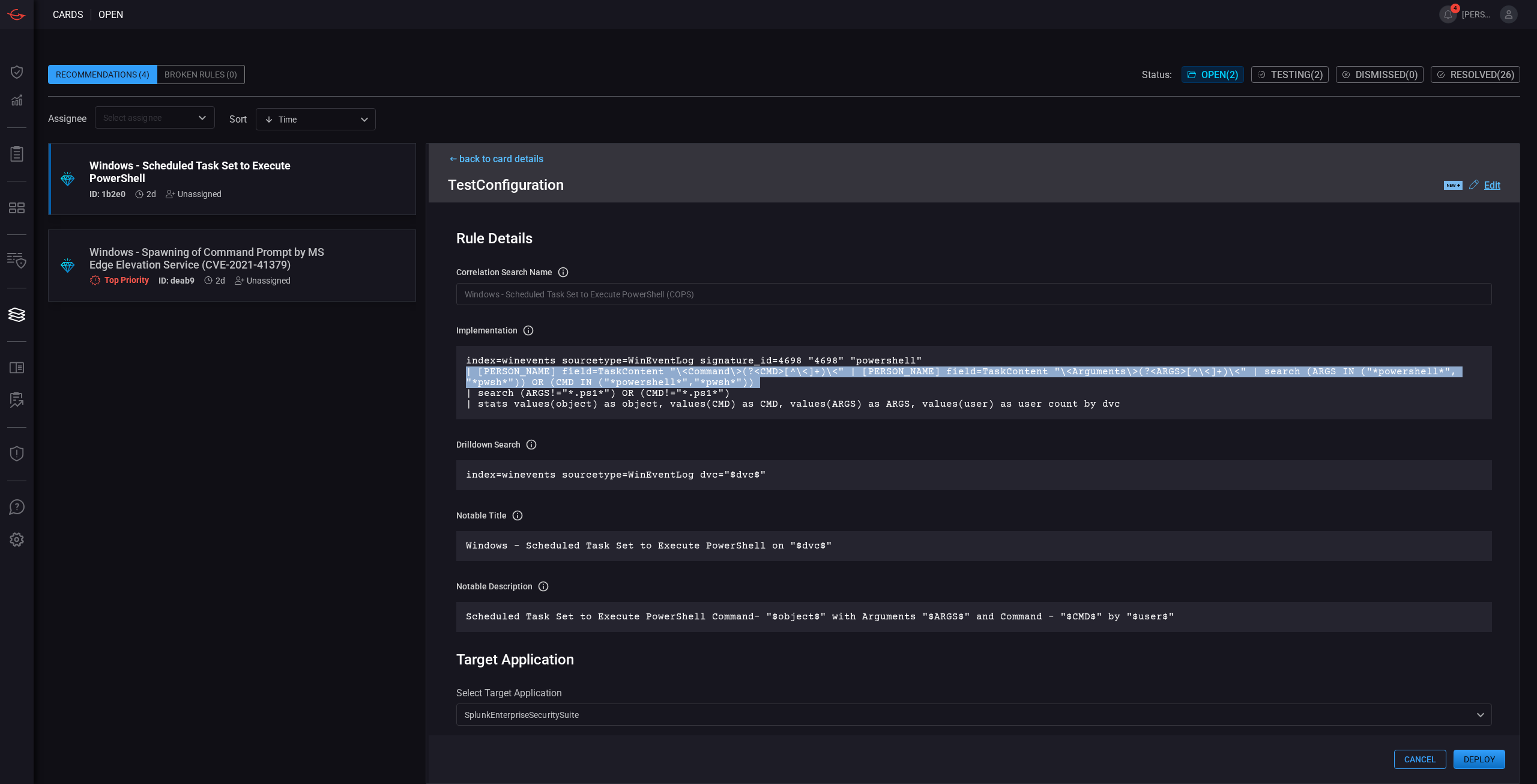
click at [584, 375] on p "index=winevents sourcetype=WinEventLog signature_id=4698 "4698" "powershell" | …" at bounding box center [974, 382] width 1017 height 54
click at [637, 385] on p "index=winevents sourcetype=WinEventLog signature_id=4698 "4698" "powershell" | …" at bounding box center [974, 382] width 1017 height 54
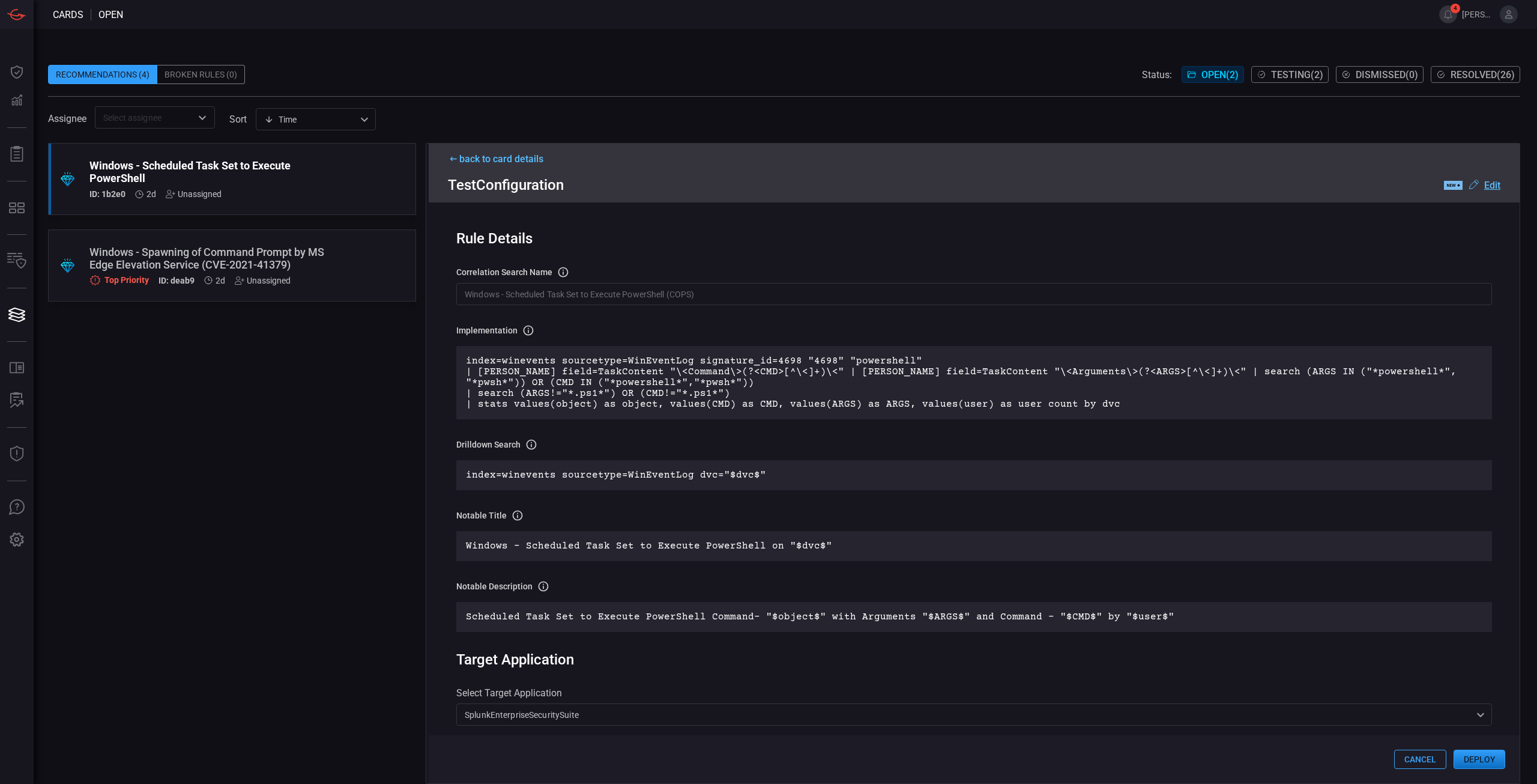
click at [1485, 188] on u "Edit" at bounding box center [1492, 185] width 16 height 11
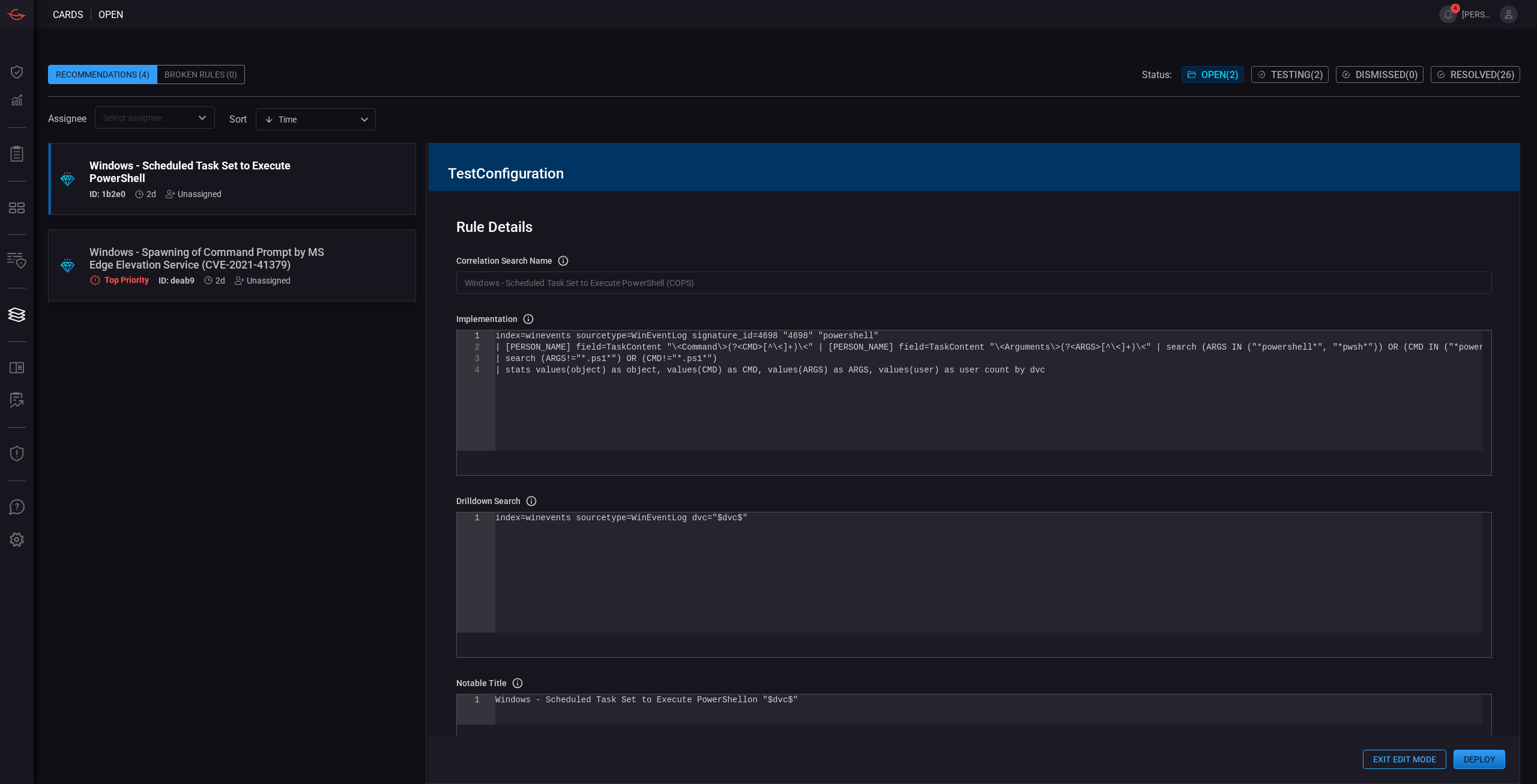
click at [1057, 386] on div "index=winevents sourcetype=WinEventLog signature_i d=4698 "4698" "powershell" |…" at bounding box center [989, 408] width 987 height 155
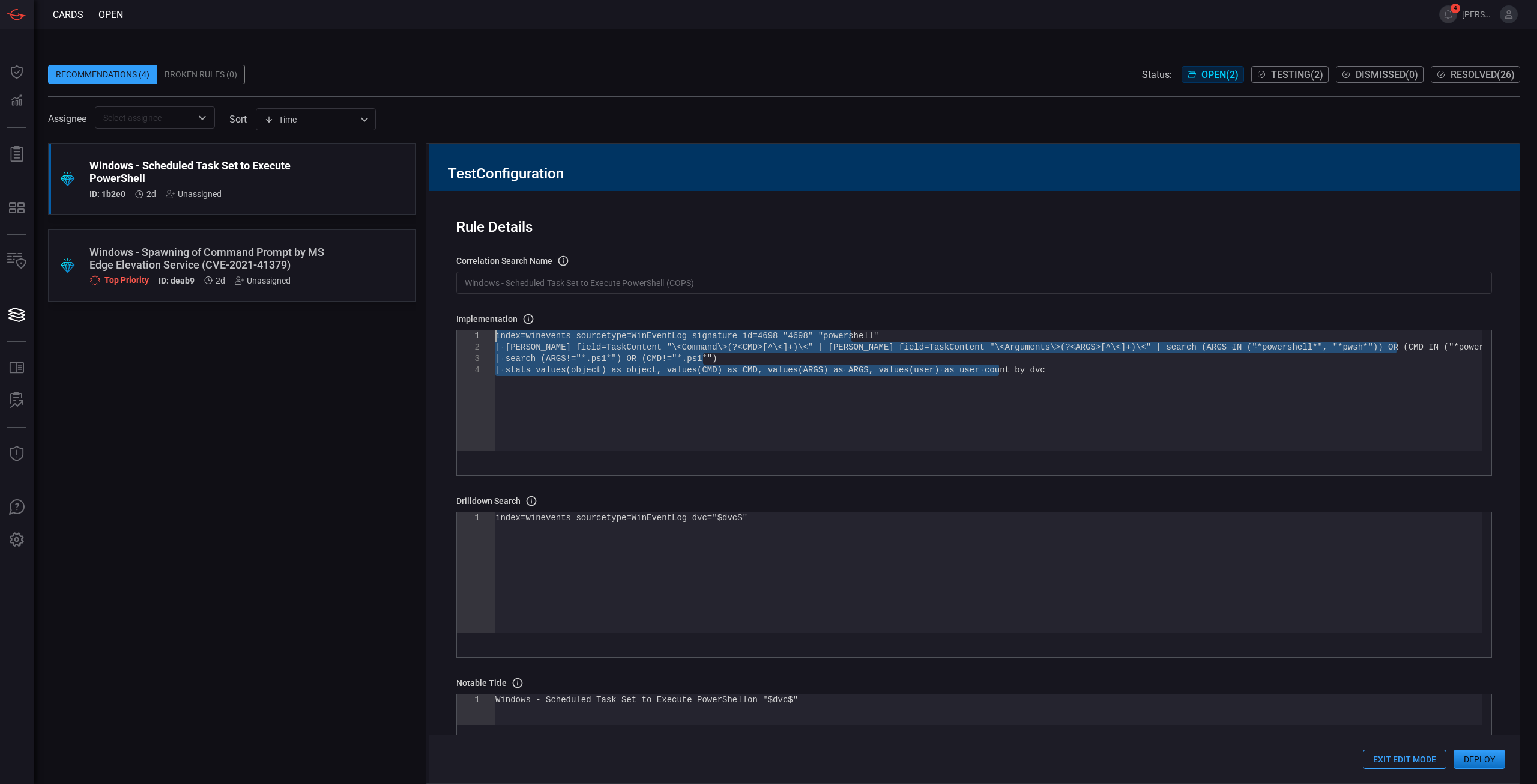
drag, startPoint x: 1081, startPoint y: 382, endPoint x: 440, endPoint y: 312, distance: 644.8
click at [496, 331] on div "index=winevents sourcetype=WinEventLog signature_i d=4698 "4698" "powershell" |…" at bounding box center [989, 408] width 987 height 155
type textarea "index=winevents sourcetype=WinEventLog signature_id=4698 "4698" *powershell* CM…"
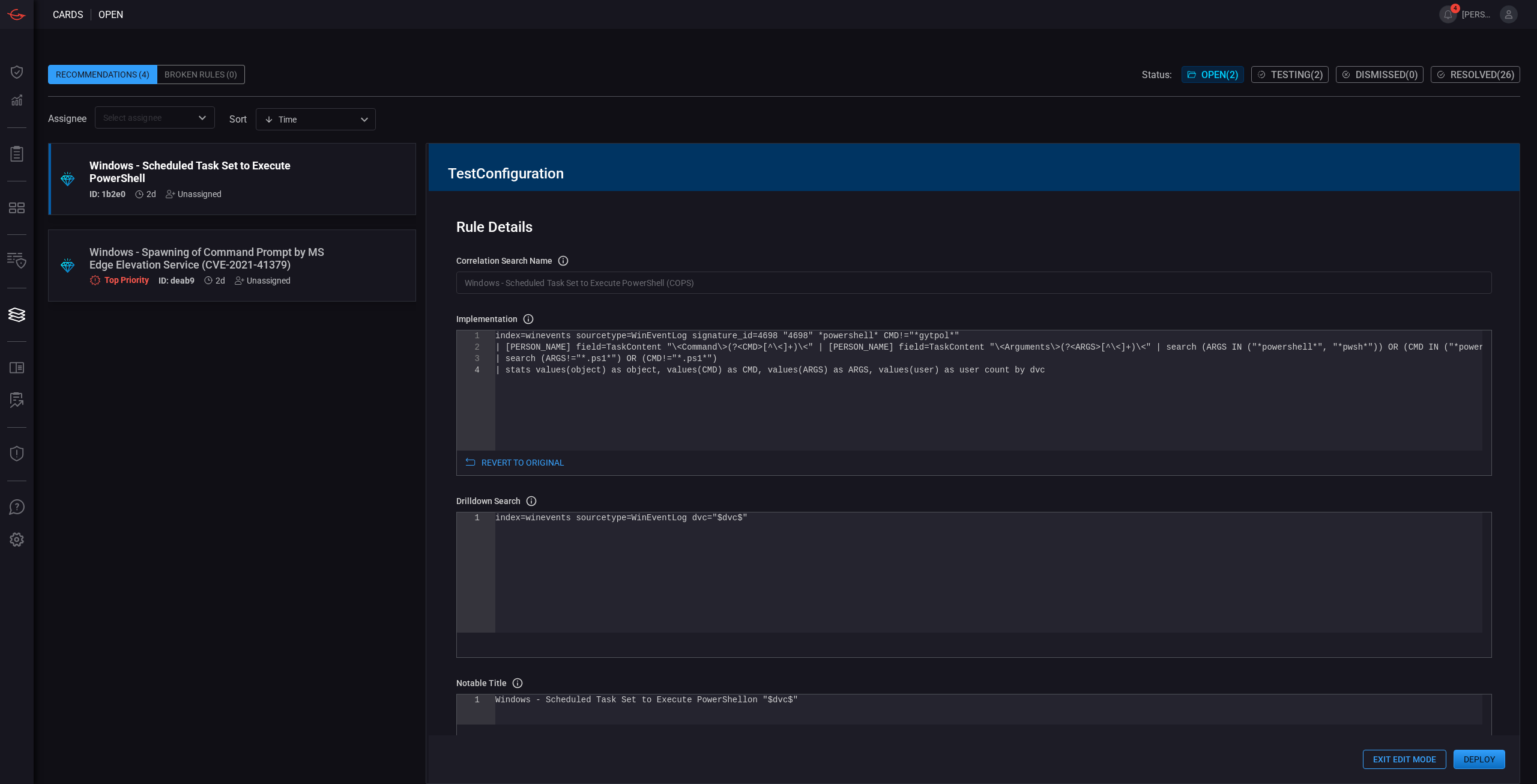
drag, startPoint x: 1472, startPoint y: 754, endPoint x: 1382, endPoint y: 711, distance: 99.7
click at [1105, 601] on div "Test Configuration Rule Details correlation search Name Name of the correlation…" at bounding box center [973, 463] width 1095 height 641
click at [1408, 761] on button "Exit Edit Mode" at bounding box center [1405, 759] width 84 height 19
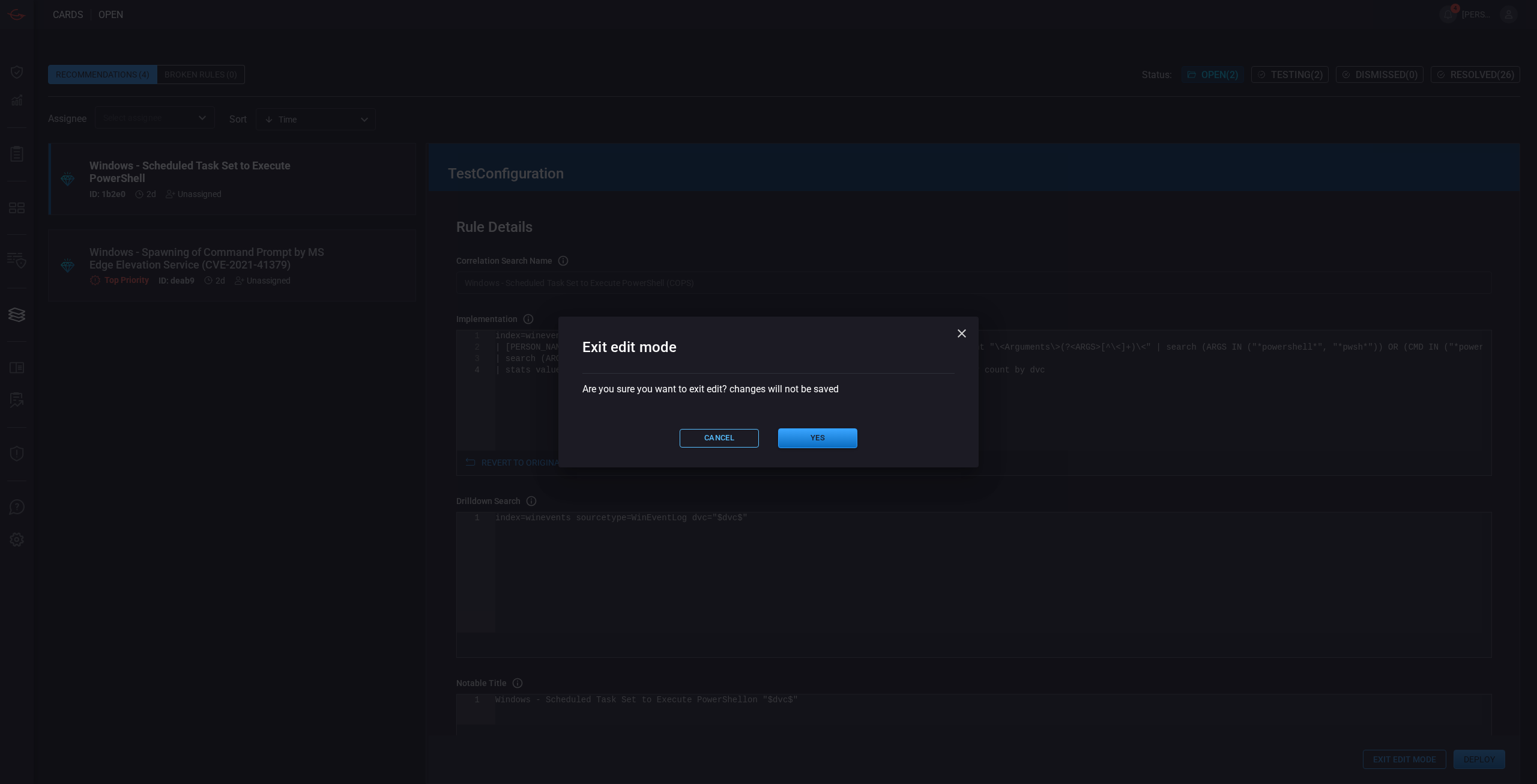
click at [735, 433] on button "Cancel" at bounding box center [719, 437] width 79 height 18
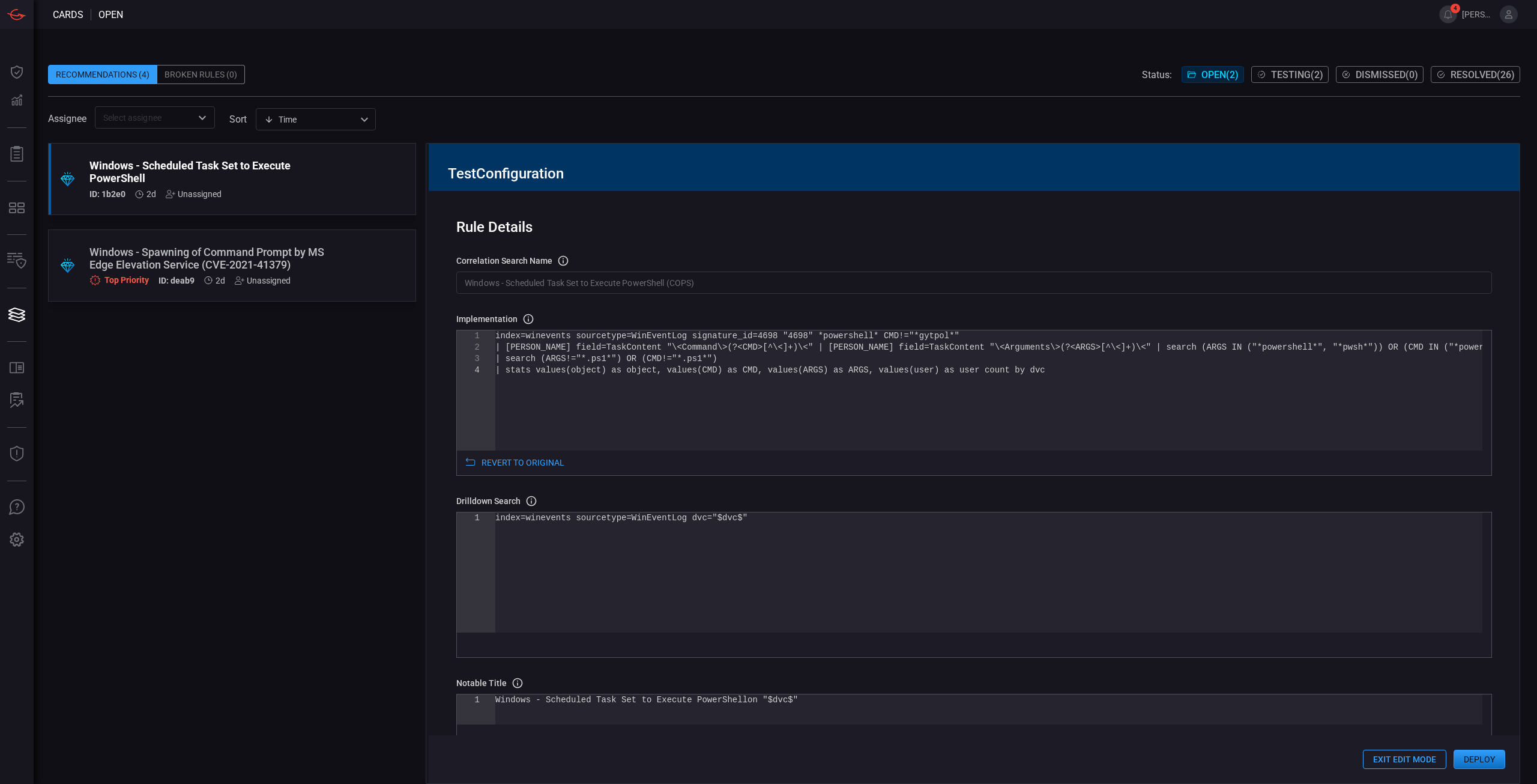
click at [696, 424] on div "index=winevents sourcetype=WinEventLog signature_i d=4698 "4698" *powershell* C…" at bounding box center [989, 408] width 987 height 155
click at [1108, 428] on div "index=winevents sourcetype=WinEventLog signature_i d=4698 "4698" *powershell* C…" at bounding box center [989, 408] width 987 height 155
click at [1411, 769] on div "Exit Edit Mode Deploy" at bounding box center [974, 759] width 1091 height 48
click at [1411, 762] on button "Exit Edit Mode" at bounding box center [1405, 759] width 84 height 19
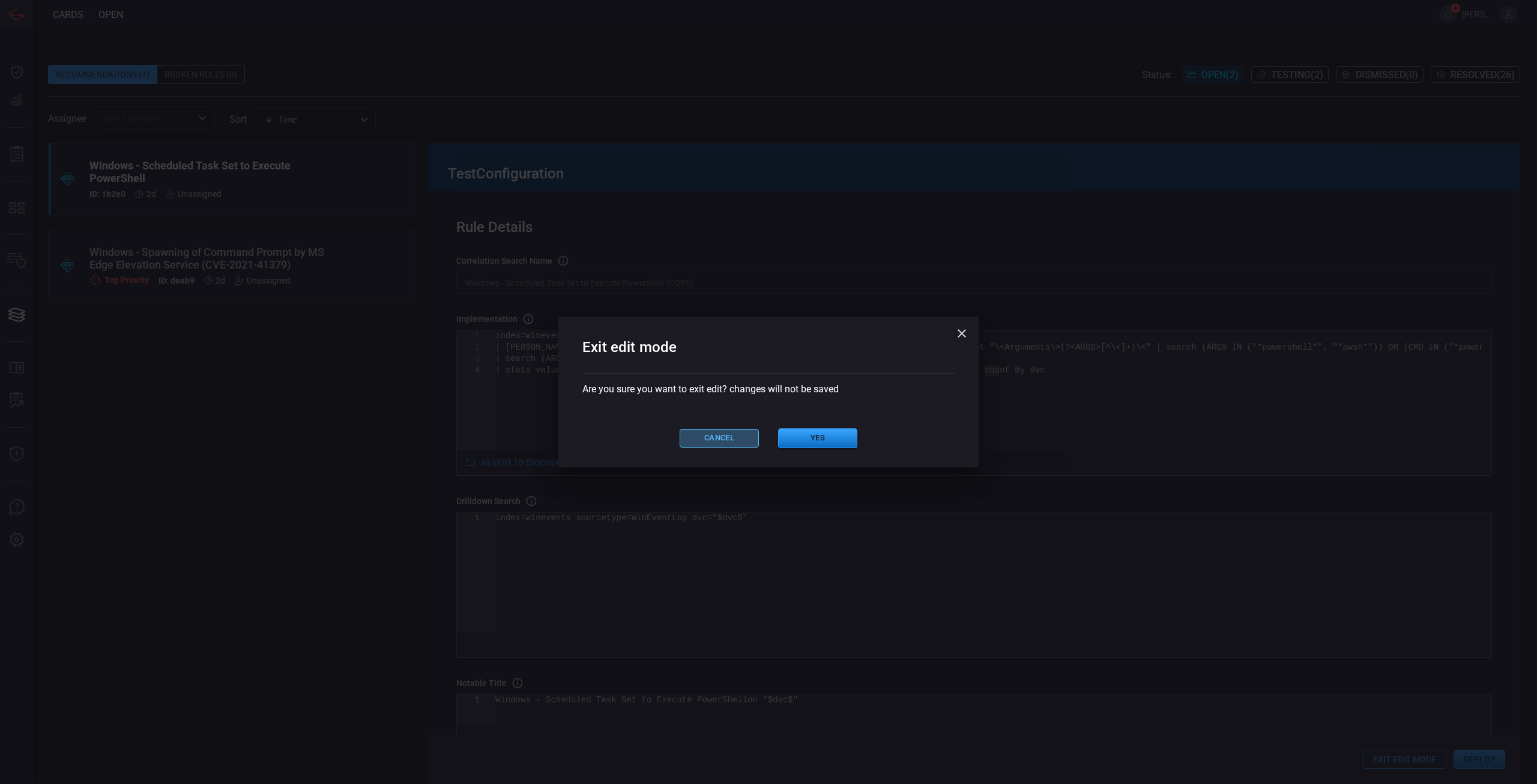
click at [730, 433] on button "Cancel" at bounding box center [719, 437] width 79 height 18
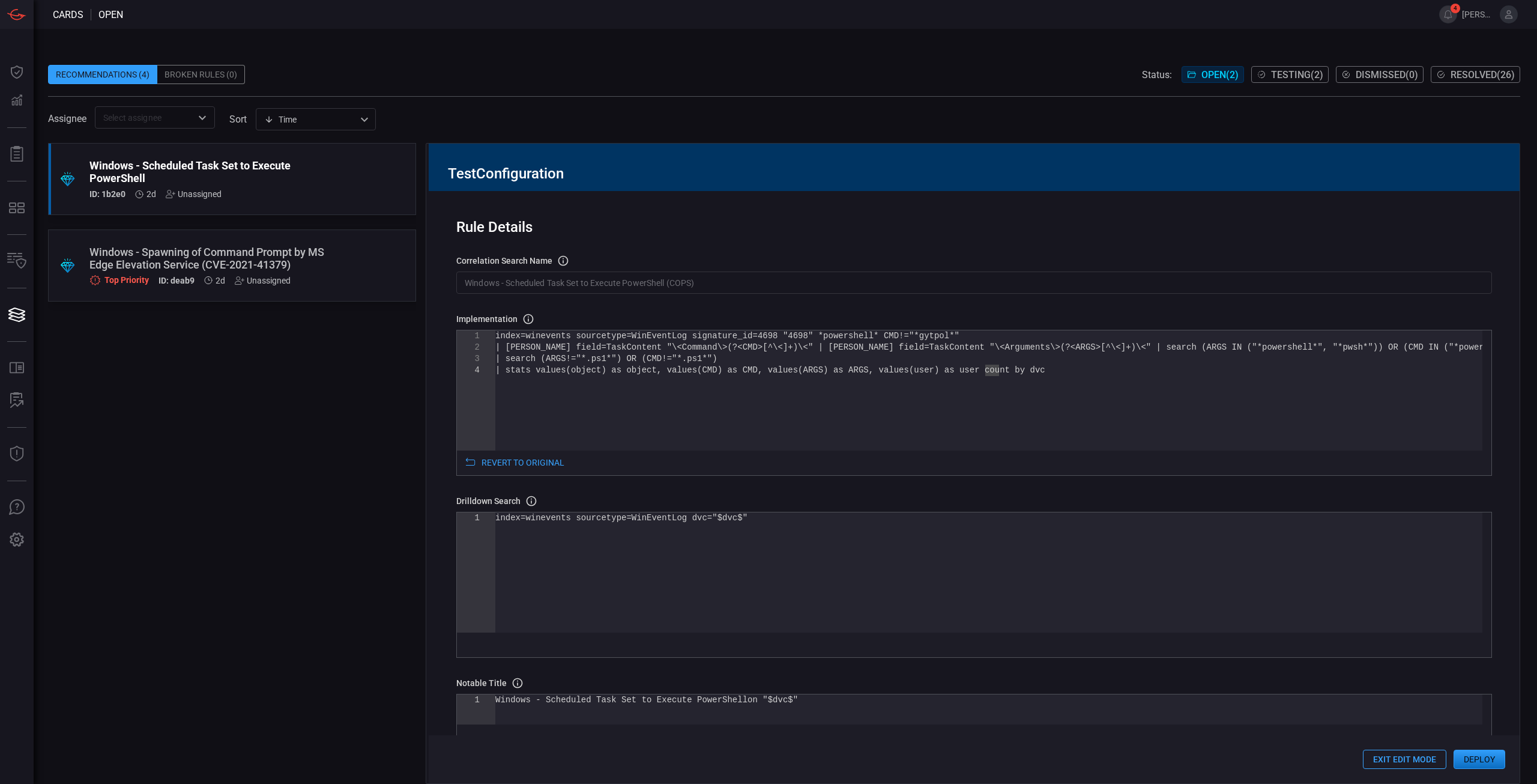
click at [1416, 758] on button "Exit Edit Mode" at bounding box center [1405, 759] width 84 height 19
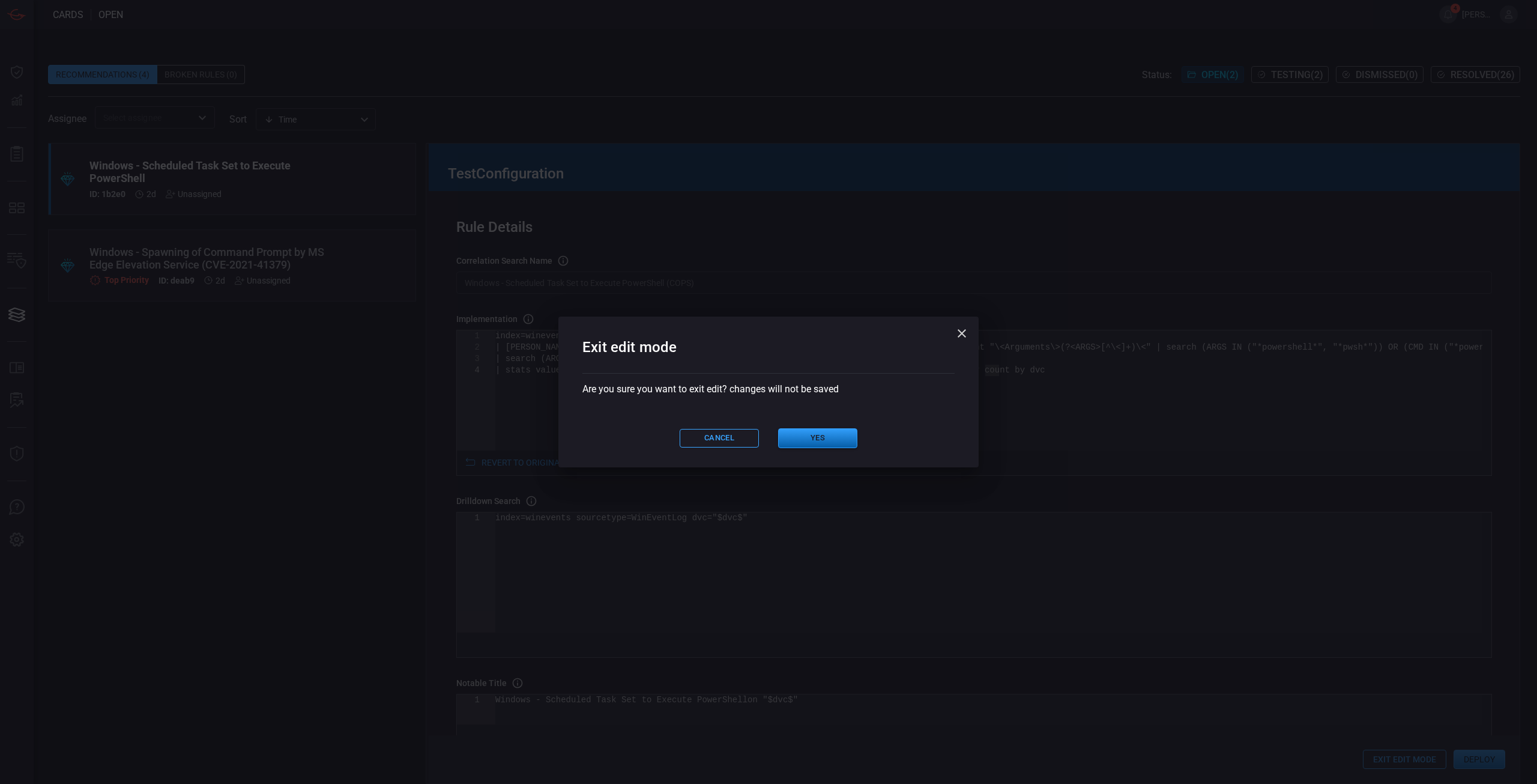
click at [812, 444] on button "Yes" at bounding box center [818, 437] width 79 height 20
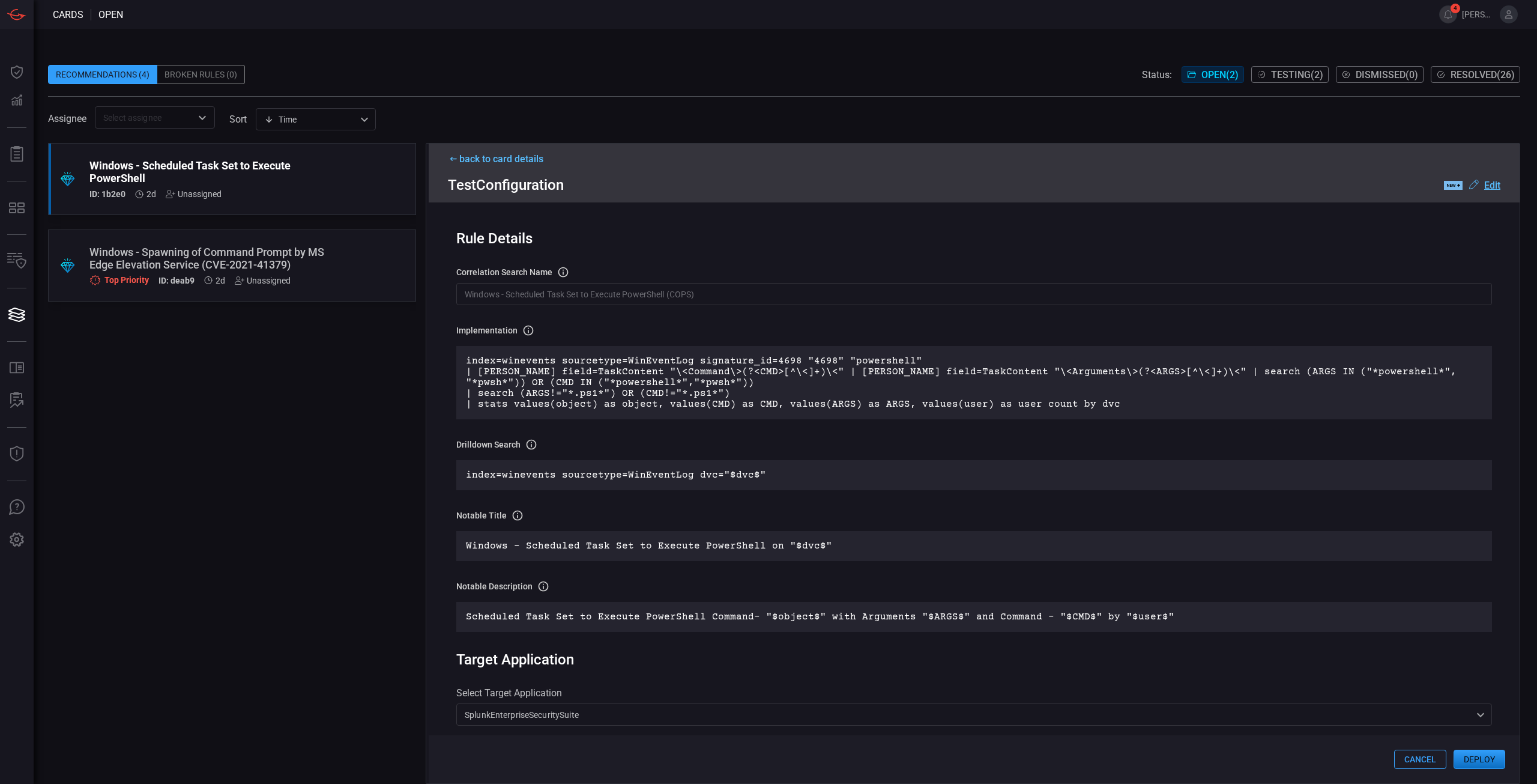
click at [1449, 186] on icon at bounding box center [1448, 186] width 2 height 3
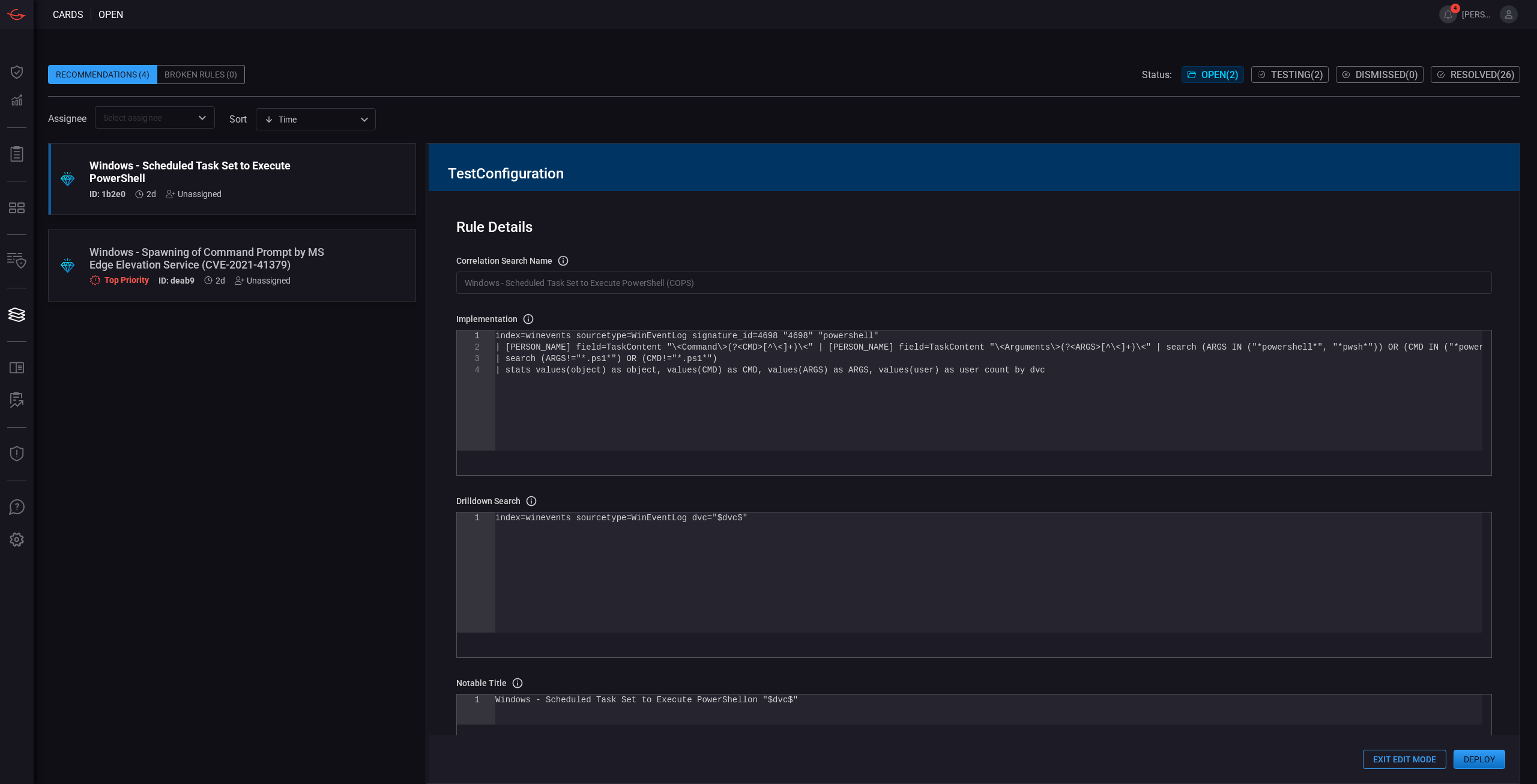
click at [891, 433] on div "index=winevents sourcetype=WinEventLog signature_i d=4698 "4698" "powershell" |…" at bounding box center [989, 408] width 987 height 155
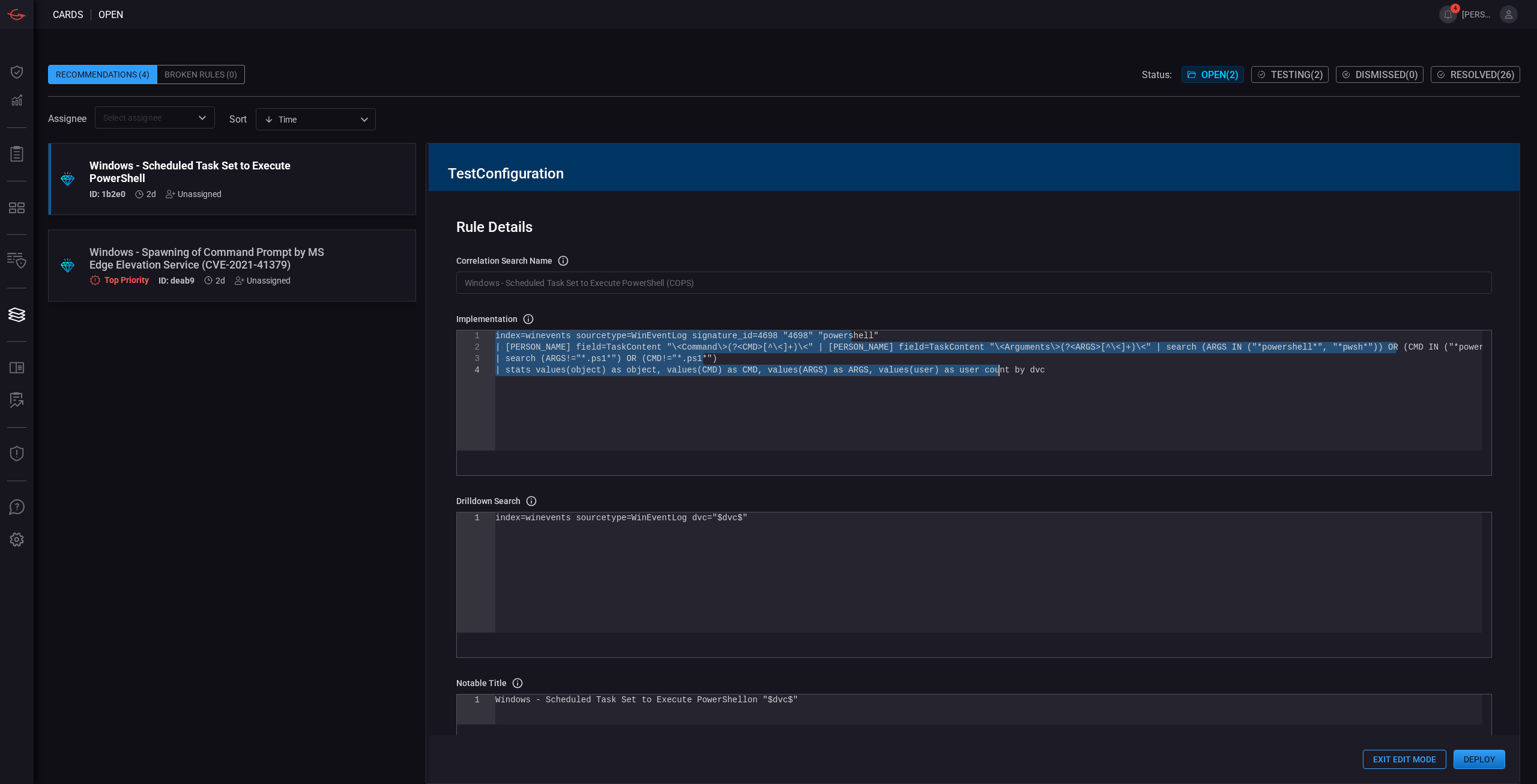
type textarea "index=winevents sourcetype=WinEventLog signature_id=4698 "4698" *powershell* CM…"
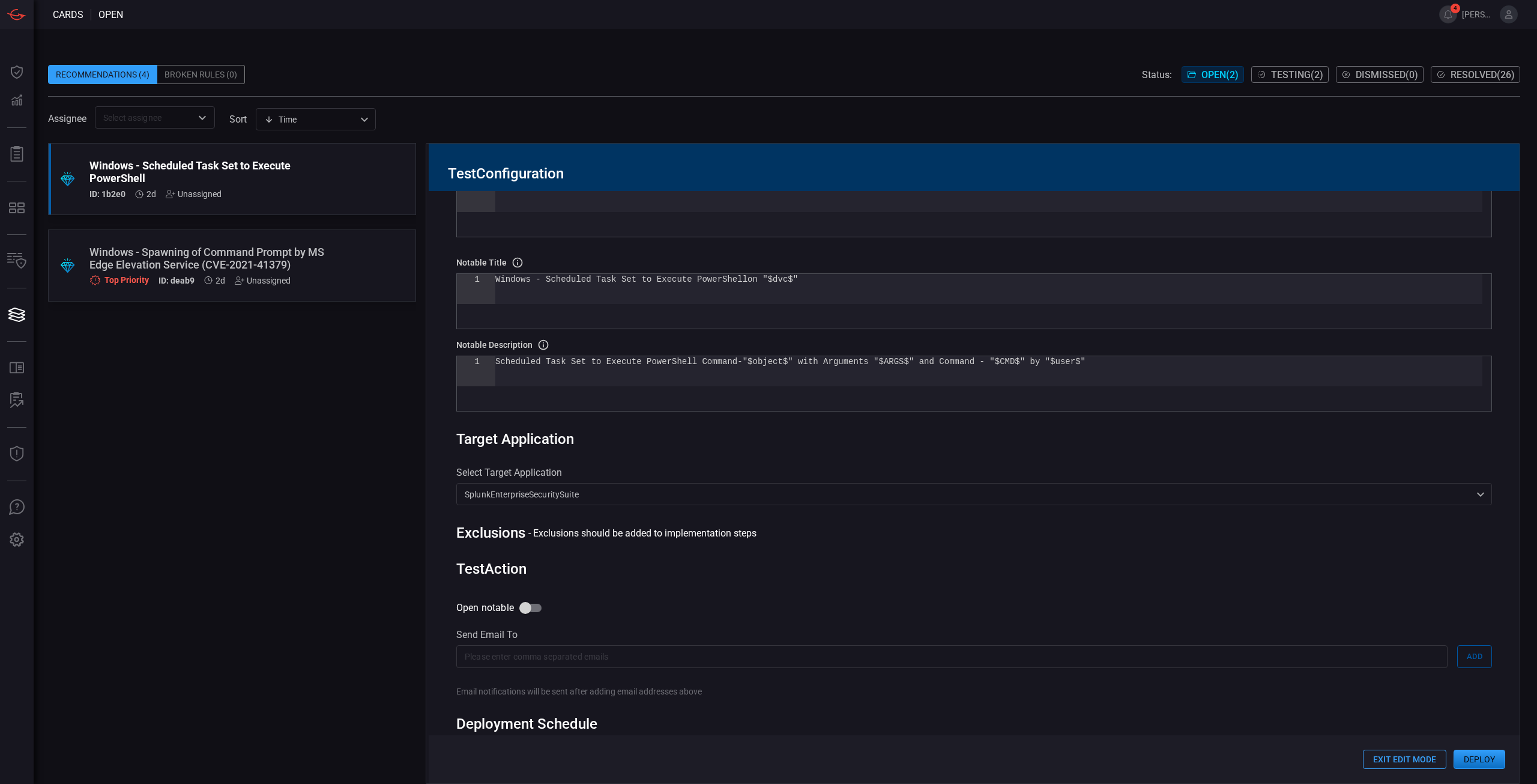
scroll to position [478, 0]
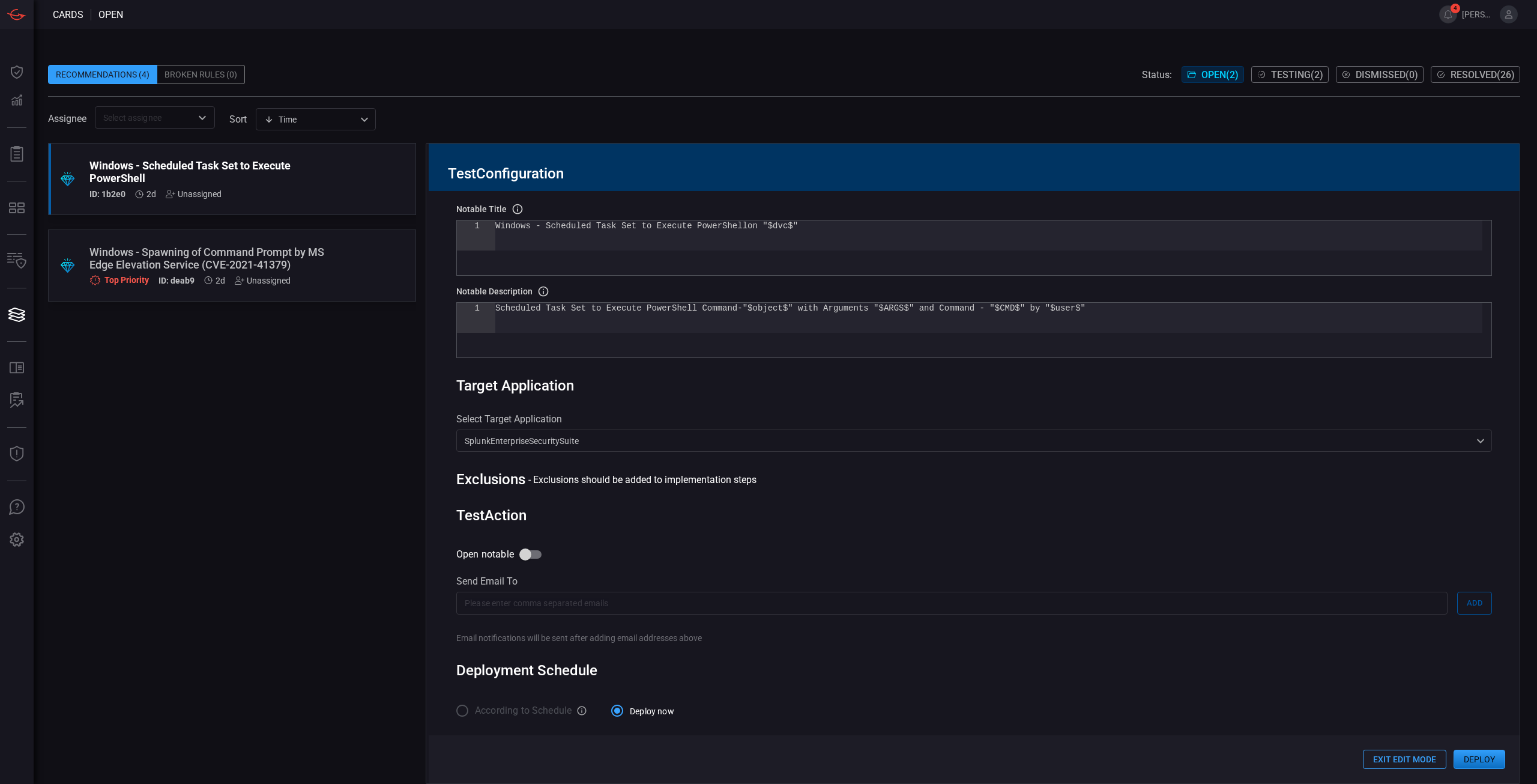
click at [1373, 756] on button "Exit Edit Mode" at bounding box center [1405, 759] width 84 height 19
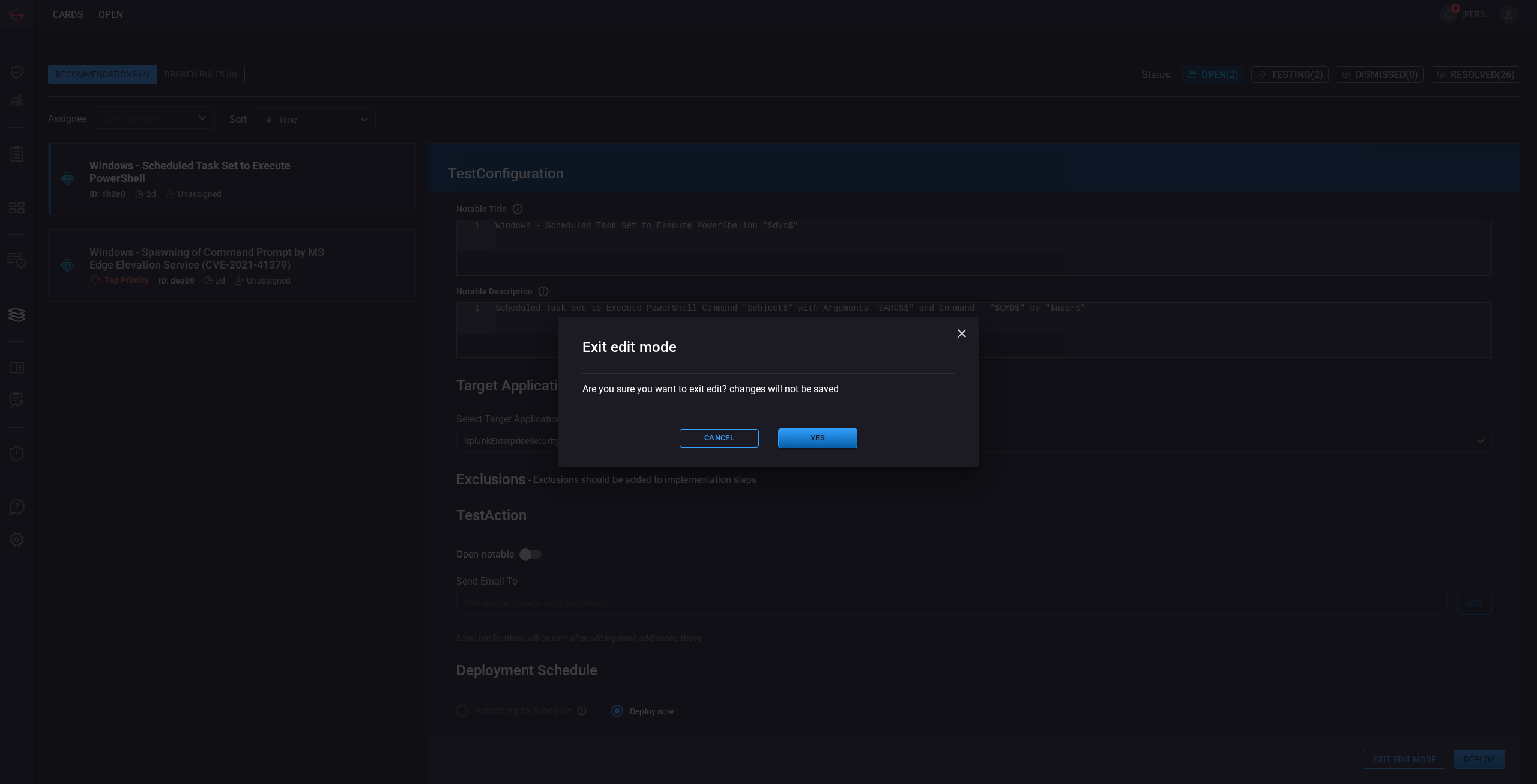
click at [798, 444] on button "Yes" at bounding box center [818, 437] width 79 height 20
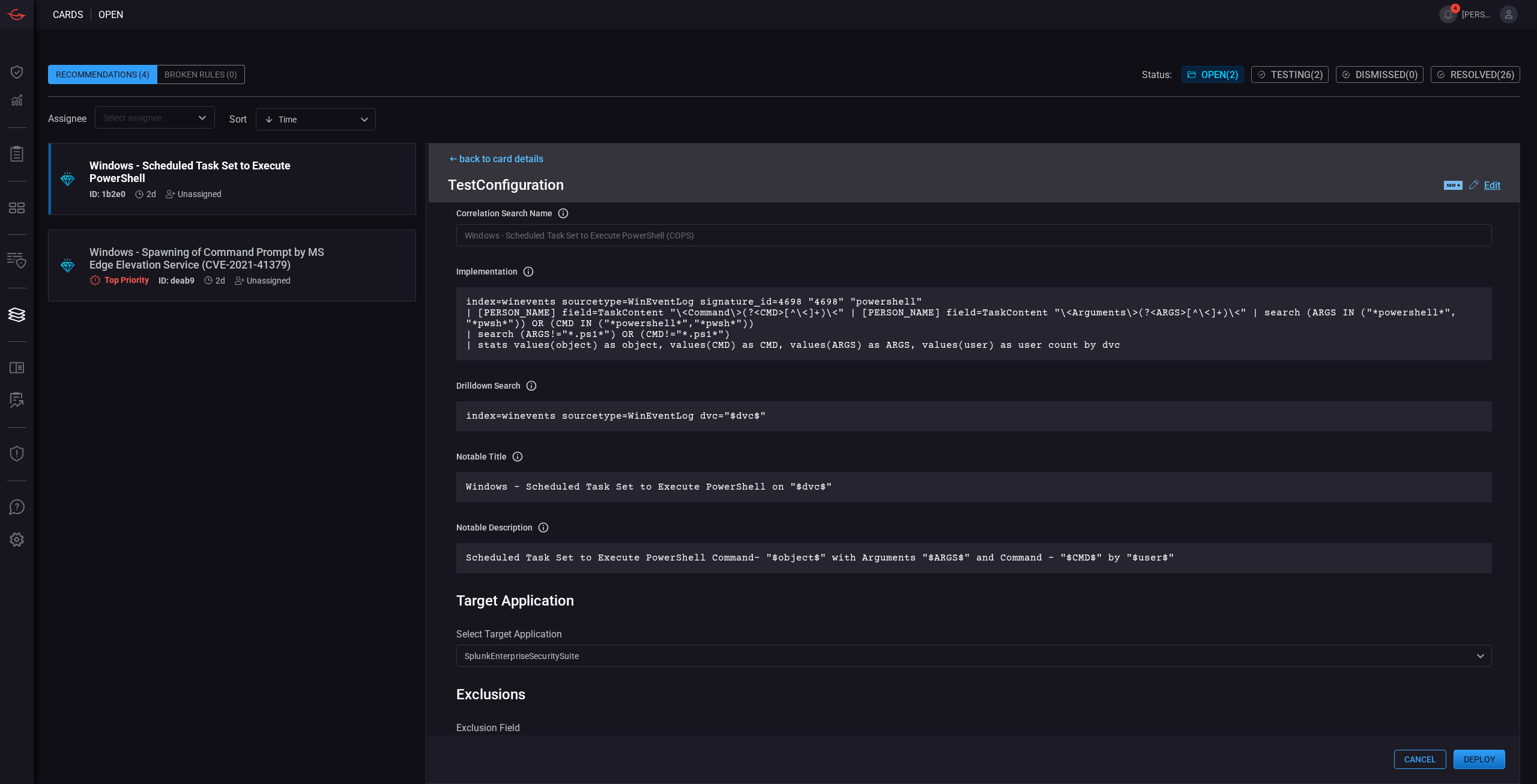
scroll to position [0, 0]
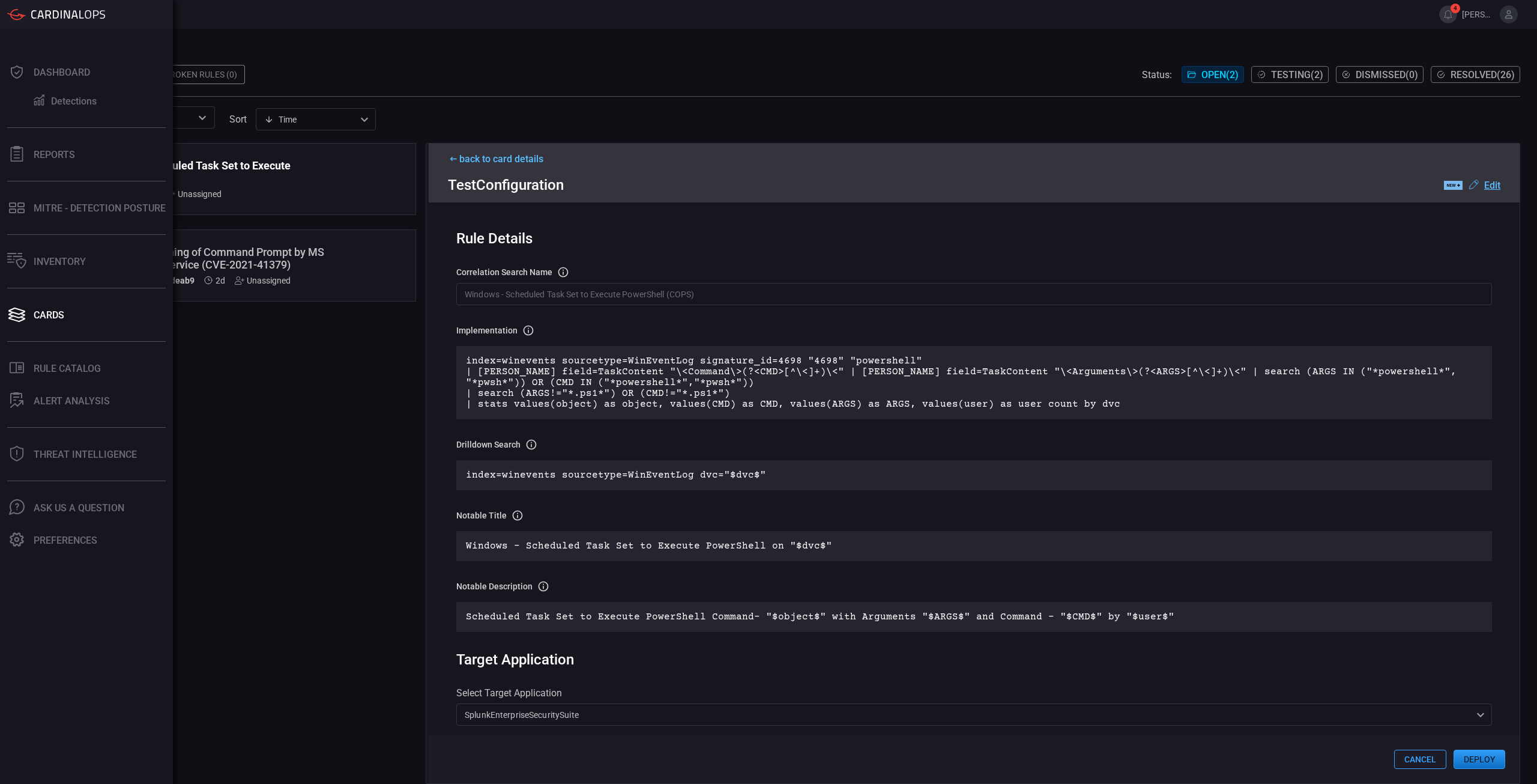
click at [1476, 762] on button "Deploy" at bounding box center [1480, 759] width 52 height 19
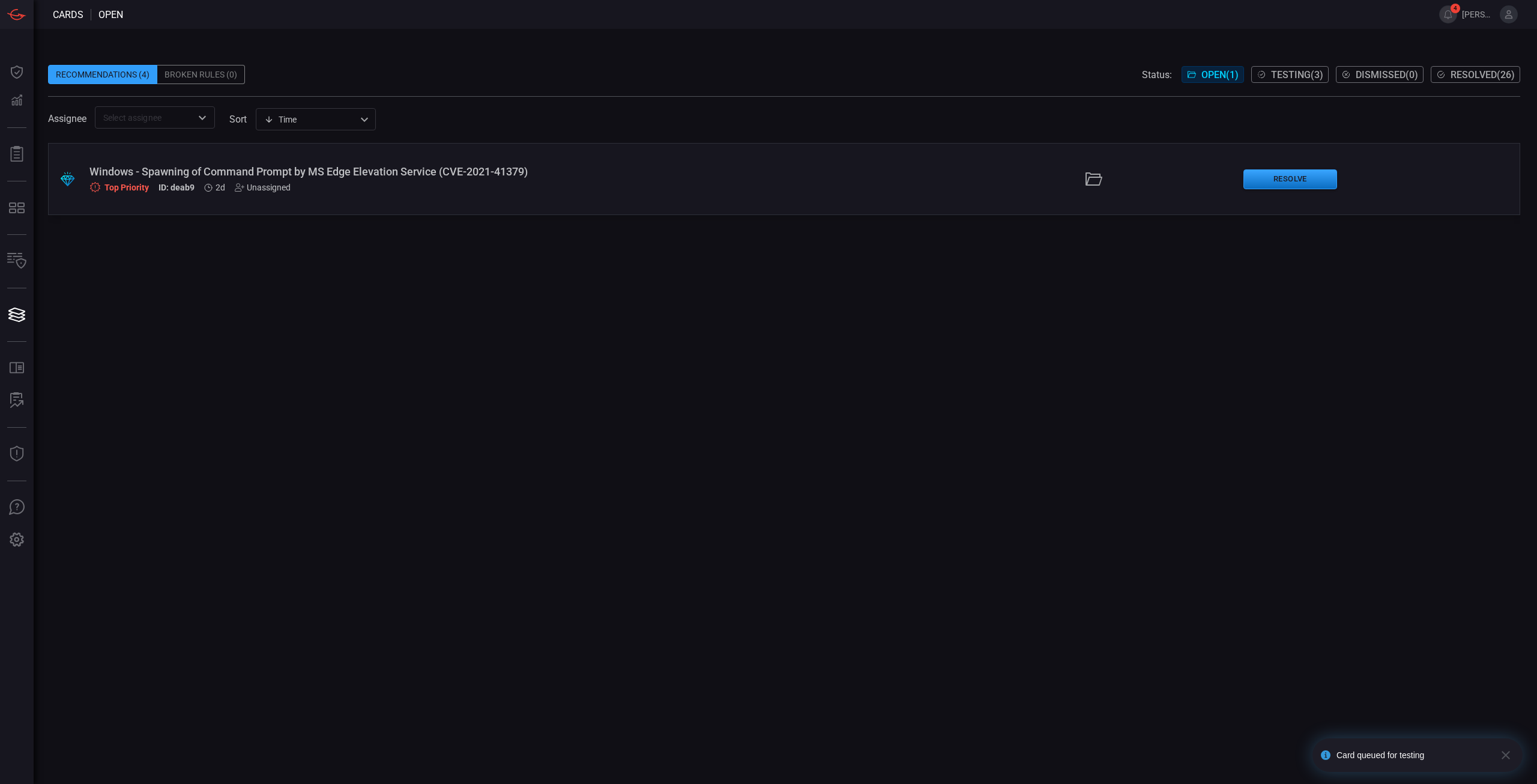
click at [1292, 76] on span "Testing ( 3 )" at bounding box center [1298, 75] width 53 height 11
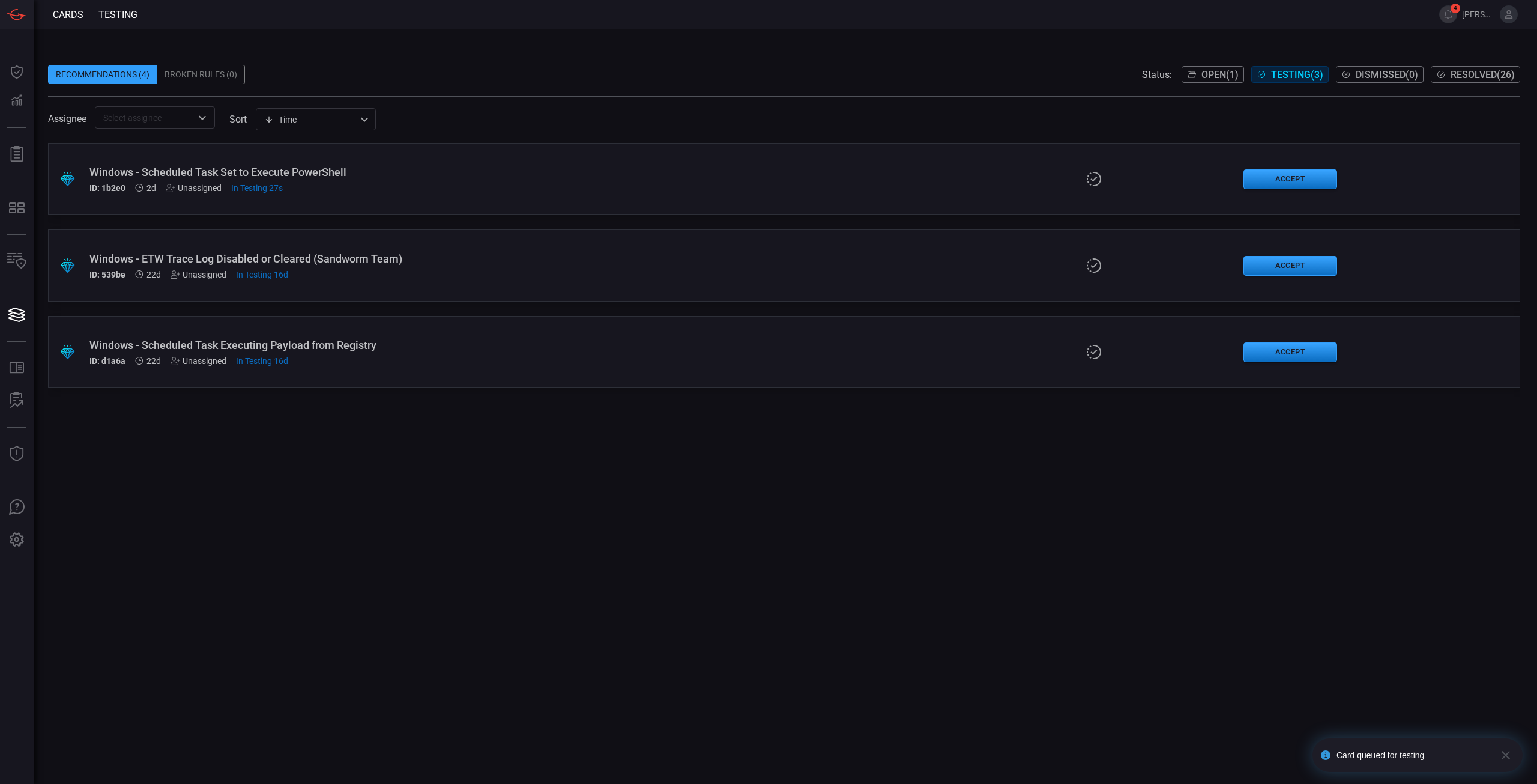
click at [813, 176] on div ".suggested_cards_icon{fill:url(#suggested_cards_icon);} Windows - Scheduled Tas…" at bounding box center [784, 178] width 1472 height 72
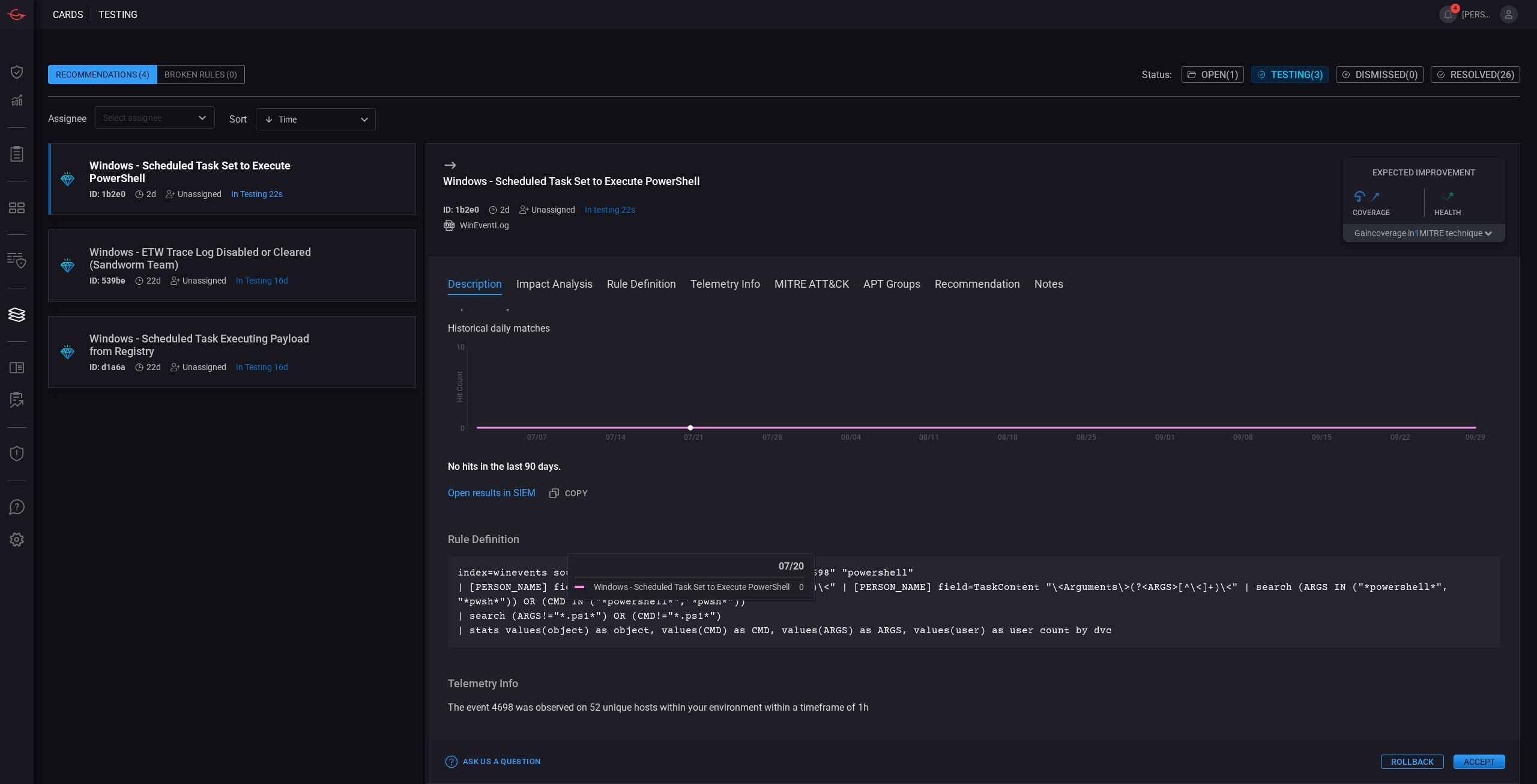
scroll to position [300, 0]
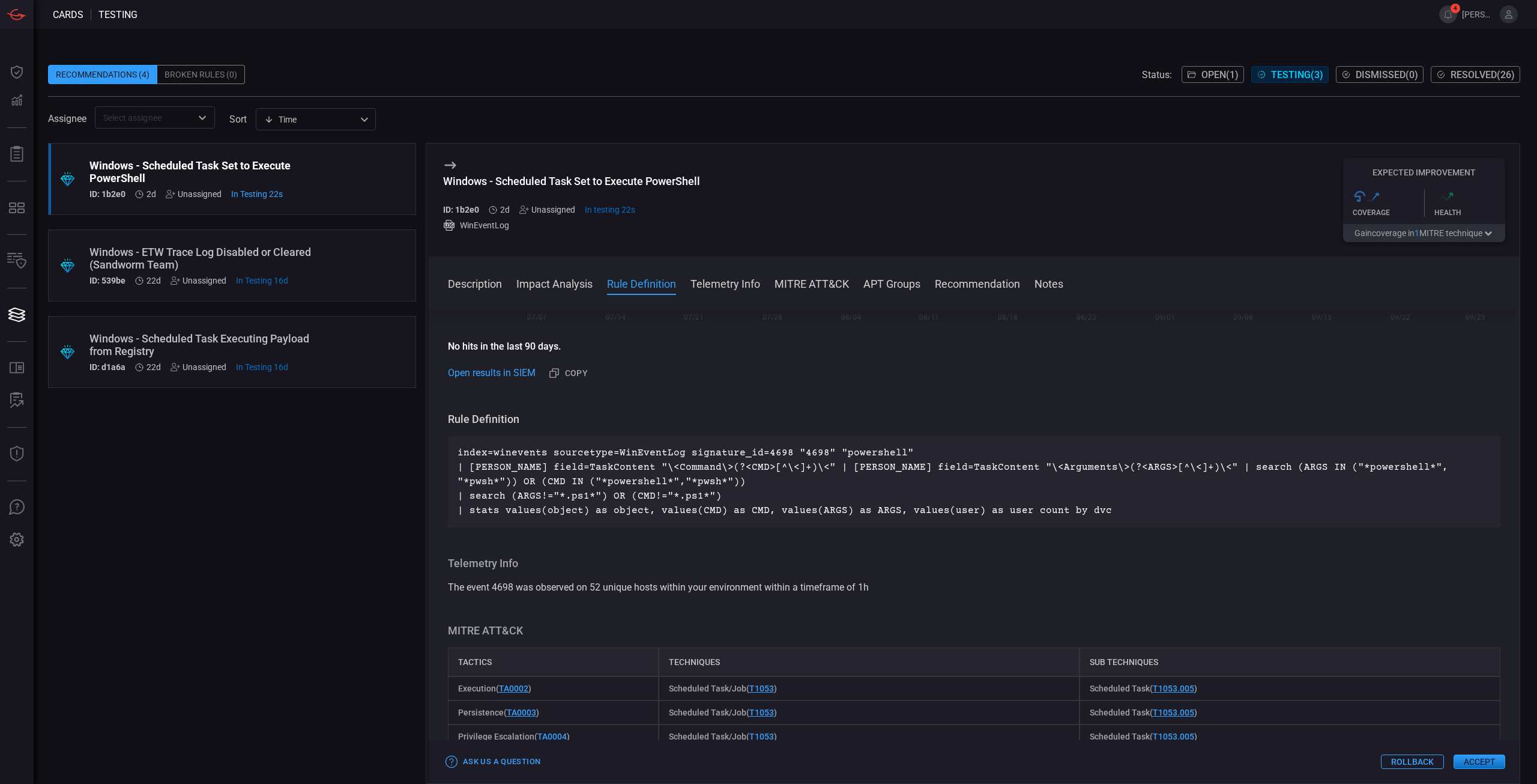
click at [680, 509] on p "index=winevents sourcetype=WinEventLog signature_id=4698 "4698" "powershell" | …" at bounding box center [974, 481] width 1033 height 72
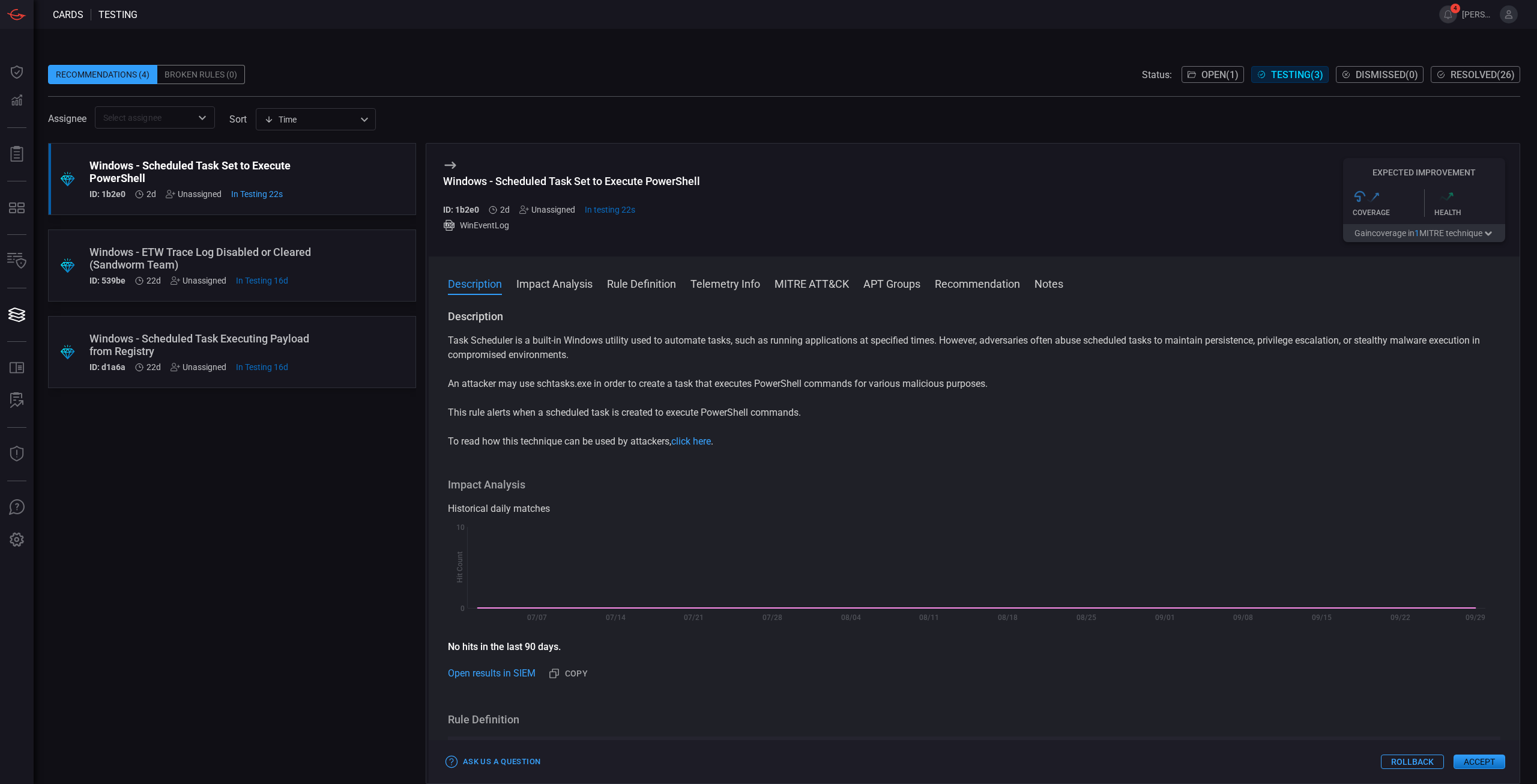
scroll to position [180, 0]
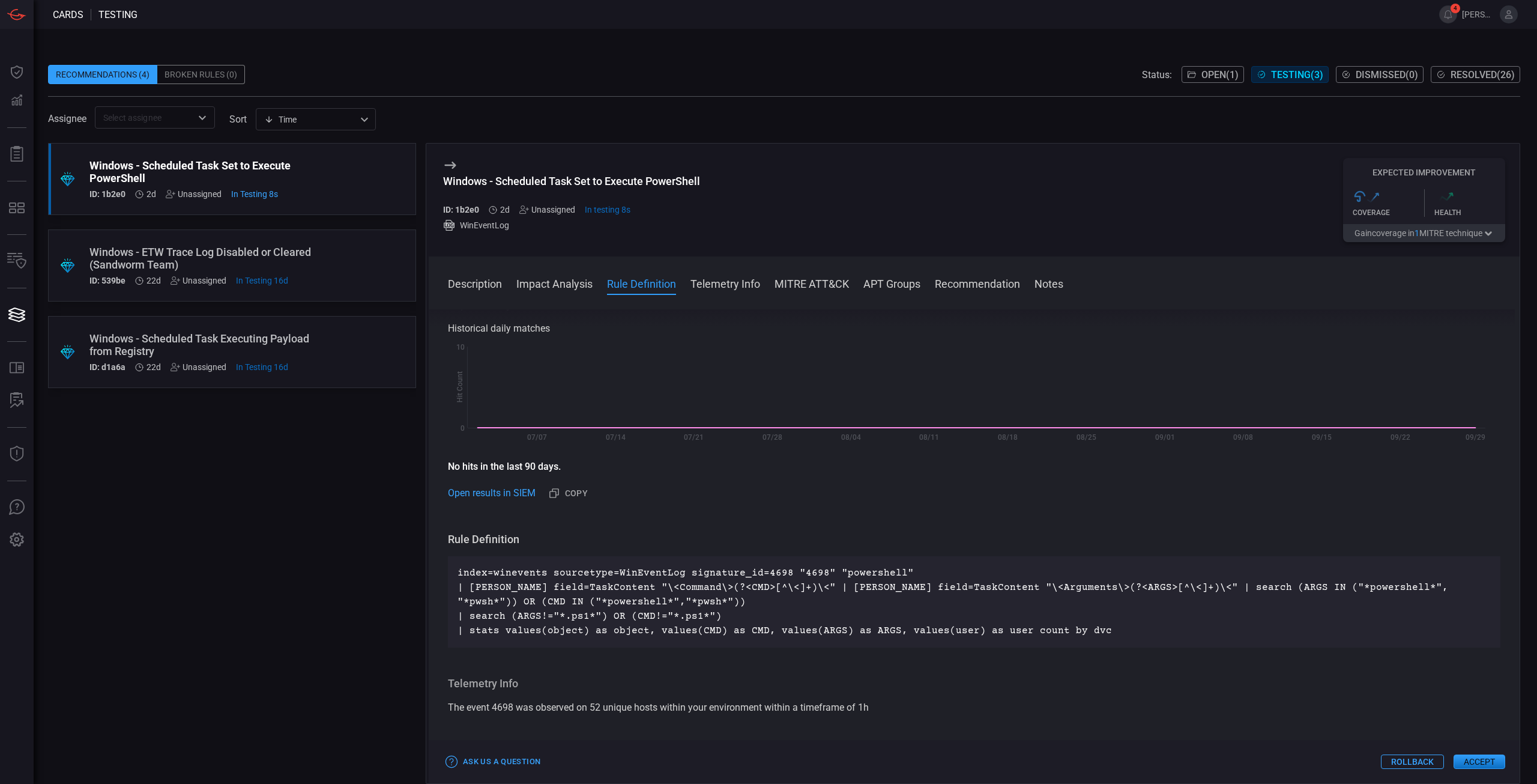
click at [543, 523] on div "Description Task Scheduler is a built-in Windows utility used to automate tasks…" at bounding box center [974, 543] width 1091 height 469
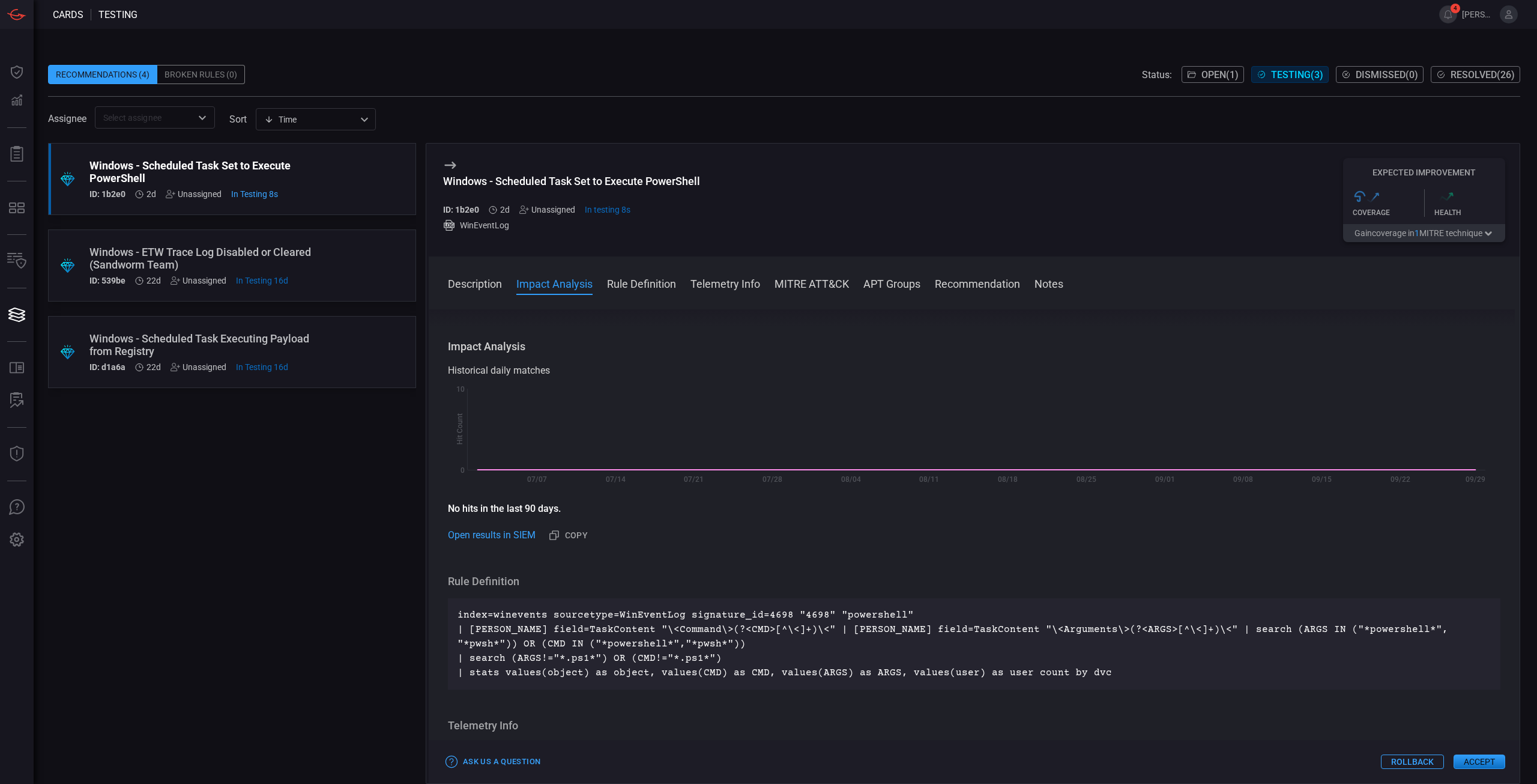
scroll to position [0, 0]
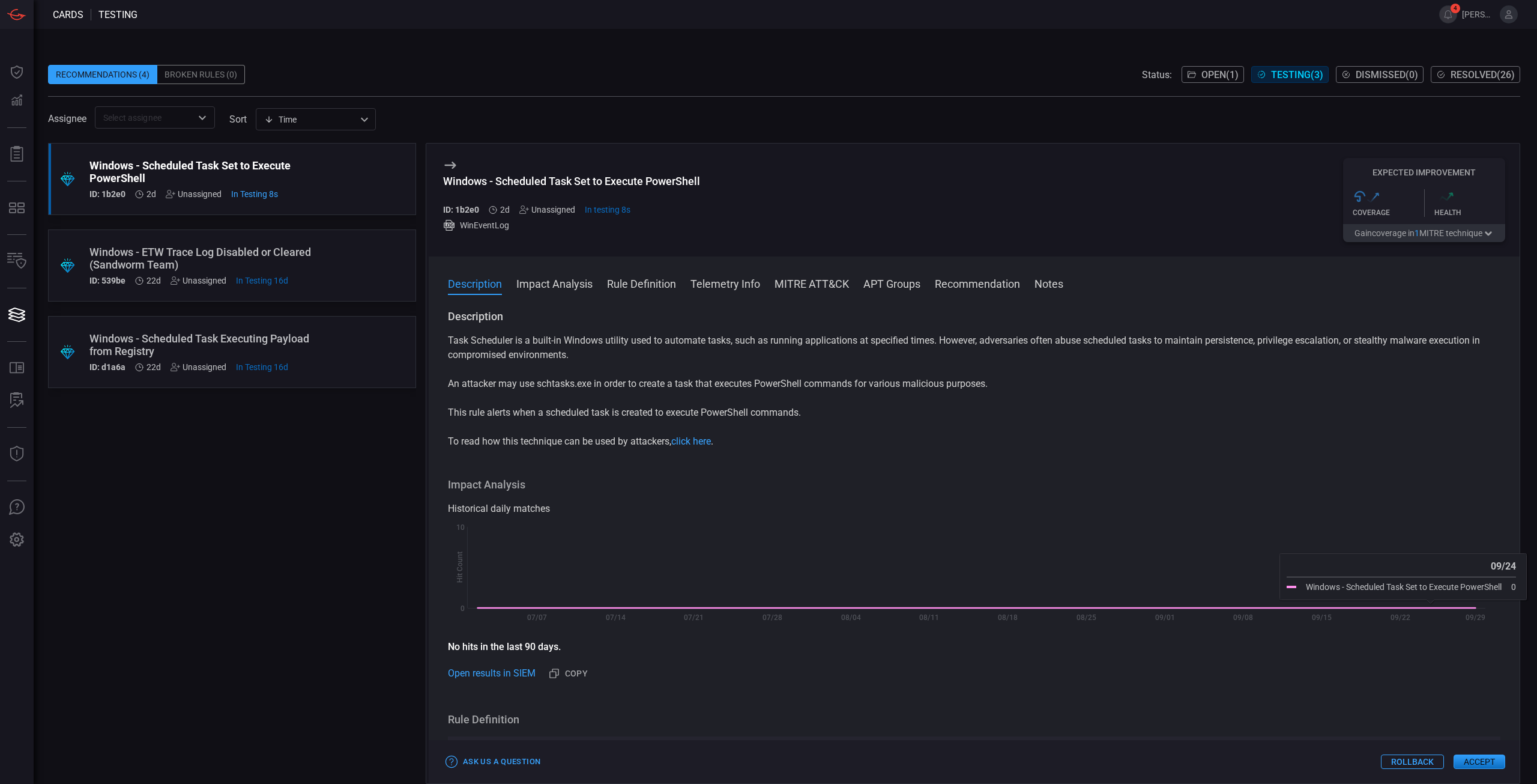
click at [1412, 485] on h3 "Impact Analysis" at bounding box center [974, 484] width 1053 height 14
drag, startPoint x: 1487, startPoint y: 757, endPoint x: 686, endPoint y: 455, distance: 856.0
click at [633, 446] on div "Windows - Scheduled Task Set to Execute PowerShell ID: 1b2e0 2d Unassigned In t…" at bounding box center [973, 463] width 1095 height 641
click at [840, 440] on p "To read how this technique can be used by attackers, click here ." at bounding box center [974, 441] width 1053 height 14
click at [683, 283] on div "Description Impact Analysis Rule Definition Telemetry Info MITRE ATT&CK APT Gro…" at bounding box center [983, 283] width 1072 height 14
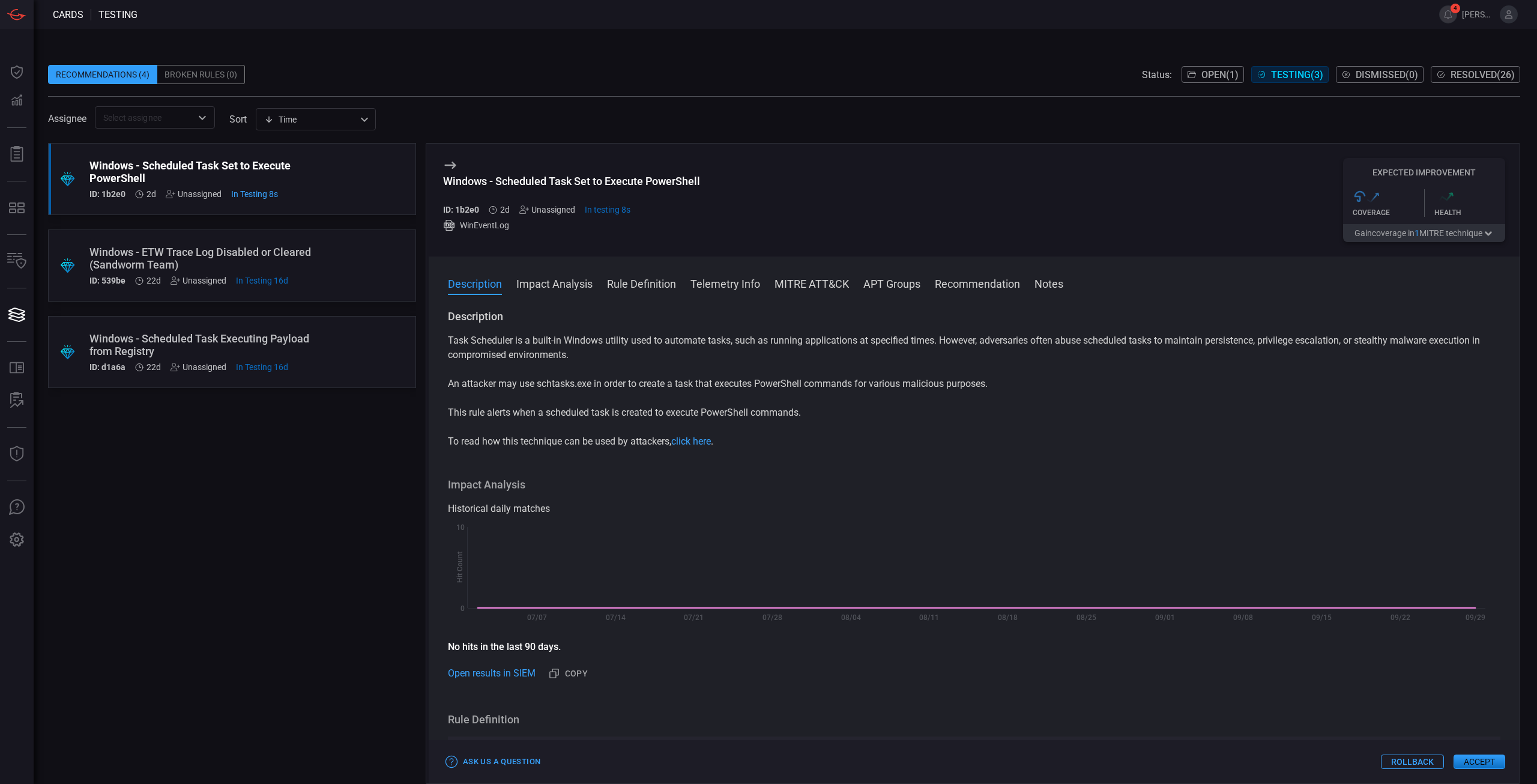
click at [453, 163] on icon at bounding box center [450, 165] width 11 height 7
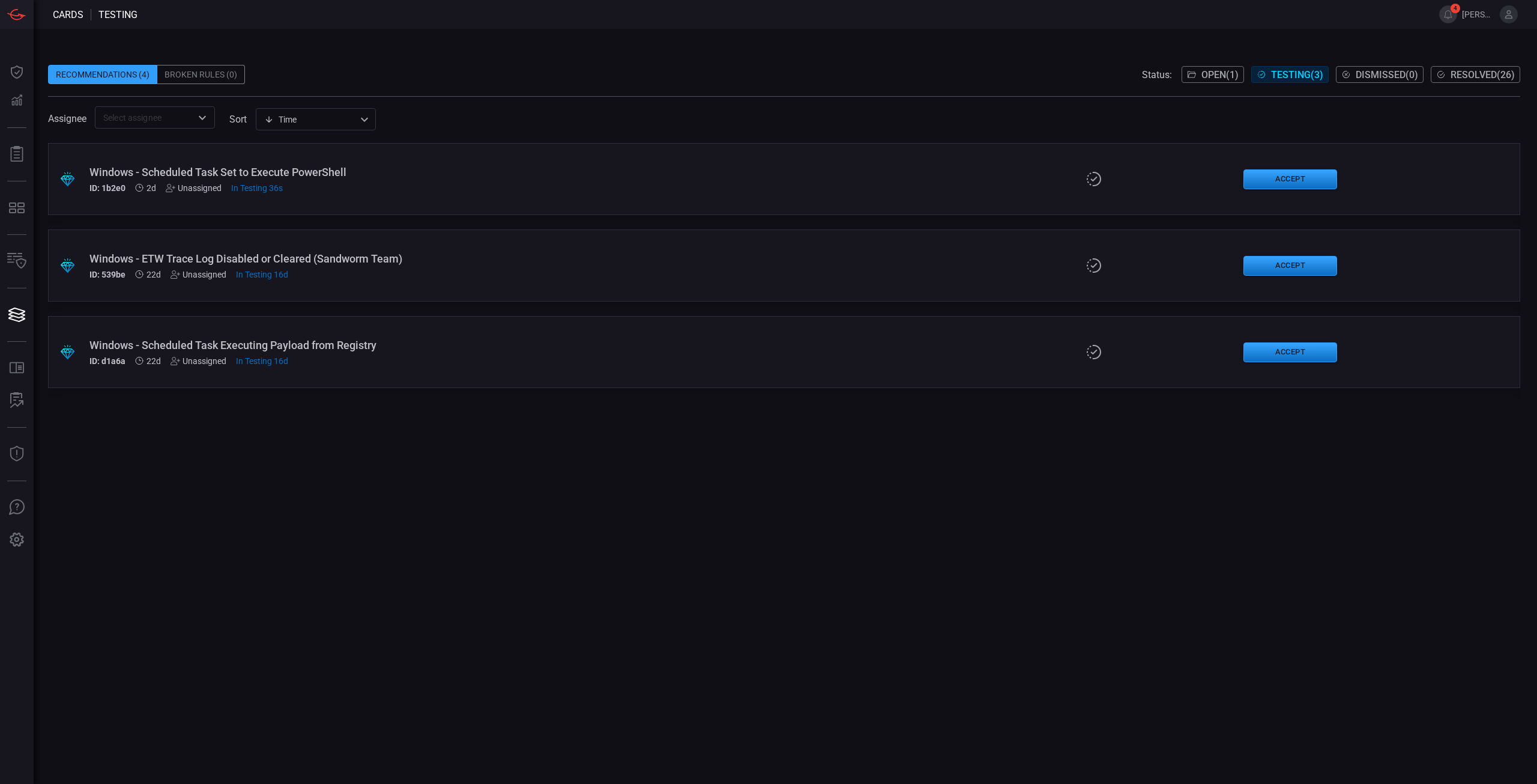
click at [613, 184] on div "ID: 1b2e0 2d Unassigned In Testing 36s" at bounding box center [376, 188] width 574 height 10
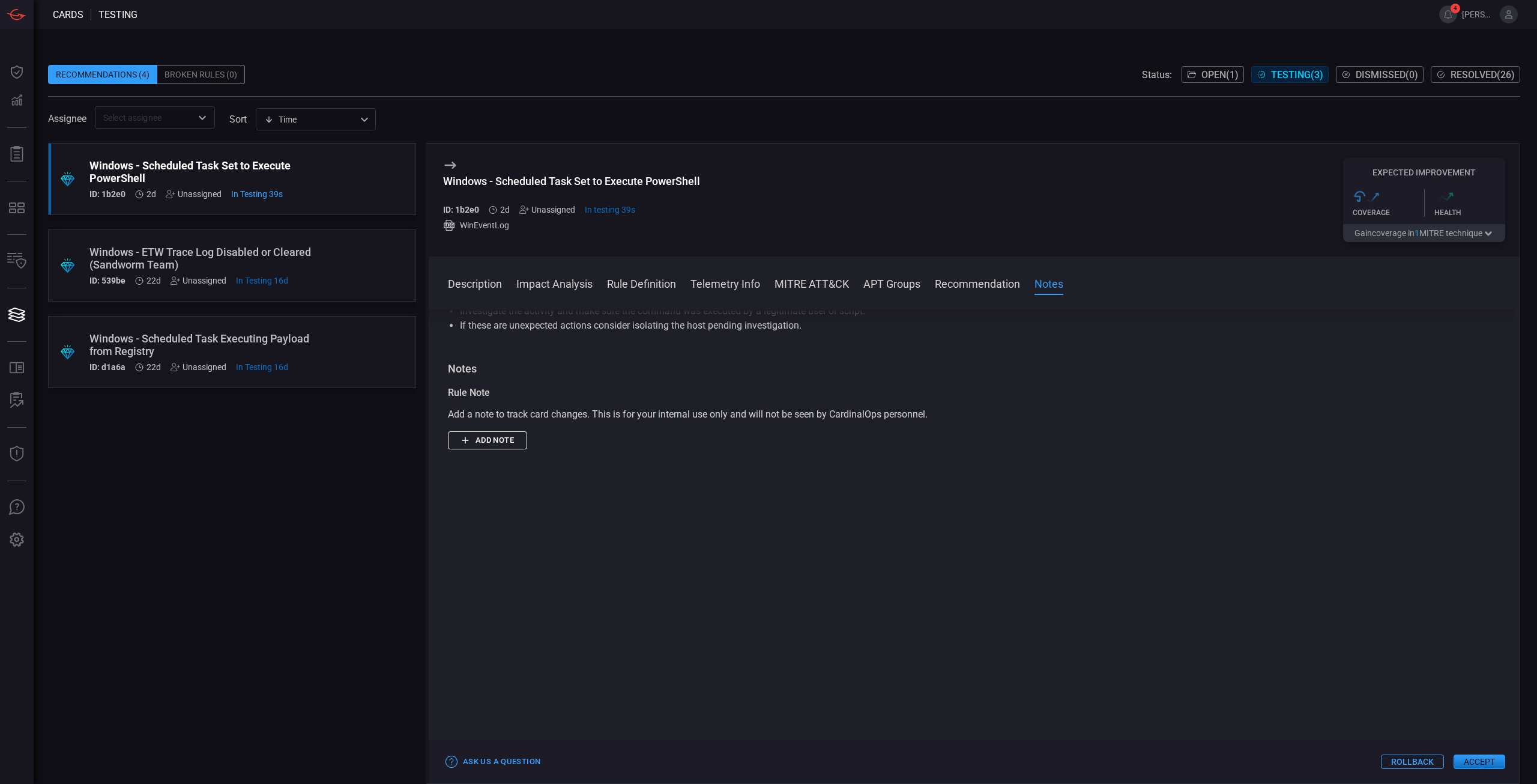
scroll to position [1099, 0]
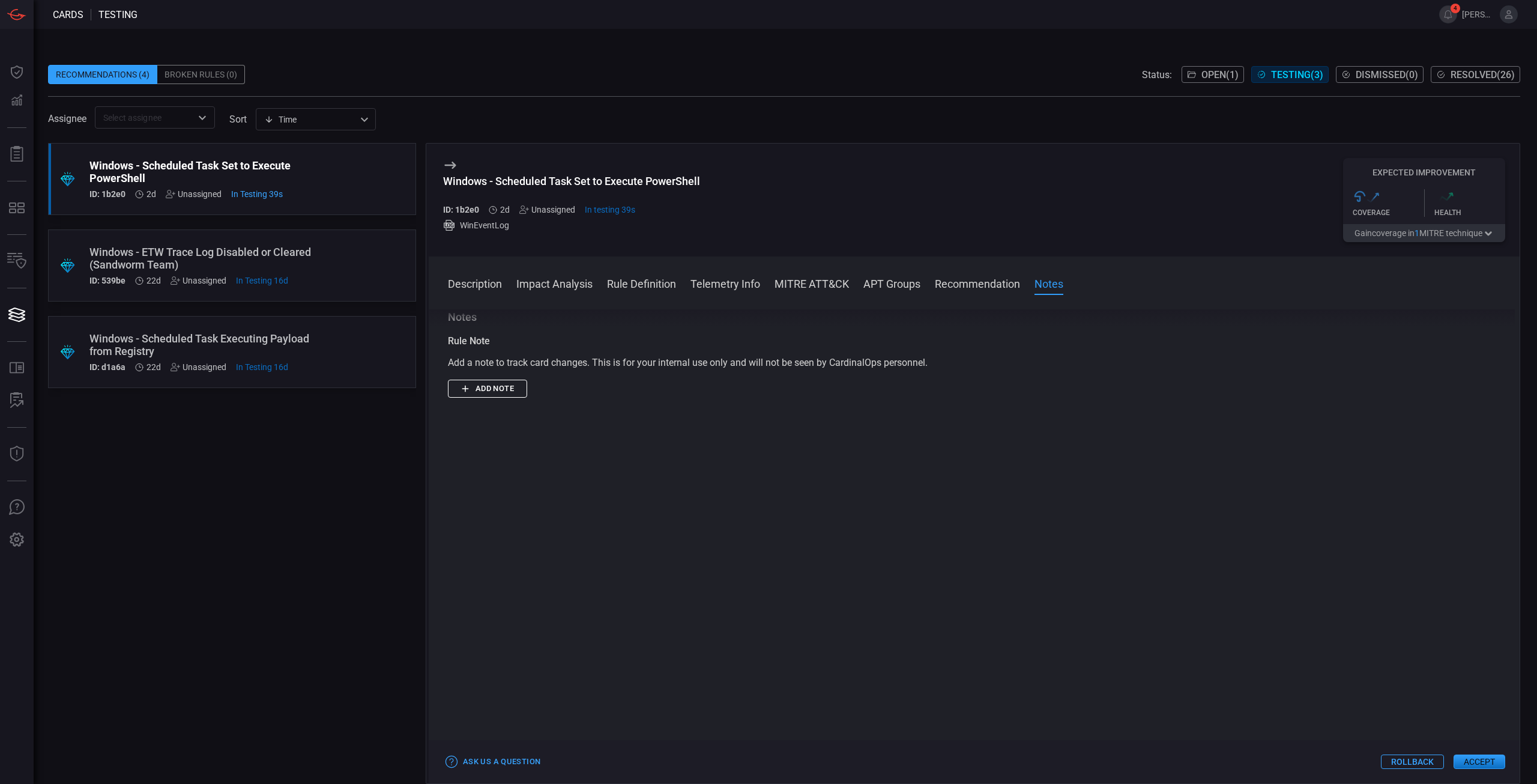
click at [1472, 763] on button "Accept" at bounding box center [1480, 762] width 52 height 14
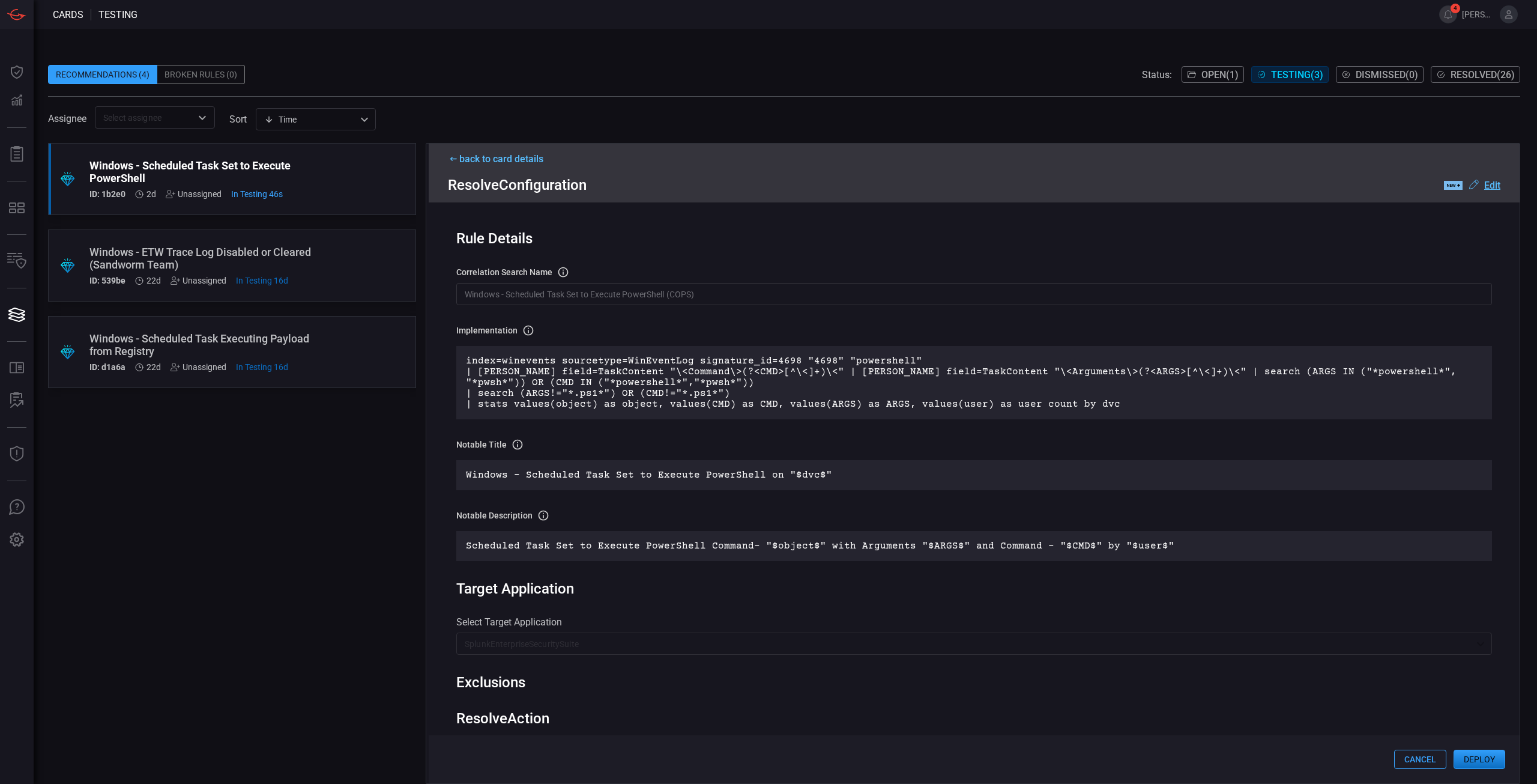
click at [1486, 182] on u "Edit" at bounding box center [1492, 185] width 16 height 11
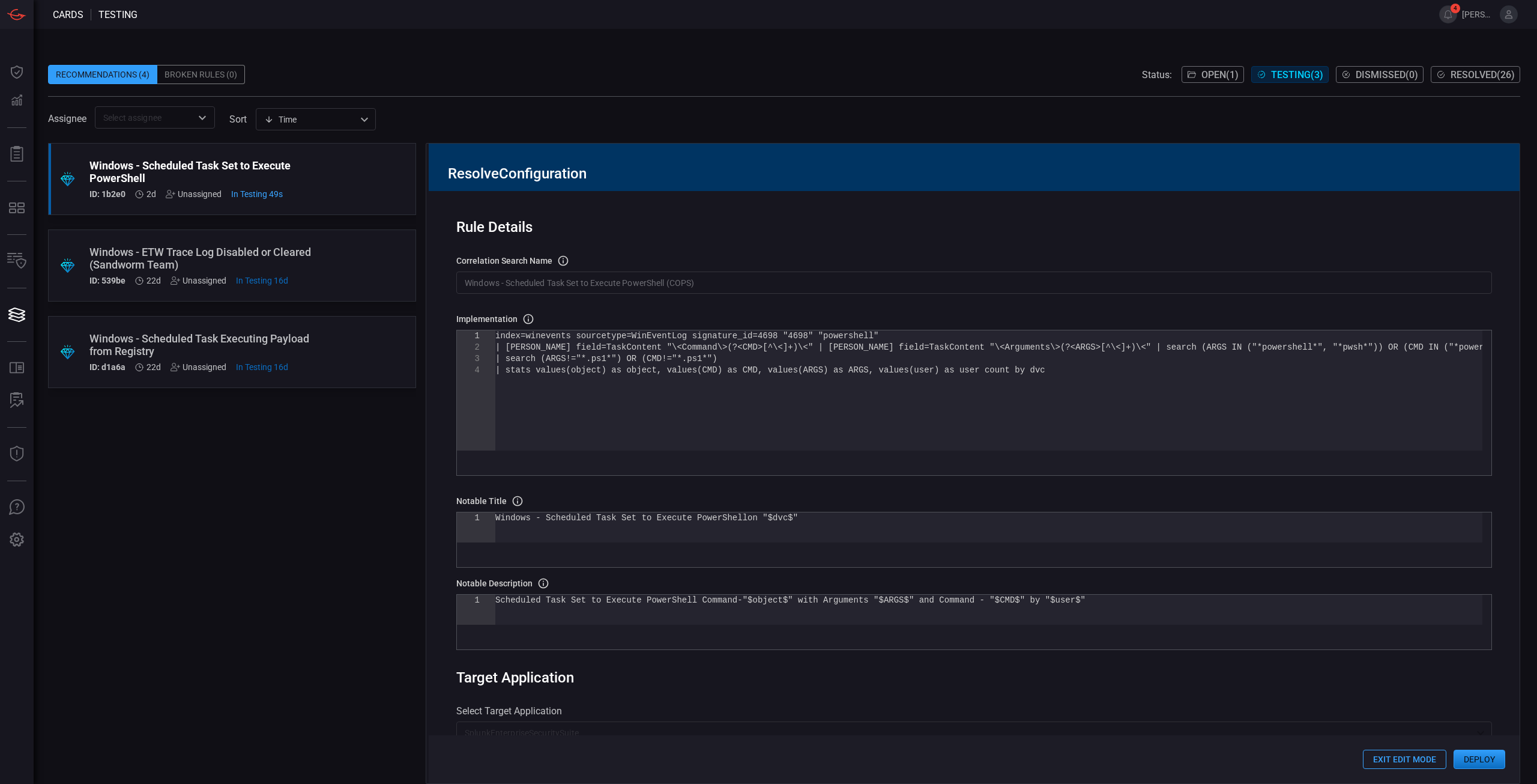
drag, startPoint x: 591, startPoint y: 406, endPoint x: 599, endPoint y: 388, distance: 19.7
click at [598, 394] on div "index=winevents sourcetype=WinEventLog signature_i d=4698 "4698" "powershell" |…" at bounding box center [989, 408] width 987 height 155
click at [602, 382] on div "index=winevents sourcetype=WinEventLog signature_i d=4698 "4698" "powershell" |…" at bounding box center [989, 408] width 987 height 155
click at [602, 383] on div "index=winevents sourcetype=WinEventLog signature_i d=4698 "4698" "powershell" |…" at bounding box center [989, 408] width 987 height 155
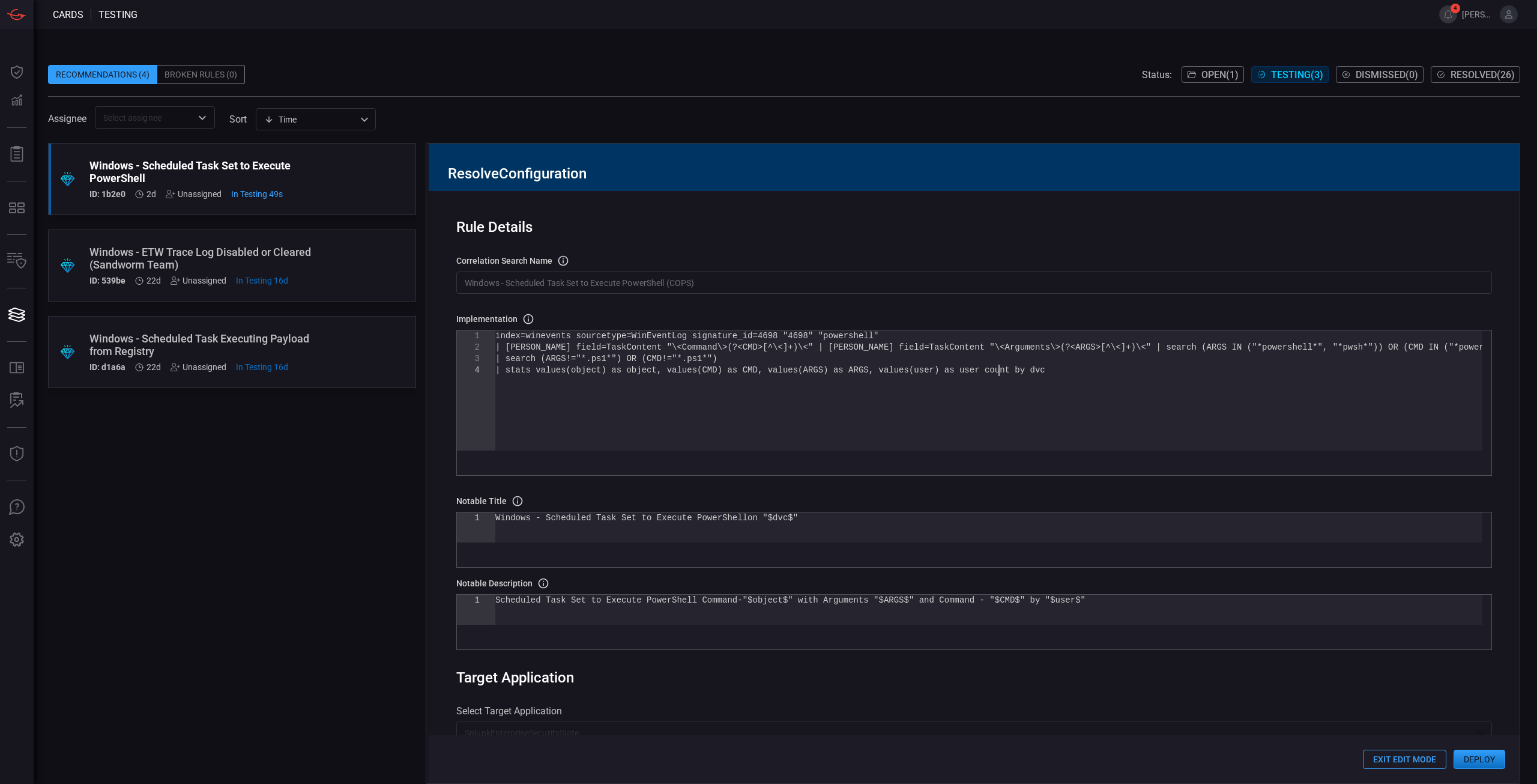
click at [603, 384] on div "index=winevents sourcetype=WinEventLog signature_i d=4698 "4698" "powershell" |…" at bounding box center [989, 408] width 987 height 155
click at [1135, 409] on div "index=winevents sourcetype=WinEventLog signature_i d=4698 "4698" "powershell" |…" at bounding box center [989, 408] width 987 height 155
click at [1077, 355] on div "index=winevents sourcetype=WinEventLog signature_i d=4698 "4698" "powershell" |…" at bounding box center [989, 408] width 987 height 155
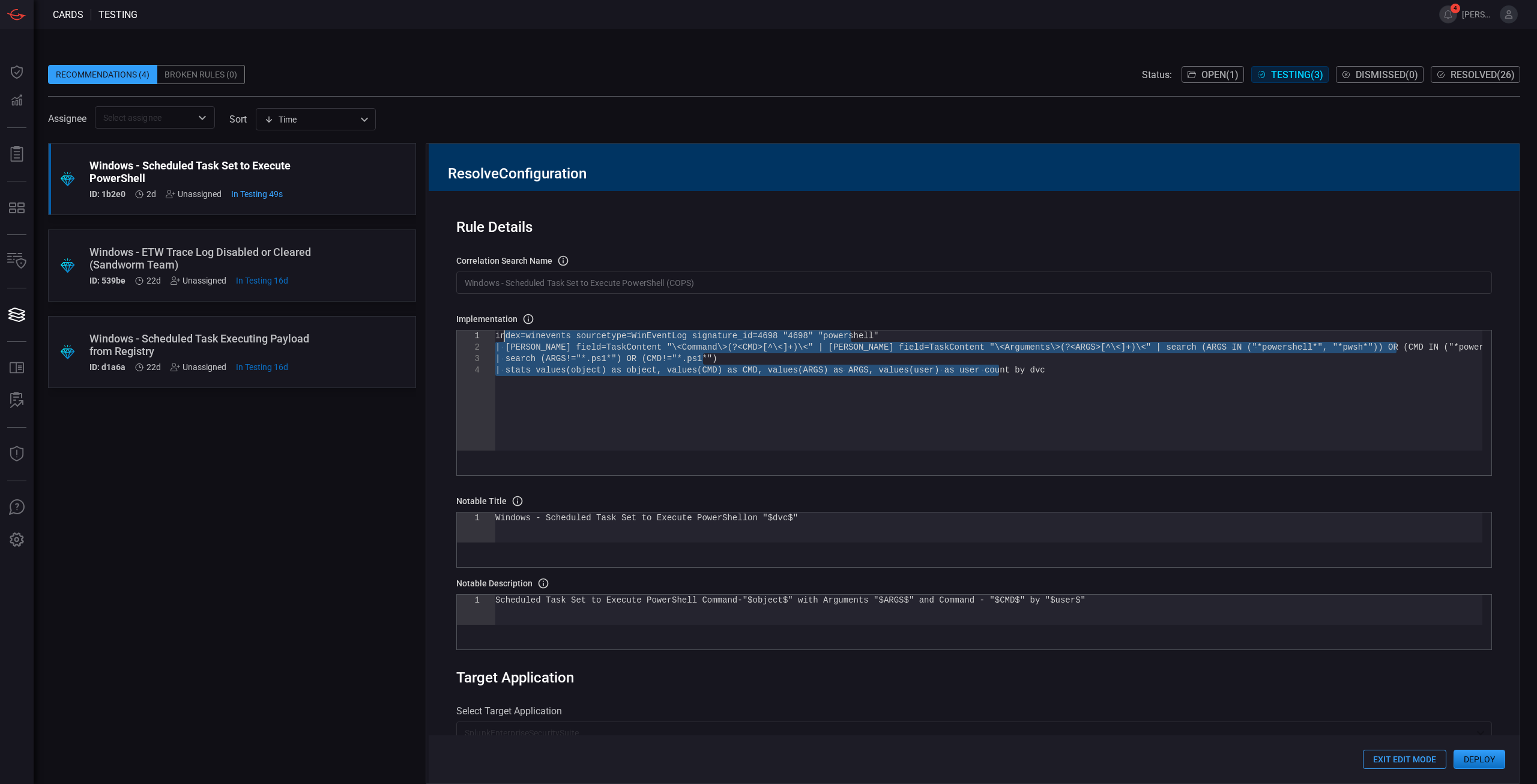
drag, startPoint x: 1018, startPoint y: 370, endPoint x: 476, endPoint y: 327, distance: 543.7
click at [496, 331] on div "index=winevents sourcetype=WinEventLog signature_i d=4698 "4698" "powershell" |…" at bounding box center [989, 408] width 987 height 155
type textarea "index=winevents sourcetype=WinEventLog signature_id=4698 "4698" *powershell* CM…"
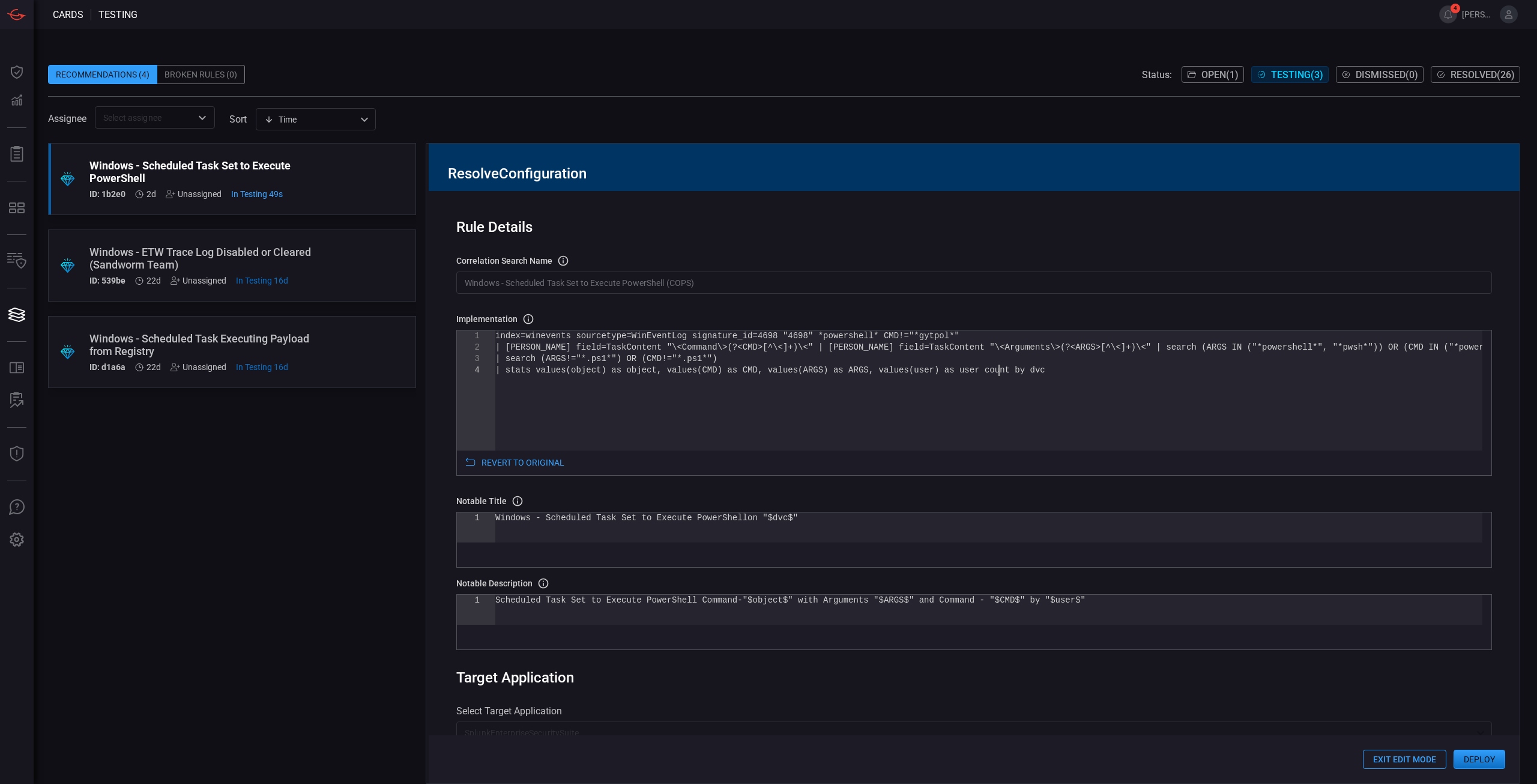
click at [1475, 755] on button "Deploy" at bounding box center [1480, 759] width 52 height 19
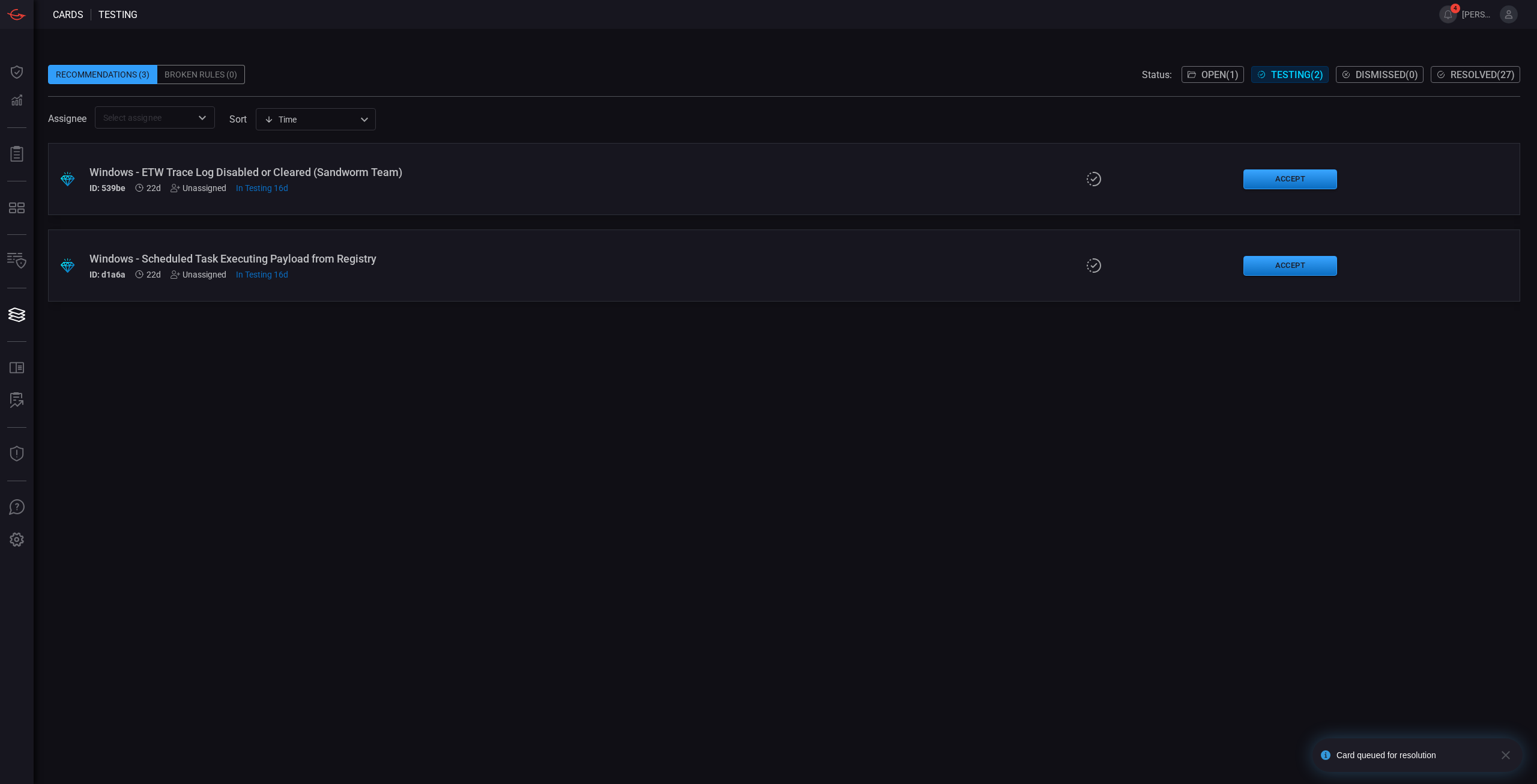
click at [1474, 67] on button "Resolved ( 27 )" at bounding box center [1476, 74] width 89 height 17
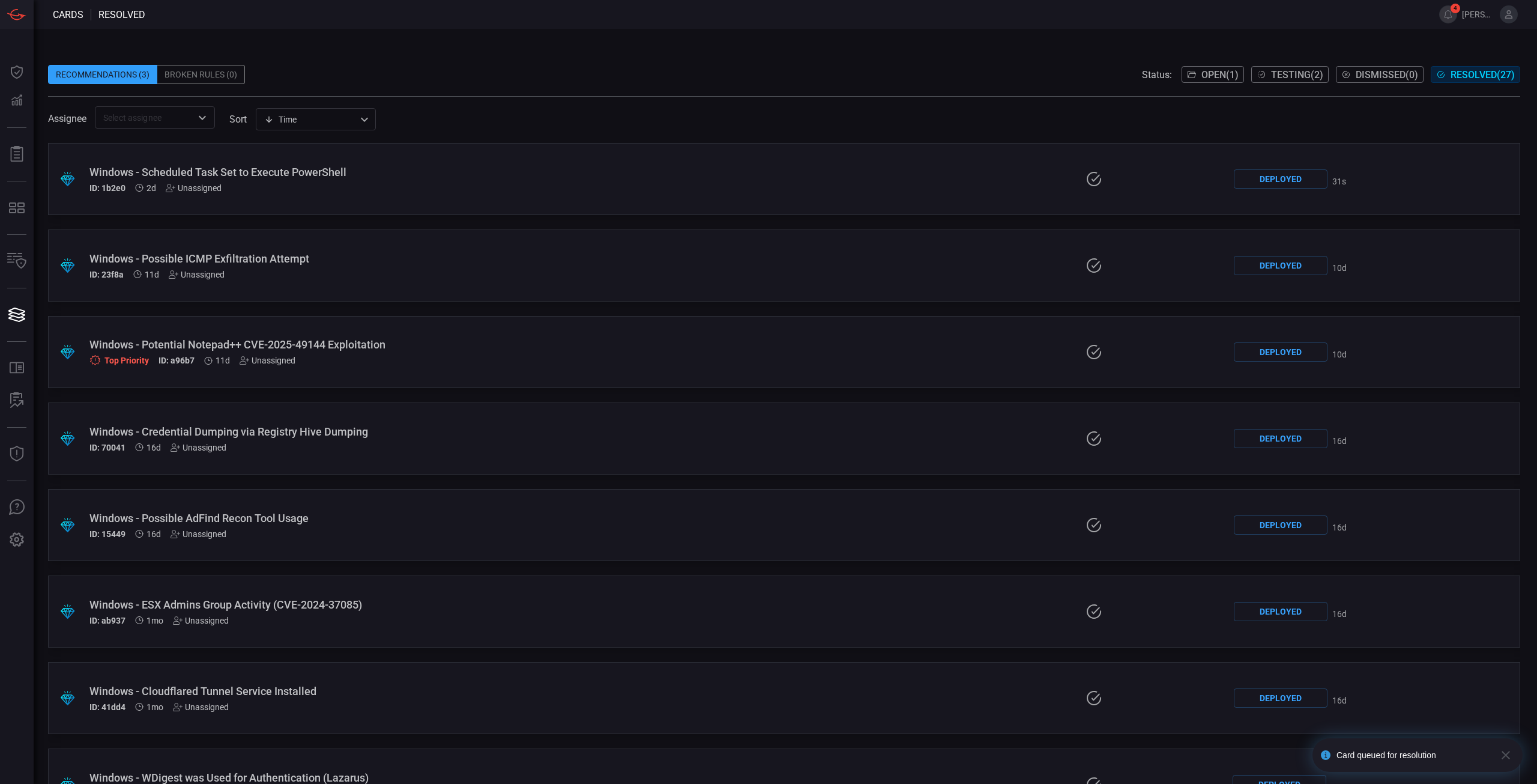
click at [367, 174] on div "Windows - Scheduled Task Set to Execute PowerShell" at bounding box center [376, 172] width 574 height 13
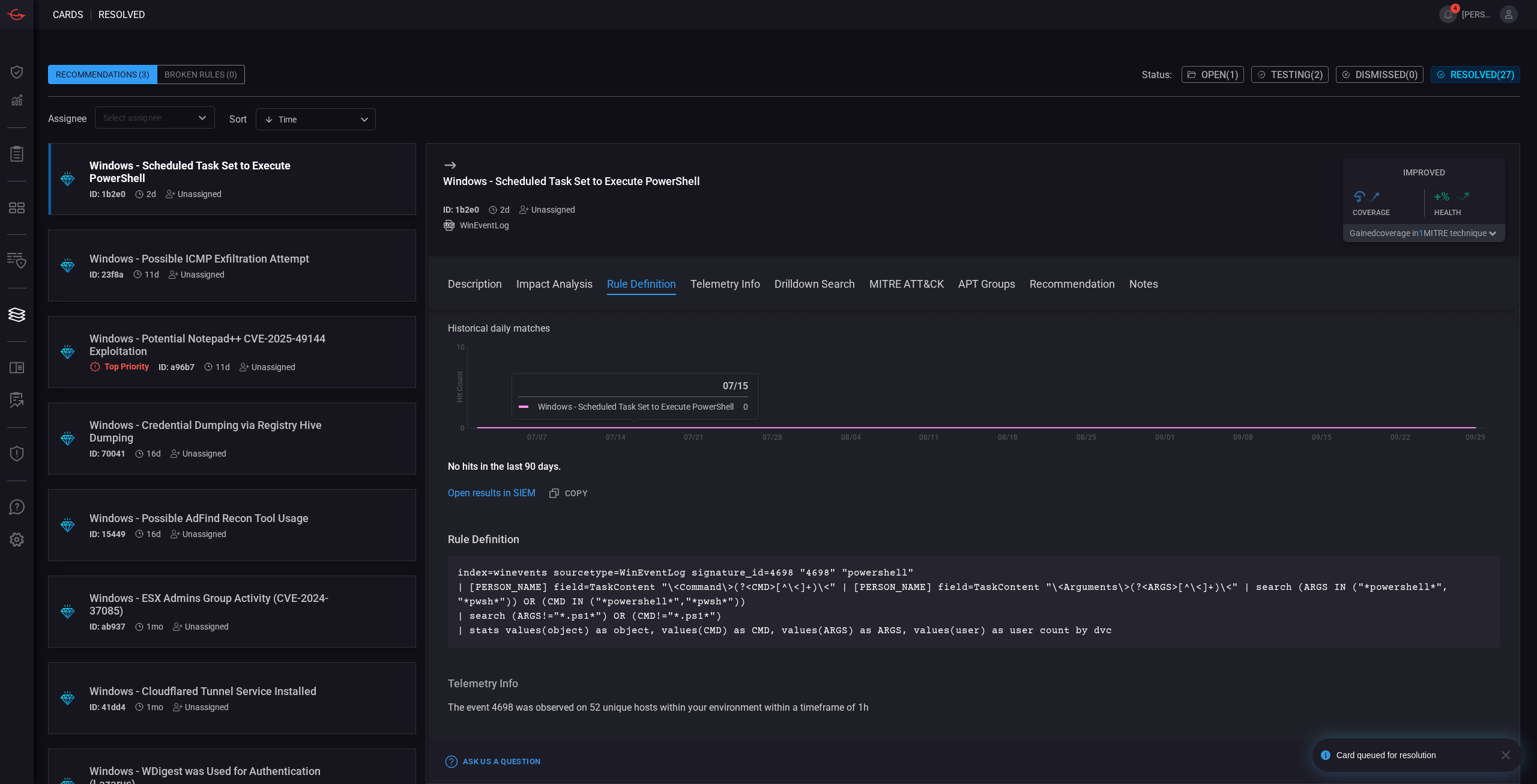
scroll to position [300, 0]
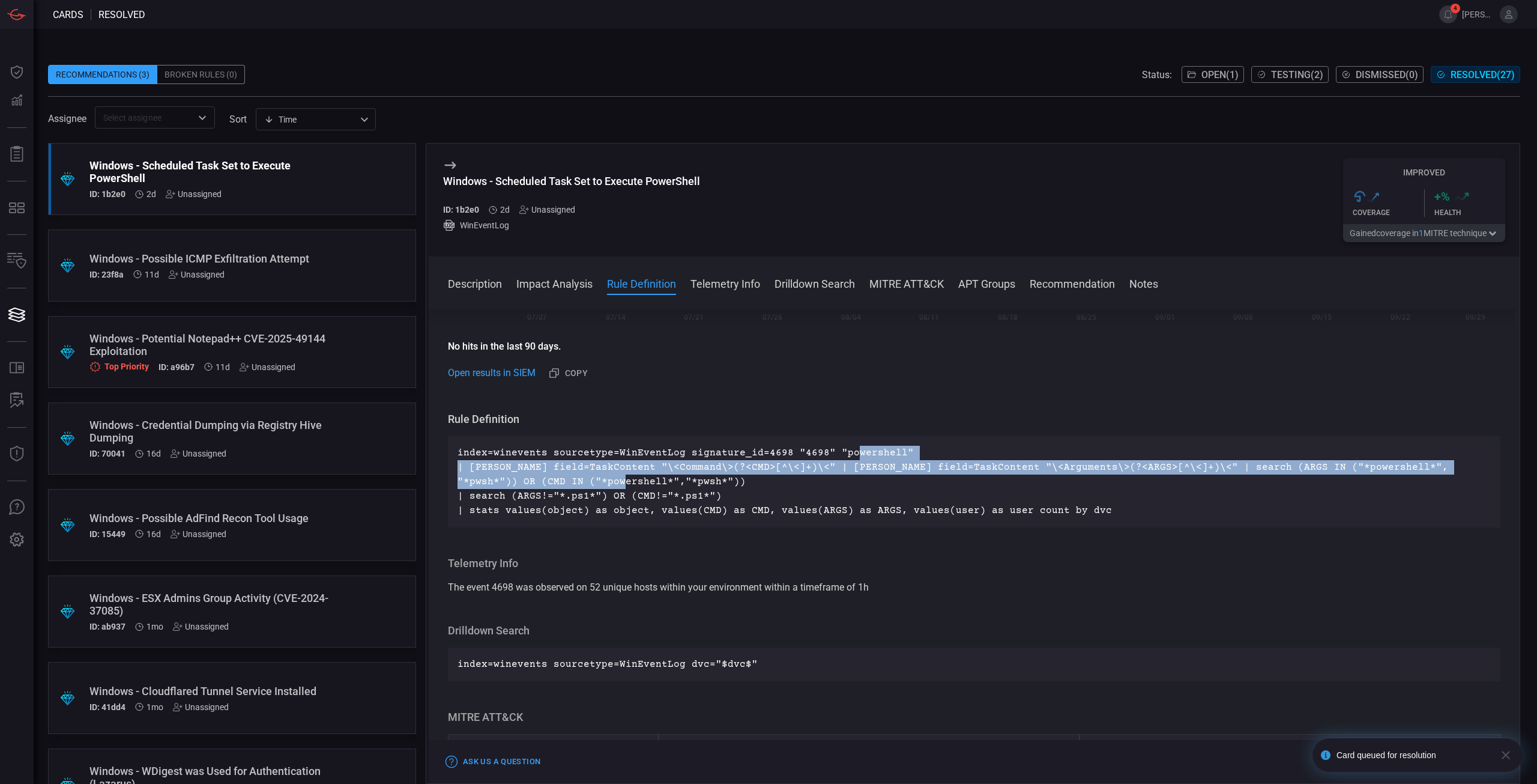
drag, startPoint x: 843, startPoint y: 457, endPoint x: 982, endPoint y: 485, distance: 141.8
click at [982, 485] on p "index=winevents sourcetype=WinEventLog signature_id=4698 "4698" "powershell" | …" at bounding box center [974, 481] width 1033 height 72
